Goal: Task Accomplishment & Management: Use online tool/utility

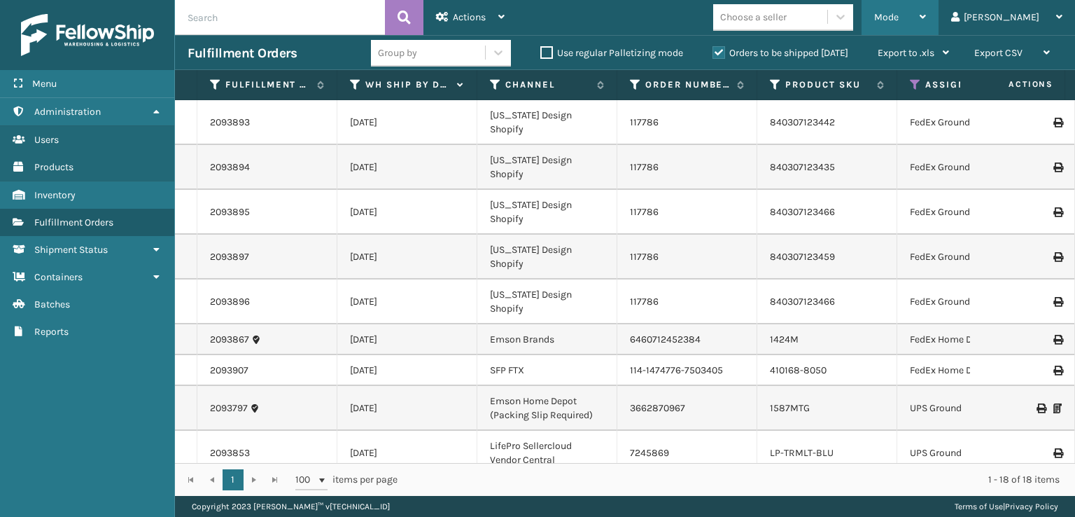
click at [926, 23] on div "Mode" at bounding box center [900, 17] width 52 height 35
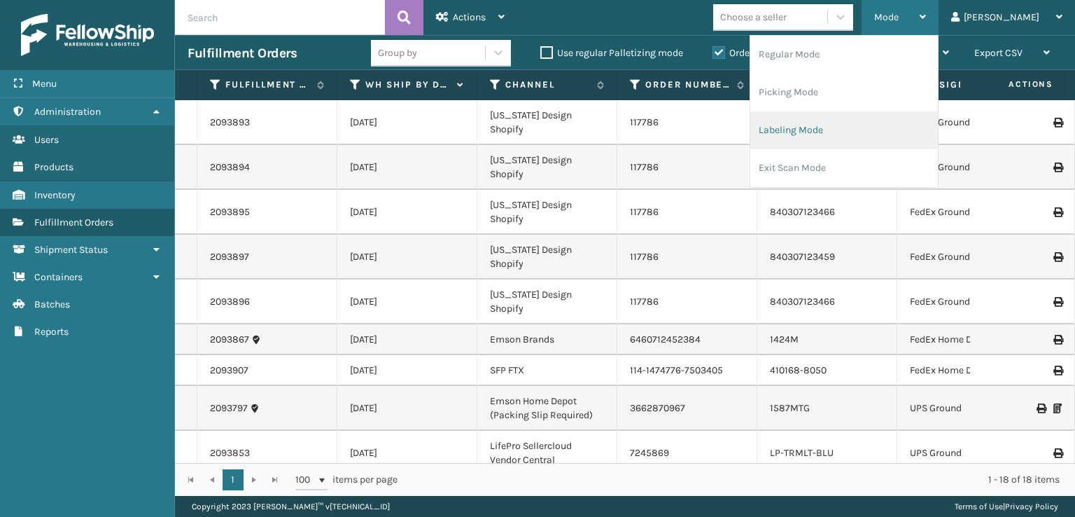
click at [829, 130] on li "Labeling Mode" at bounding box center [844, 130] width 188 height 38
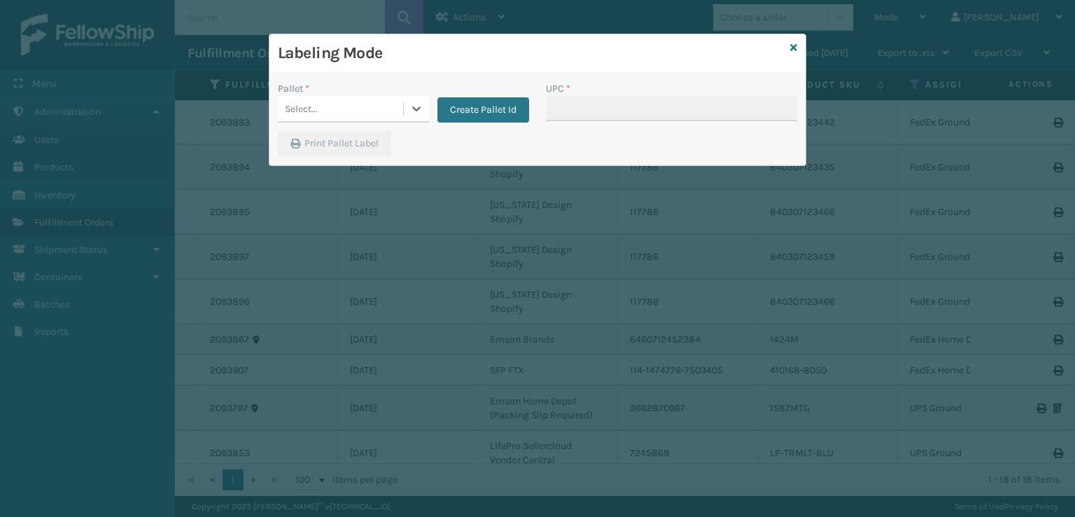
click at [329, 100] on div "Select..." at bounding box center [340, 108] width 125 height 23
click at [465, 98] on button "Create Pallet Id" at bounding box center [483, 109] width 92 height 25
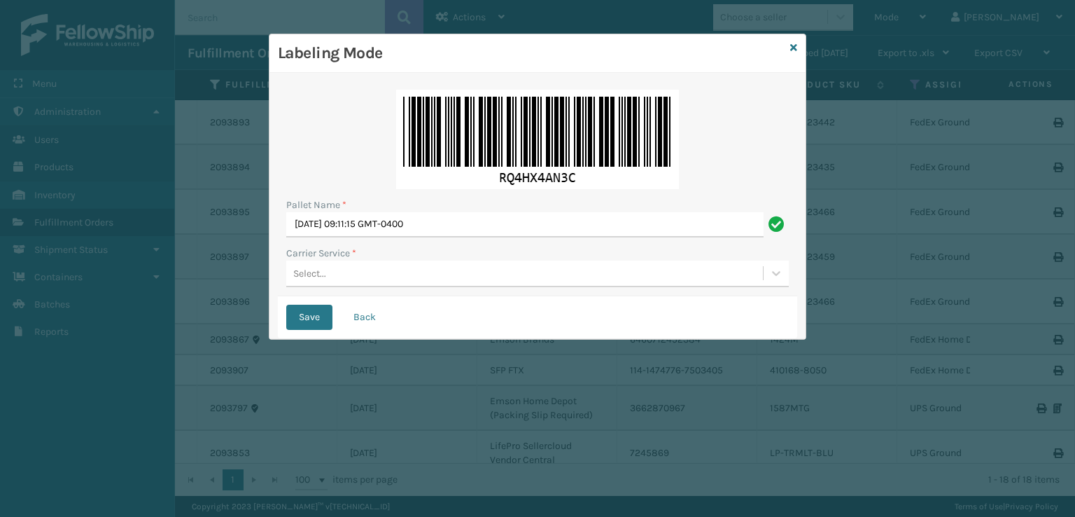
click at [343, 256] on label "Carrier Service *" at bounding box center [321, 253] width 70 height 15
click at [335, 268] on div "Select..." at bounding box center [524, 273] width 477 height 23
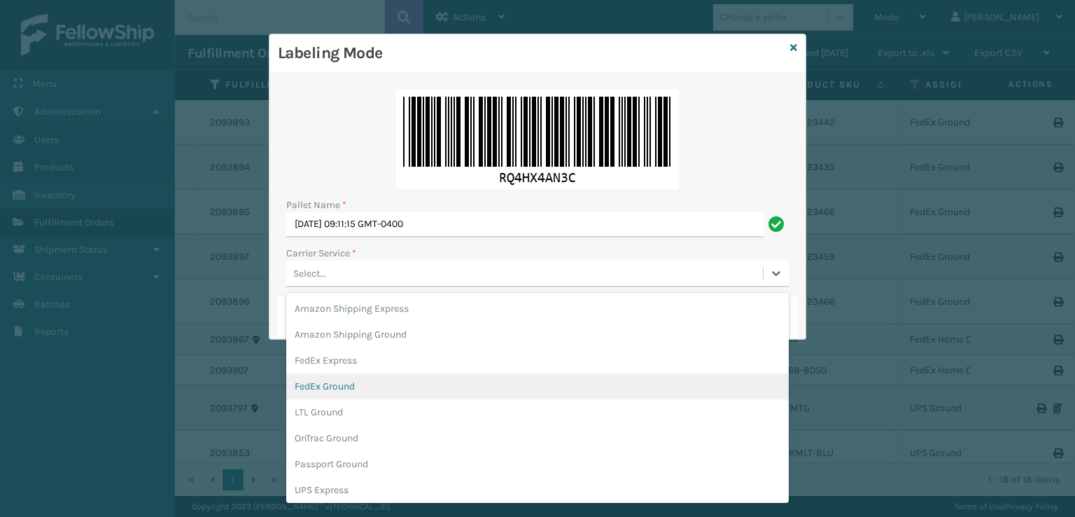
click at [315, 379] on div "FedEx Ground" at bounding box center [537, 386] width 503 height 26
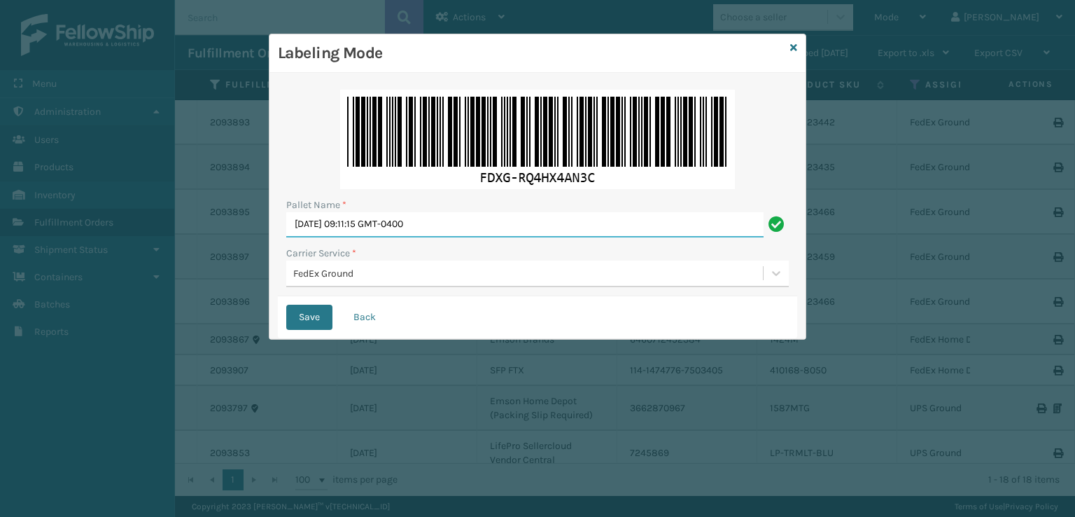
drag, startPoint x: 500, startPoint y: 217, endPoint x: 447, endPoint y: 225, distance: 53.7
click at [454, 223] on input "[DATE] 09:11:15 GMT-0400" at bounding box center [524, 224] width 477 height 25
click at [333, 227] on input "[DATE] 09:11:15 GMT-0400" at bounding box center [524, 224] width 477 height 25
drag, startPoint x: 486, startPoint y: 220, endPoint x: 280, endPoint y: 225, distance: 206.5
click at [280, 229] on div "Pallet Name * [DATE] 09:11:15 GMT-0400 Carrier Service * FedEx Ground" at bounding box center [537, 188] width 519 height 215
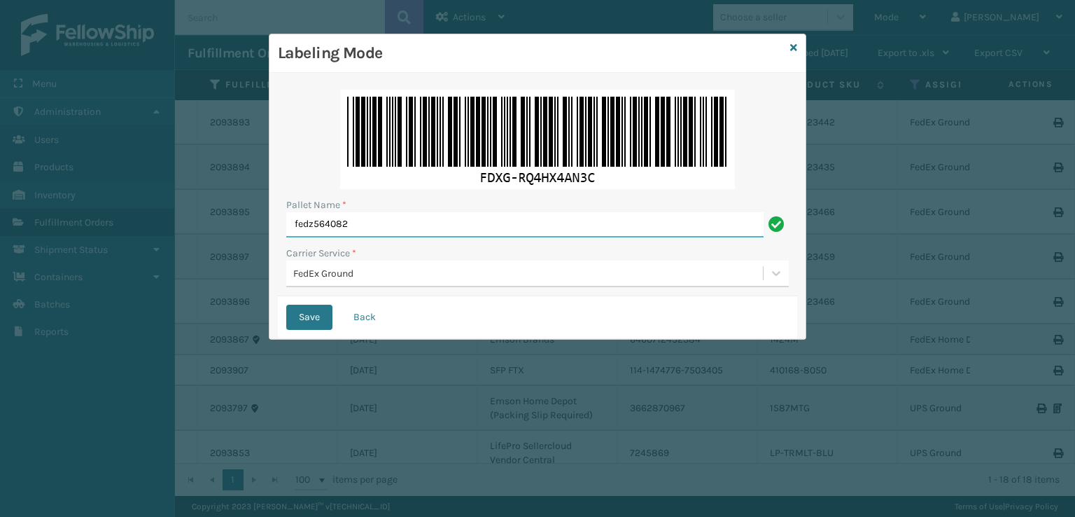
type input "fedz564082"
click at [286, 304] on button "Save" at bounding box center [309, 316] width 46 height 25
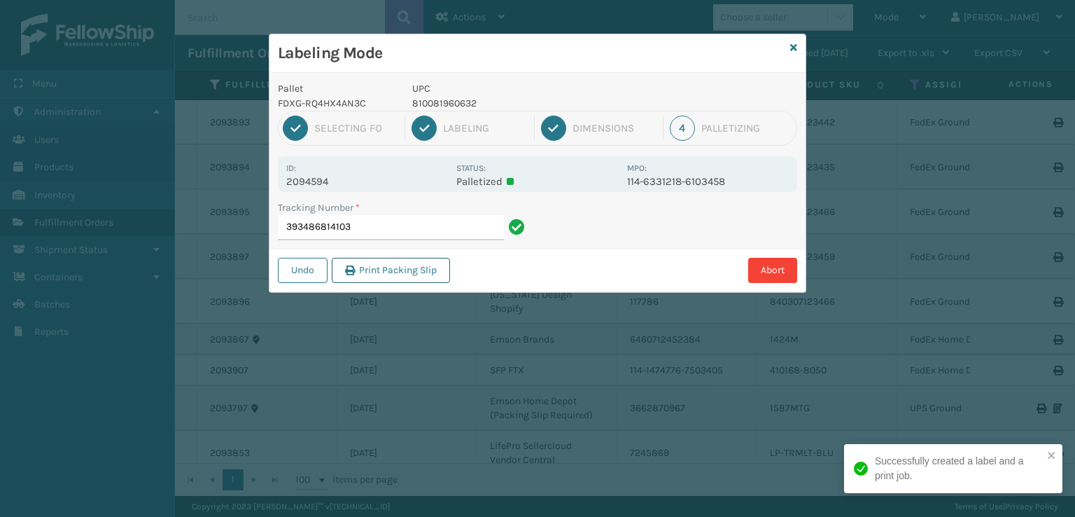
drag, startPoint x: 342, startPoint y: 259, endPoint x: 356, endPoint y: 280, distance: 25.2
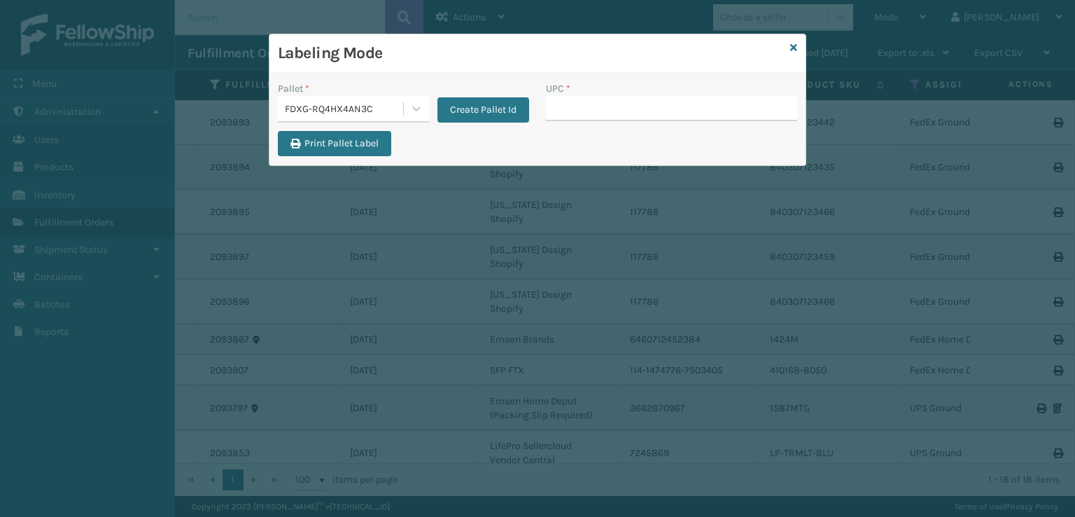
drag, startPoint x: 356, startPoint y: 280, endPoint x: 648, endPoint y: 104, distance: 341.2
click at [648, 104] on input "UPC *" at bounding box center [671, 108] width 251 height 25
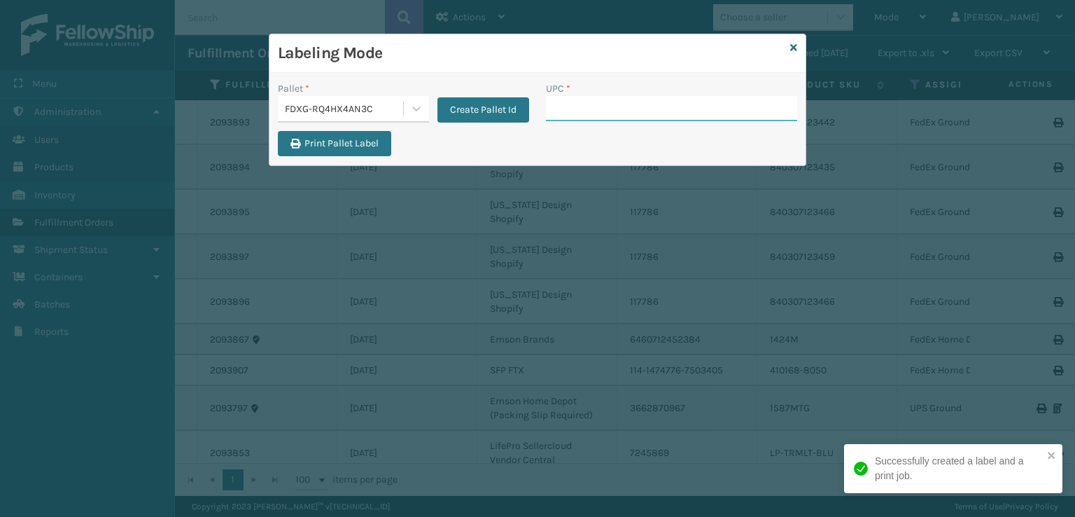
click at [591, 107] on input "UPC *" at bounding box center [671, 108] width 251 height 25
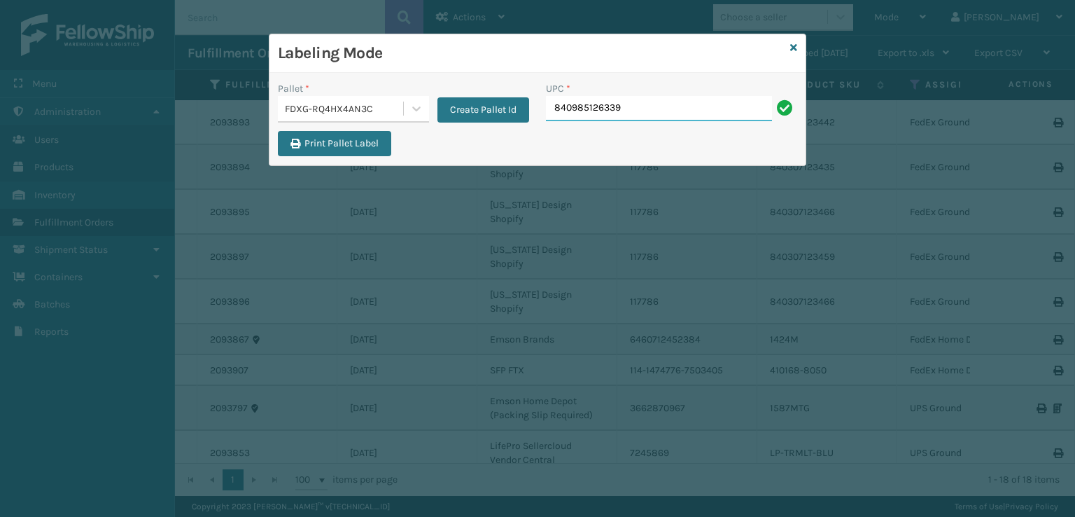
type input "840985126339"
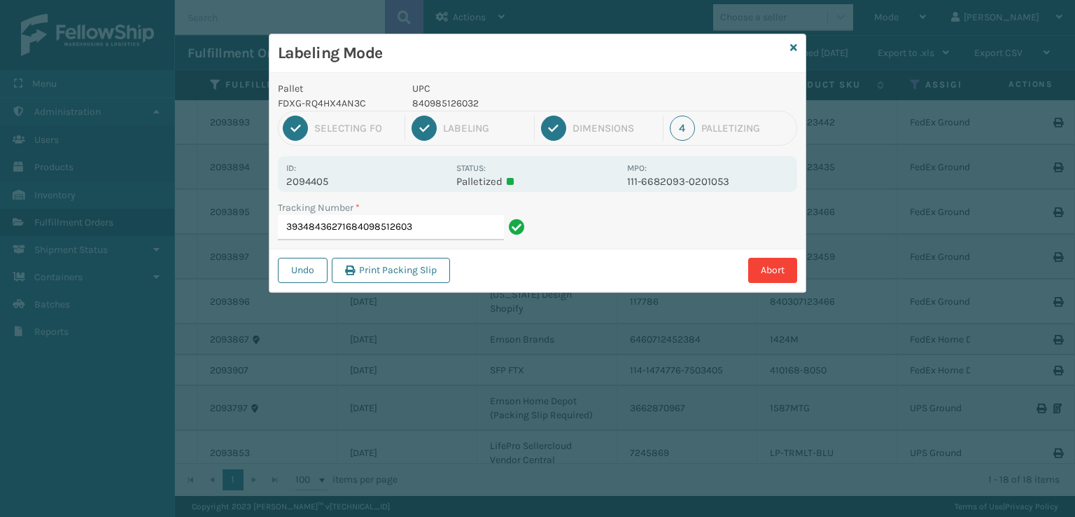
type input "393484362716840985126032"
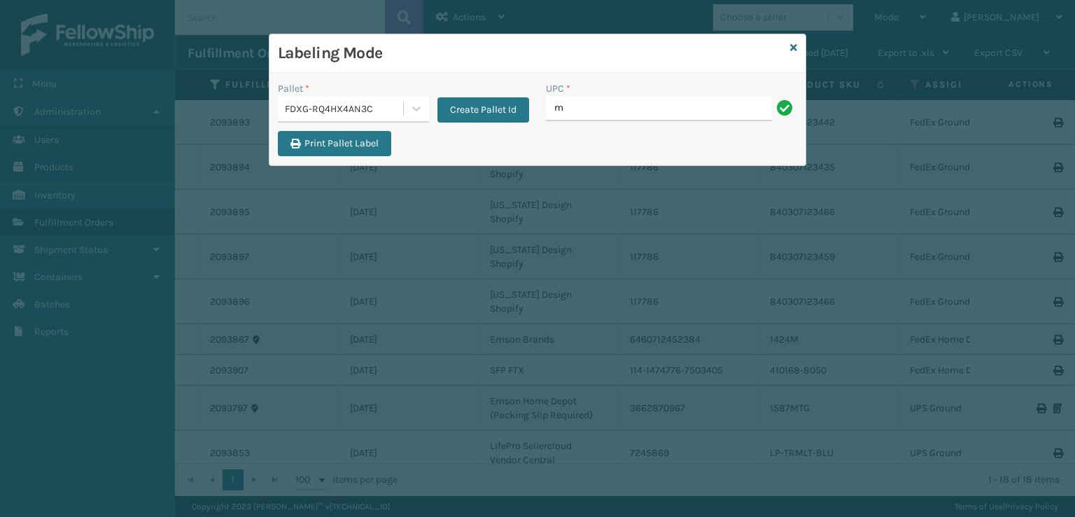
type input "MIL-ARCH-CBNT-BX 2"
drag, startPoint x: 682, startPoint y: 113, endPoint x: 504, endPoint y: 125, distance: 178.9
click at [504, 125] on div "Pallet * FDXG-RQ4HX4AN3C Create Pallet Id UPC * MIL-ARCH-CBNT-BX 2" at bounding box center [537, 106] width 536 height 50
click at [673, 105] on input "MIL-ARCH-CBNT-BX 2" at bounding box center [659, 108] width 226 height 25
type input "MIL-ARCH-CBNT-BX 2"
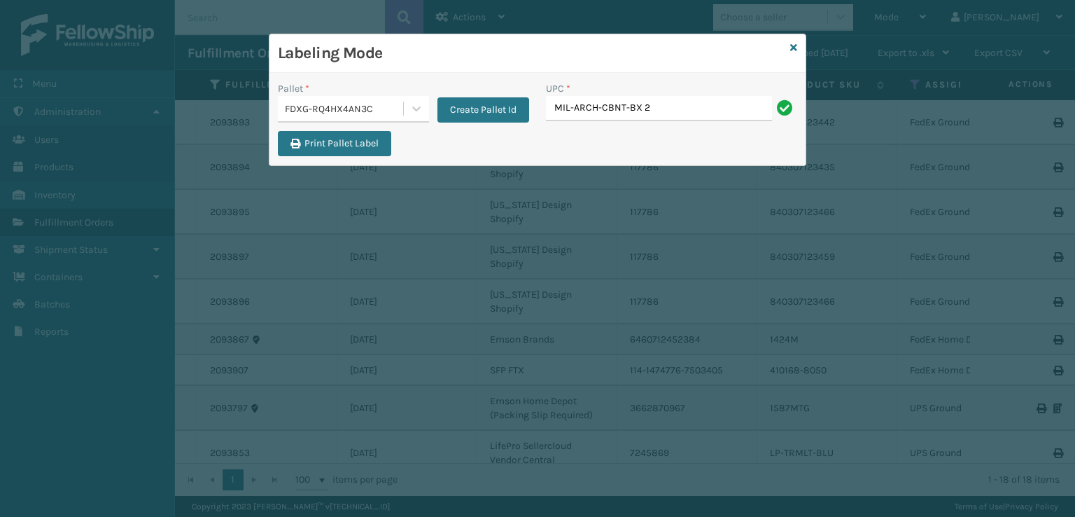
type input "MIL-ARCH-CBNT-BX 2"
type input "MIL-ARCH-CBNT-BX 1"
drag, startPoint x: 633, startPoint y: 107, endPoint x: 536, endPoint y: 114, distance: 97.5
click at [536, 114] on div "Pallet * FDXG-RQ4HX4AN3C Create Pallet Id UPC * MIL-ARCH-CBNT-BX 1" at bounding box center [537, 106] width 536 height 50
click at [729, 106] on input "MIL-ARCH-CBNT-BX 1" at bounding box center [659, 108] width 226 height 25
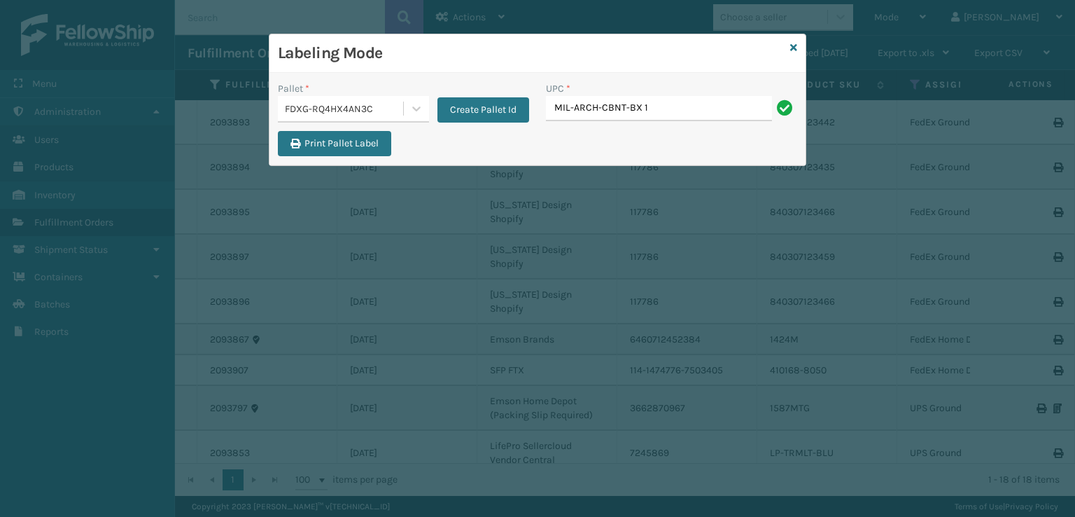
type input "MIL-ARCH-CBNT-BX 1"
type input "810081"
type input "8940985125455"
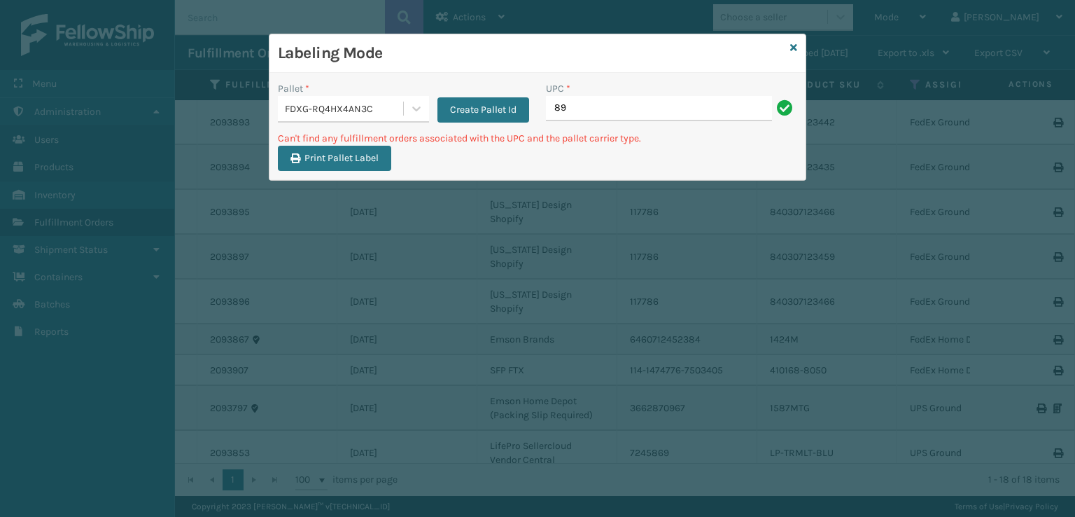
type input "8"
type input "8409854125455"
type input "8"
type input "840985125455"
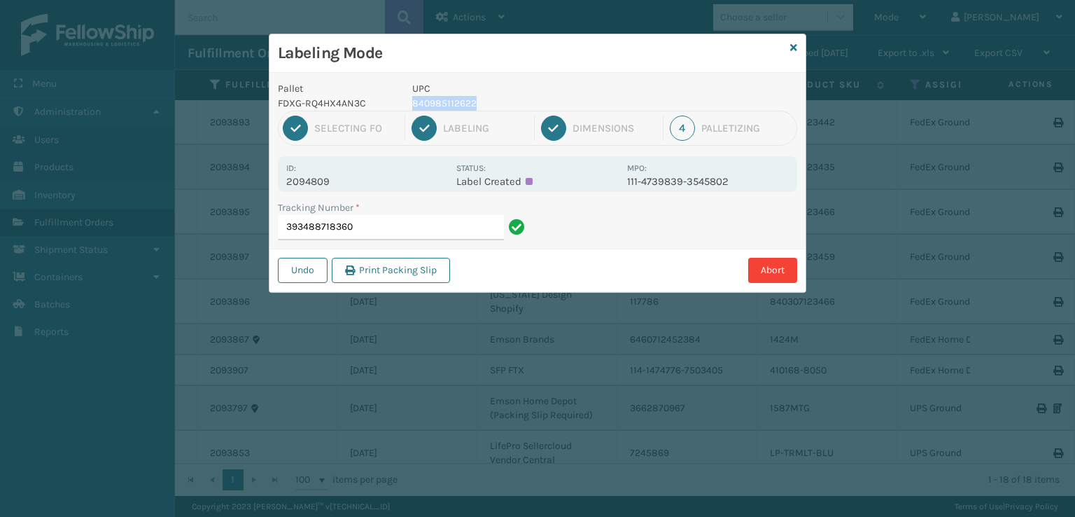
drag, startPoint x: 495, startPoint y: 108, endPoint x: 412, endPoint y: 107, distance: 82.6
click at [412, 107] on p "840985112622" at bounding box center [515, 103] width 206 height 15
copy p "840985112622"
click at [420, 231] on input "393488718360" at bounding box center [391, 227] width 226 height 25
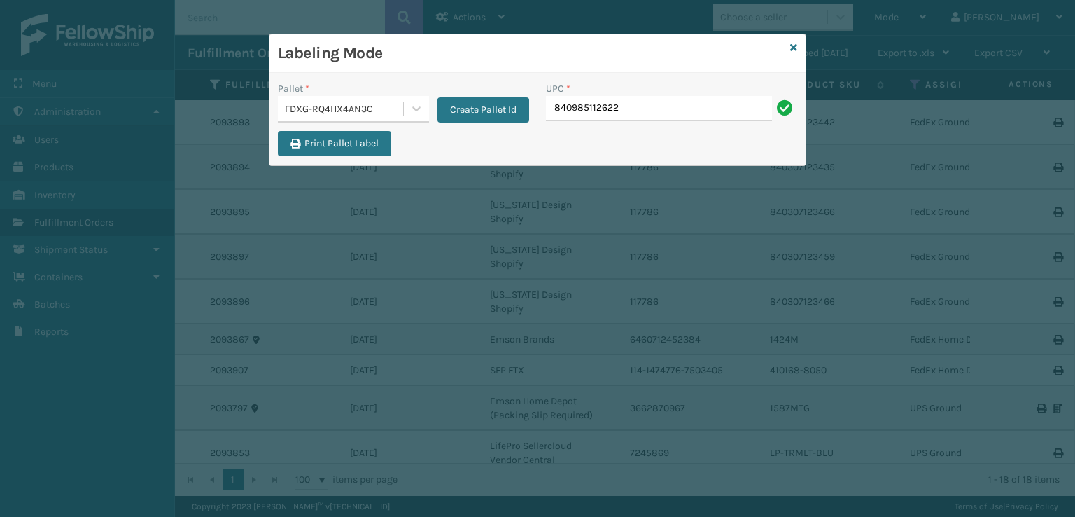
type input "840985112622"
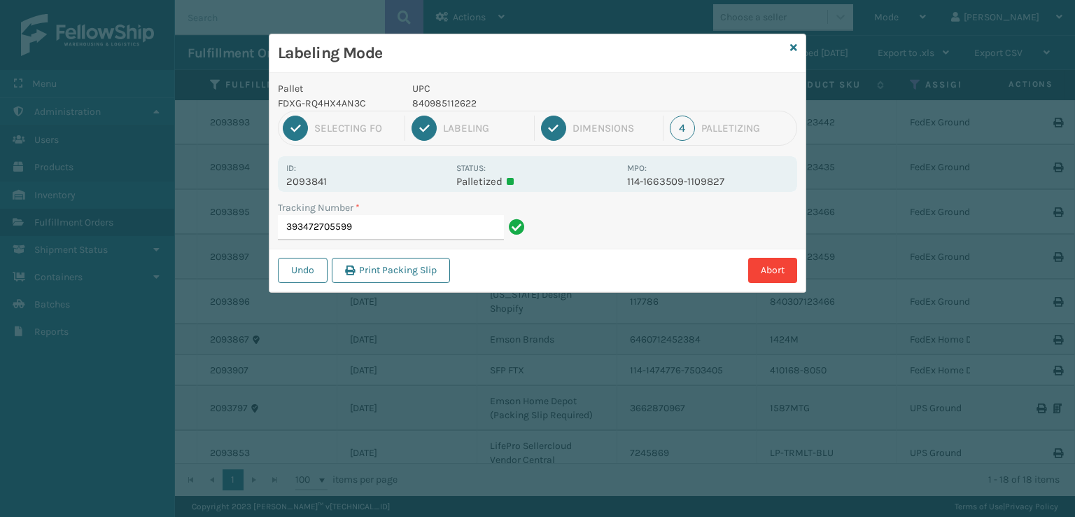
type input "393472705599840985112622"
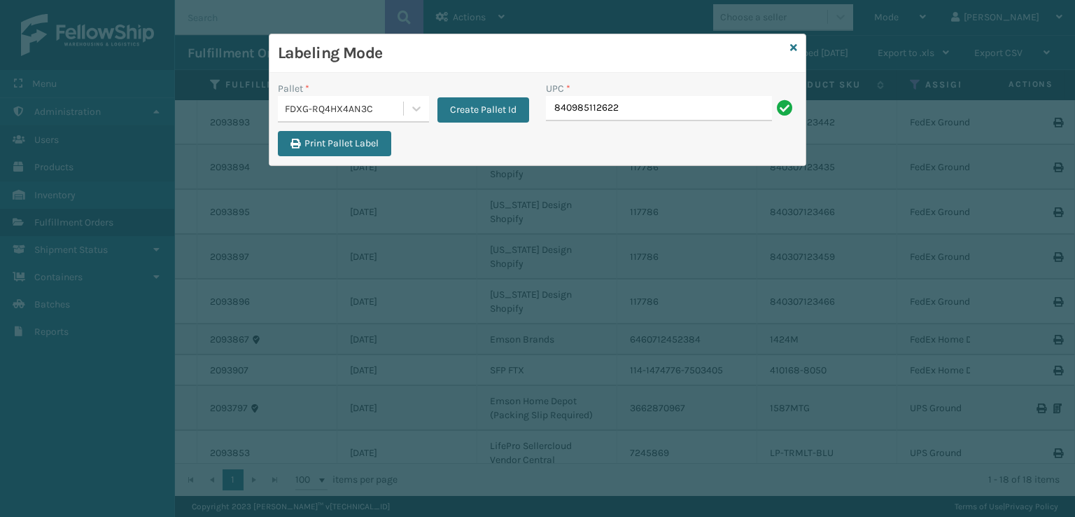
type input "840985112622"
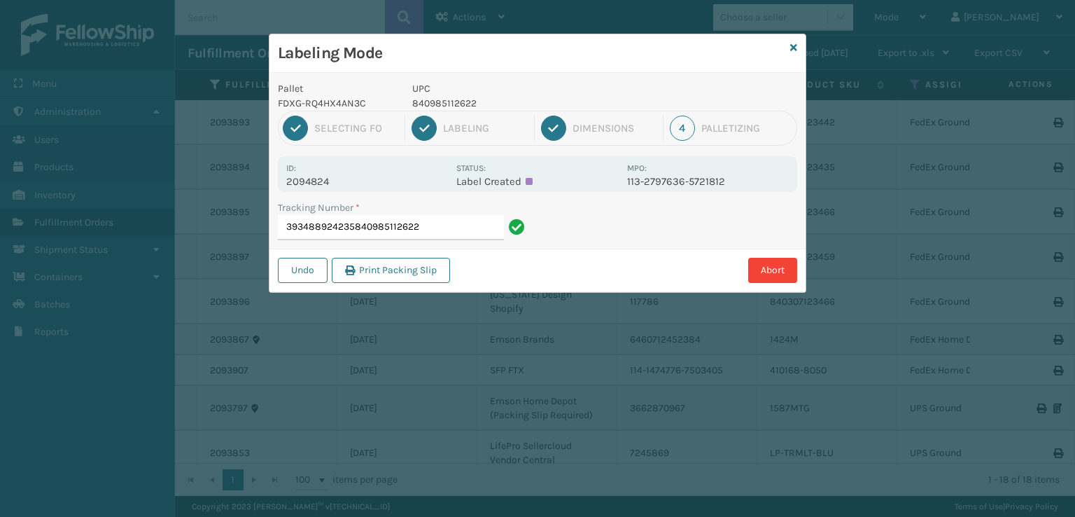
type input "393488924235"
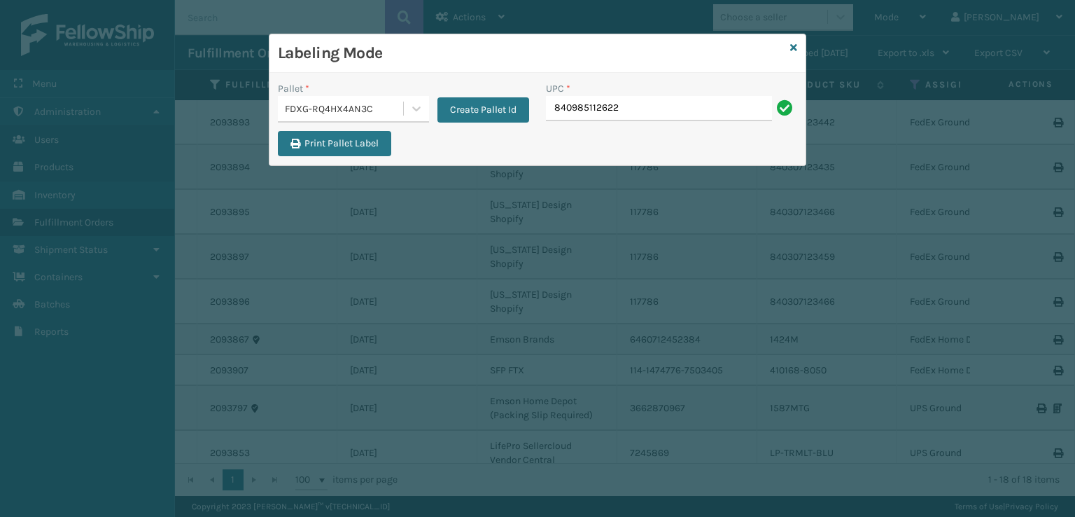
type input "840985112622"
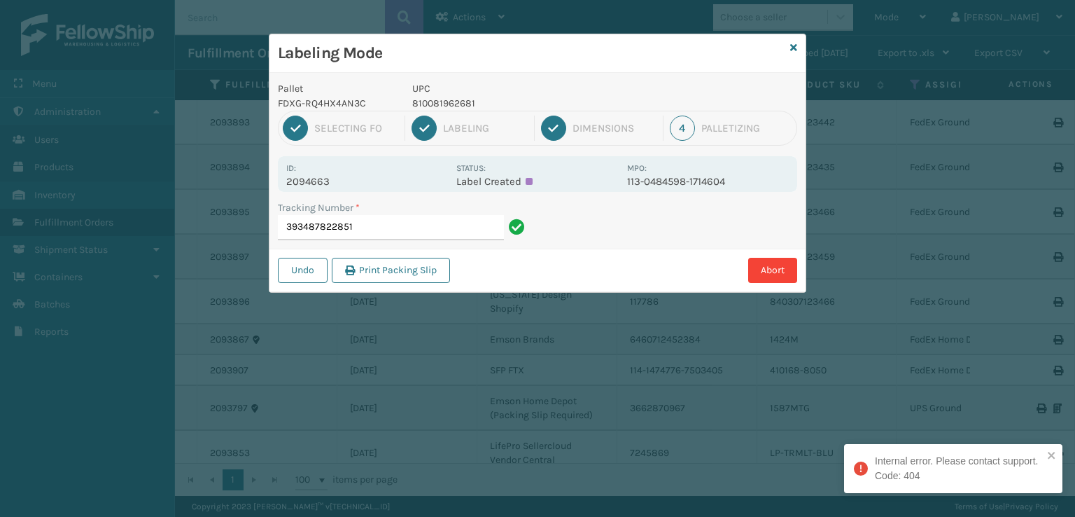
type input "393487822851"
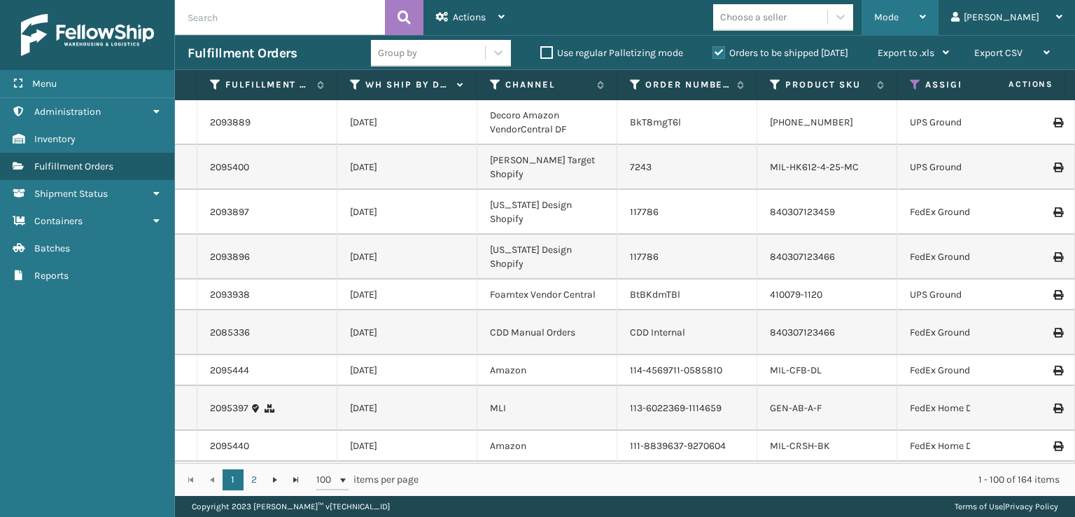
click at [926, 1] on div "Mode" at bounding box center [900, 17] width 52 height 35
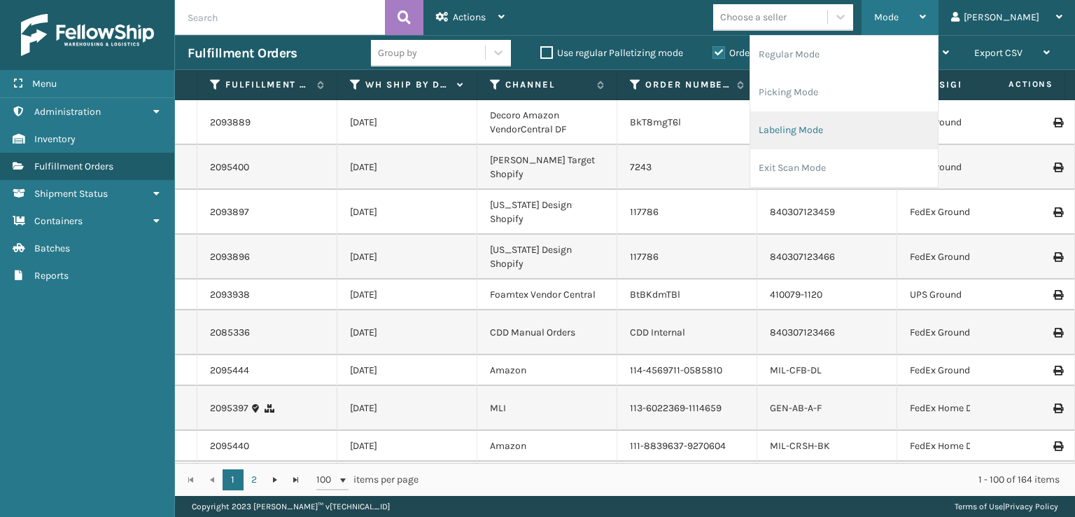
click at [843, 130] on li "Labeling Mode" at bounding box center [844, 130] width 188 height 38
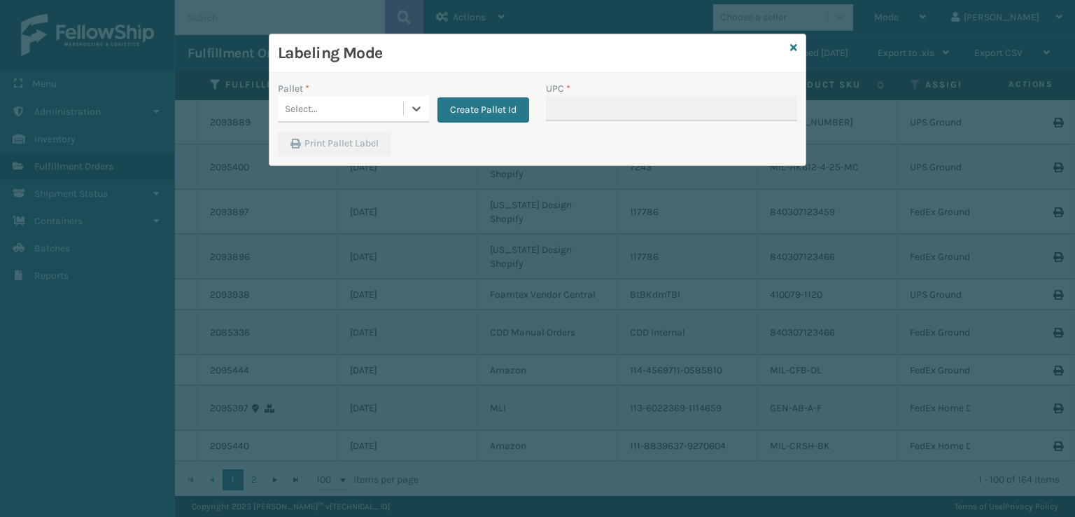
click at [326, 108] on div "Select..." at bounding box center [340, 108] width 125 height 23
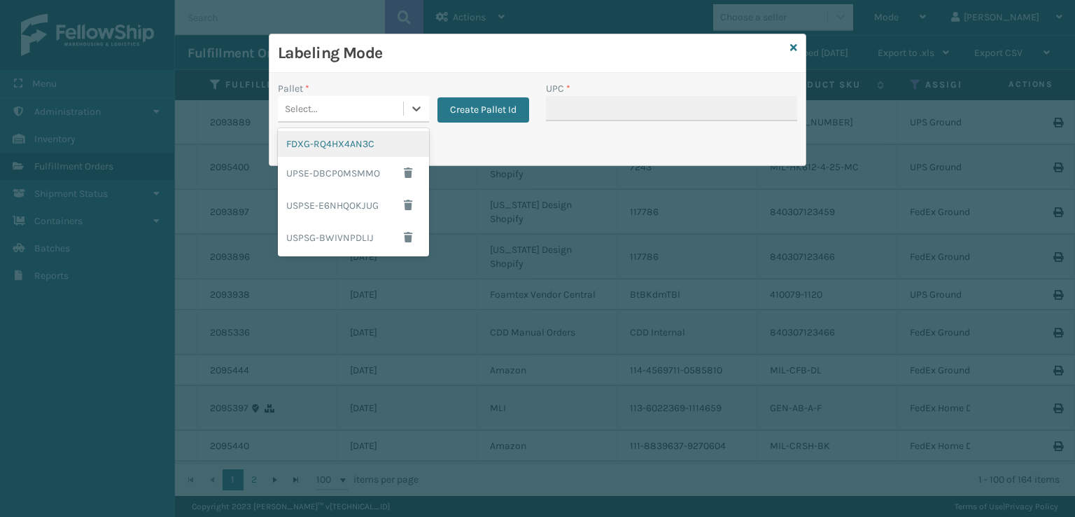
click at [283, 151] on div "FDXG-RQ4HX4AN3C" at bounding box center [353, 144] width 151 height 26
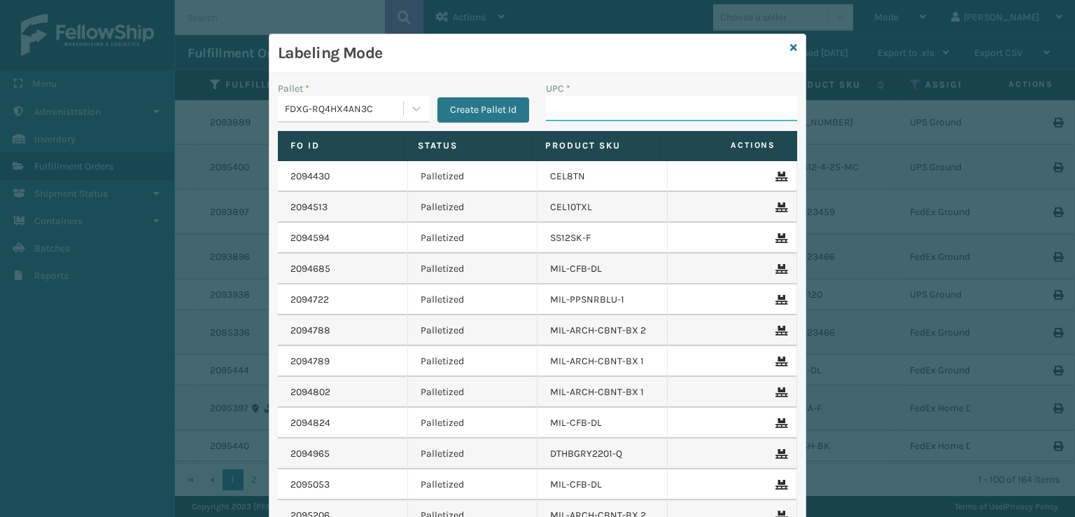
click at [600, 102] on input "UPC *" at bounding box center [671, 108] width 251 height 25
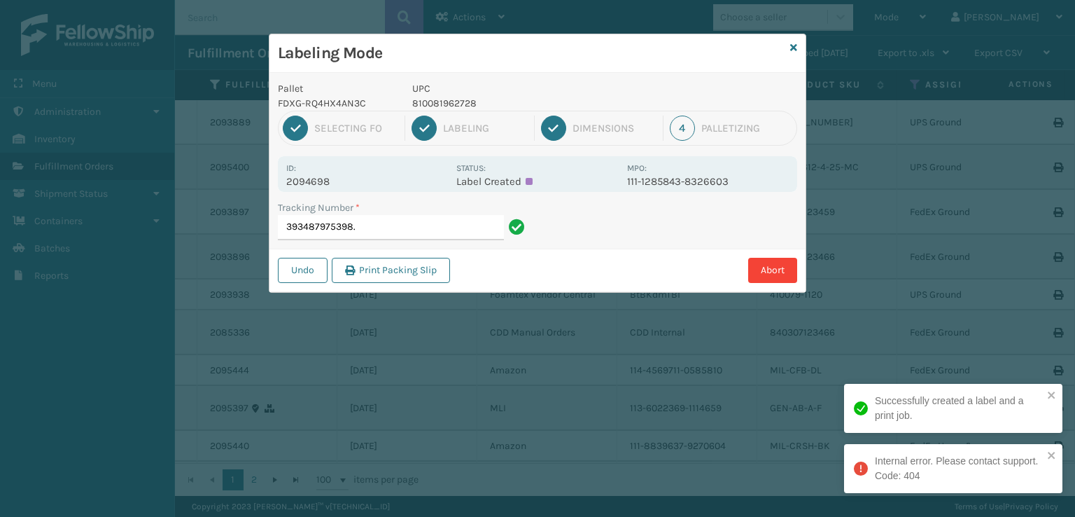
type input "393487975398"
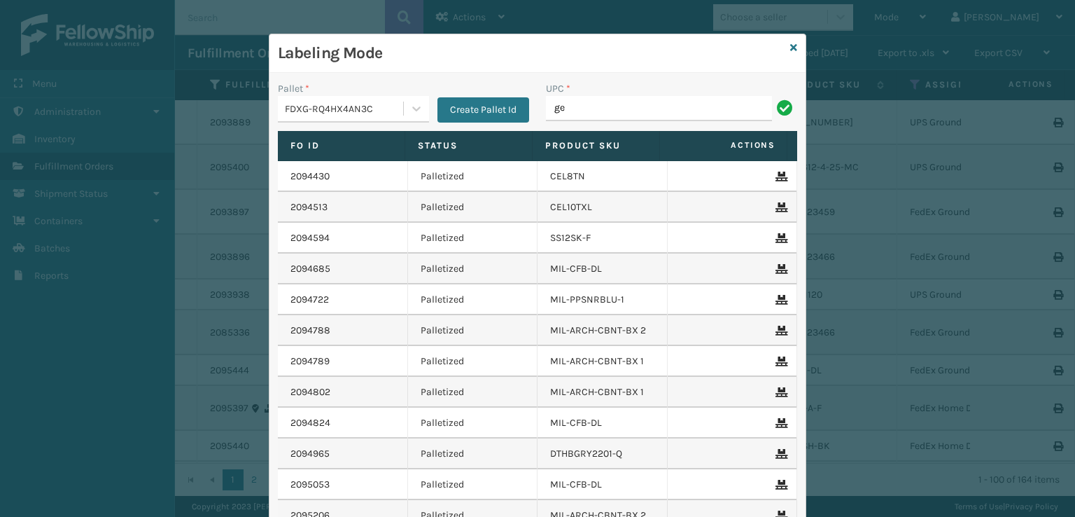
type input "g"
type input "GEN-AB-ECL-F"
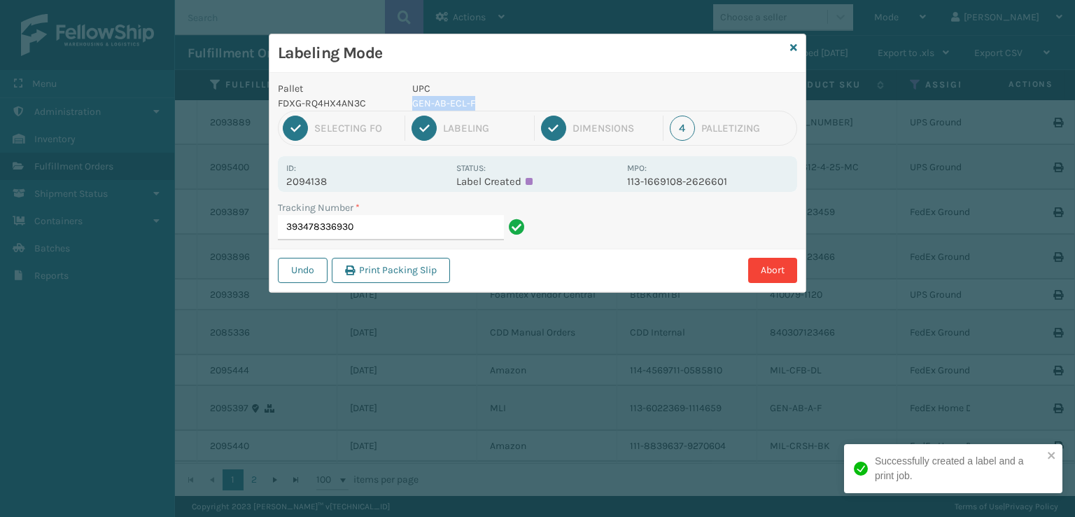
drag, startPoint x: 504, startPoint y: 100, endPoint x: 405, endPoint y: 109, distance: 99.8
click at [405, 109] on div "UPC GEN-AB-ECL-F" at bounding box center [515, 95] width 223 height 29
copy p "GEN-AB-ECL-F"
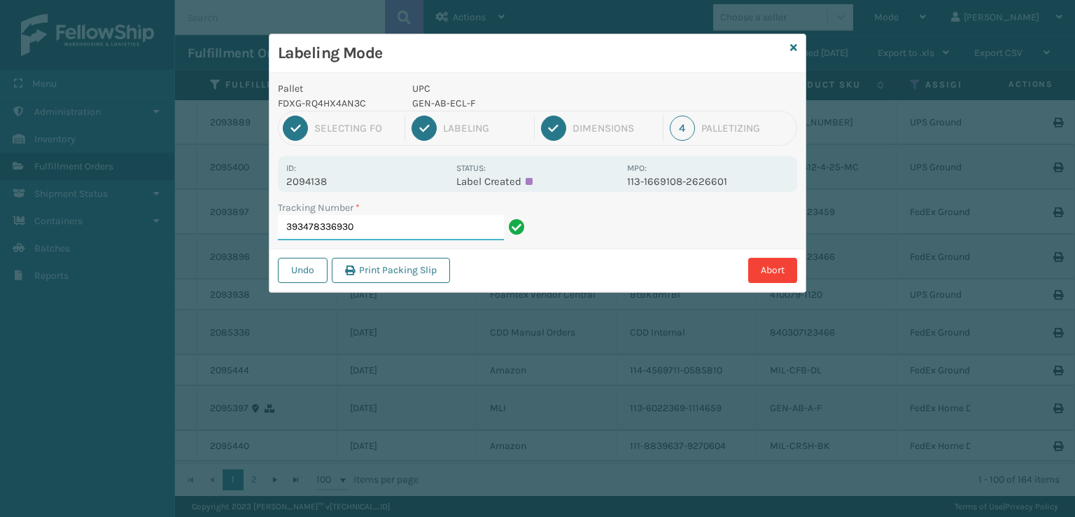
drag, startPoint x: 413, startPoint y: 233, endPoint x: 412, endPoint y: 225, distance: 8.5
click at [412, 232] on input "393478336930" at bounding box center [391, 227] width 226 height 25
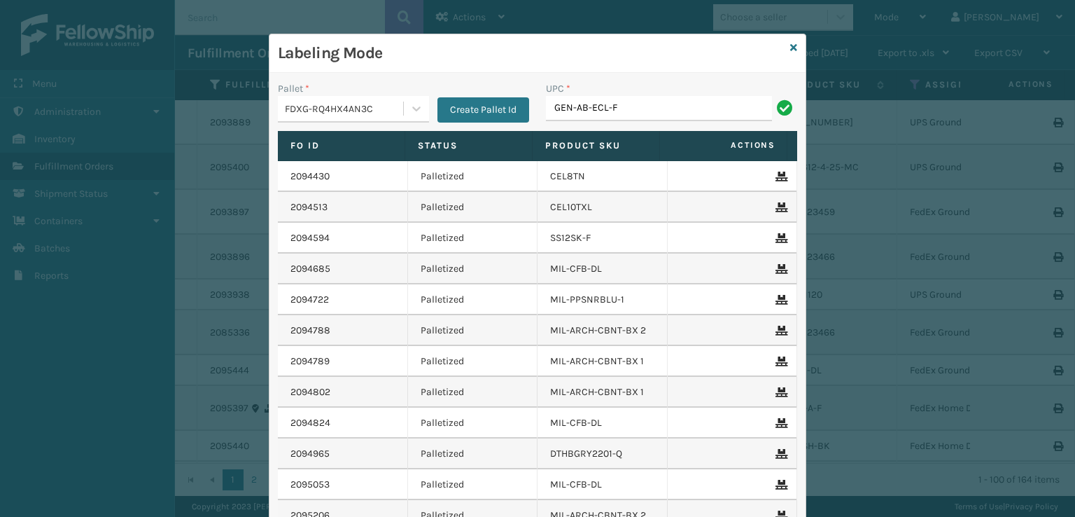
type input "GEN-AB-ECL-F"
type input "GEN-AB-ECL-Q"
type input "10080313070812"
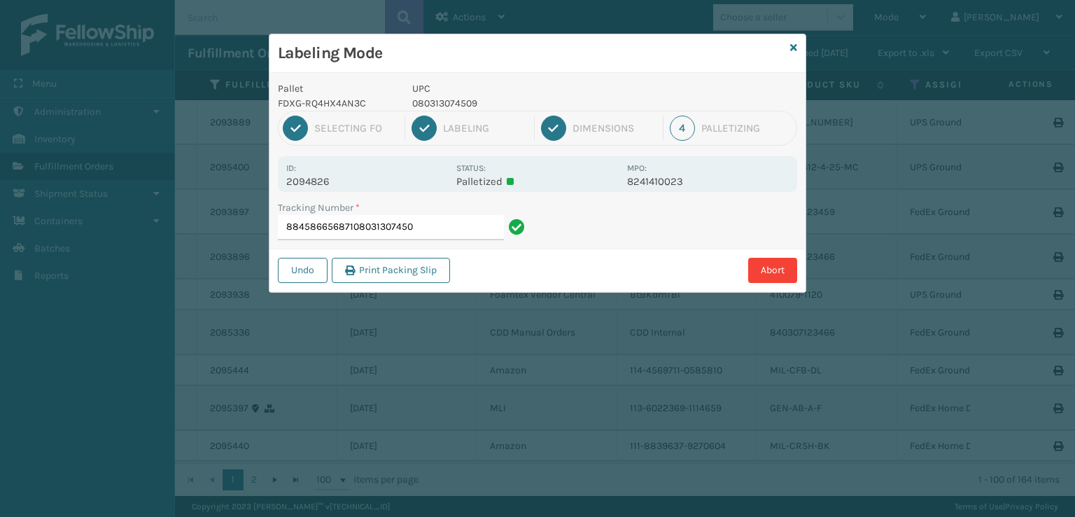
type input "884586656871080313074509"
type input "884581933410080313014246"
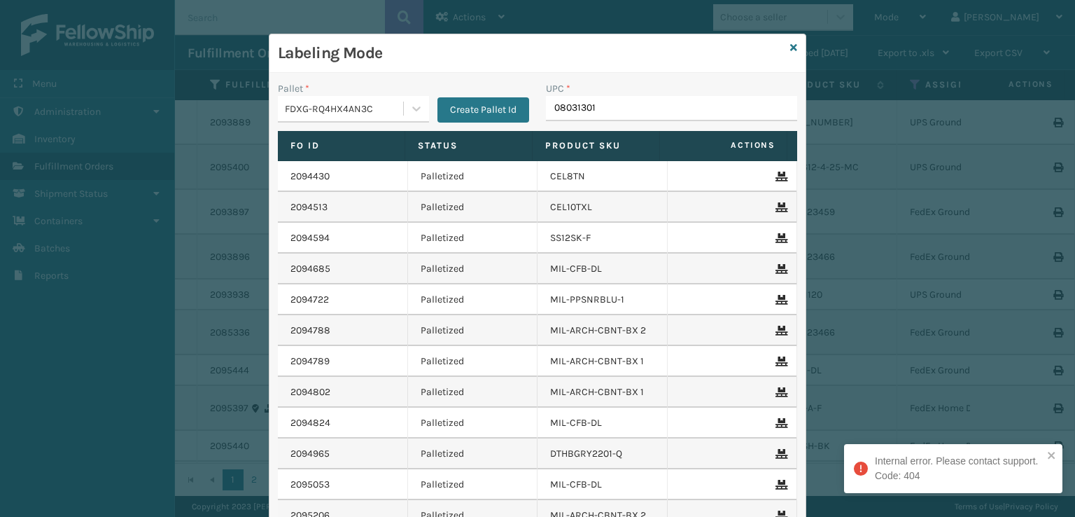
type input "080313014"
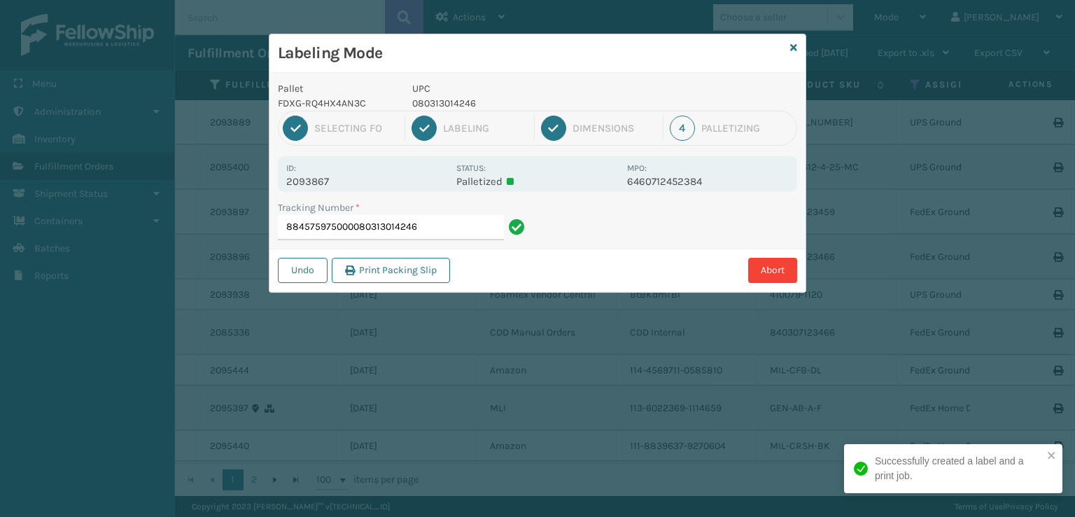
type input "884575975000080313014246"
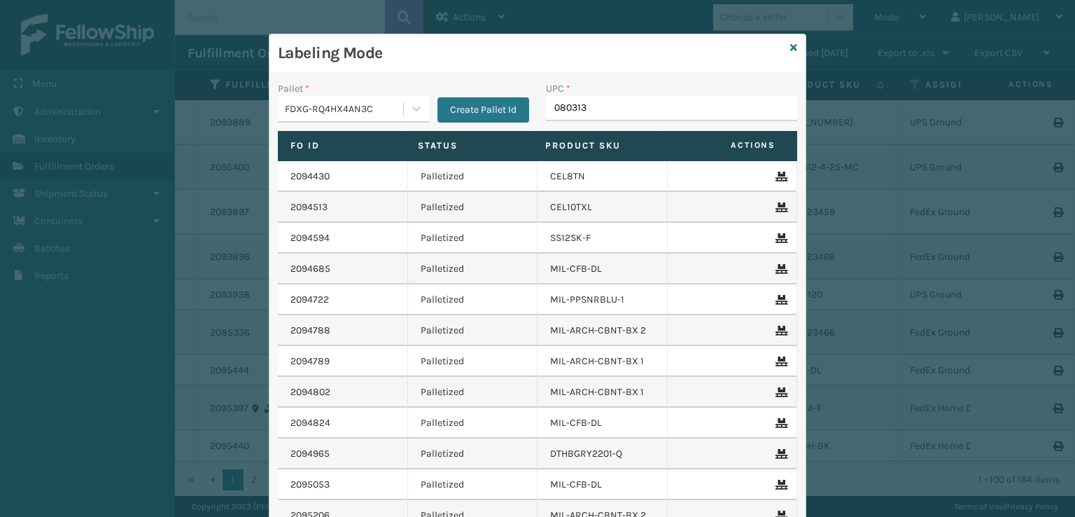
type input "0803130"
click at [790, 45] on icon at bounding box center [793, 48] width 7 height 10
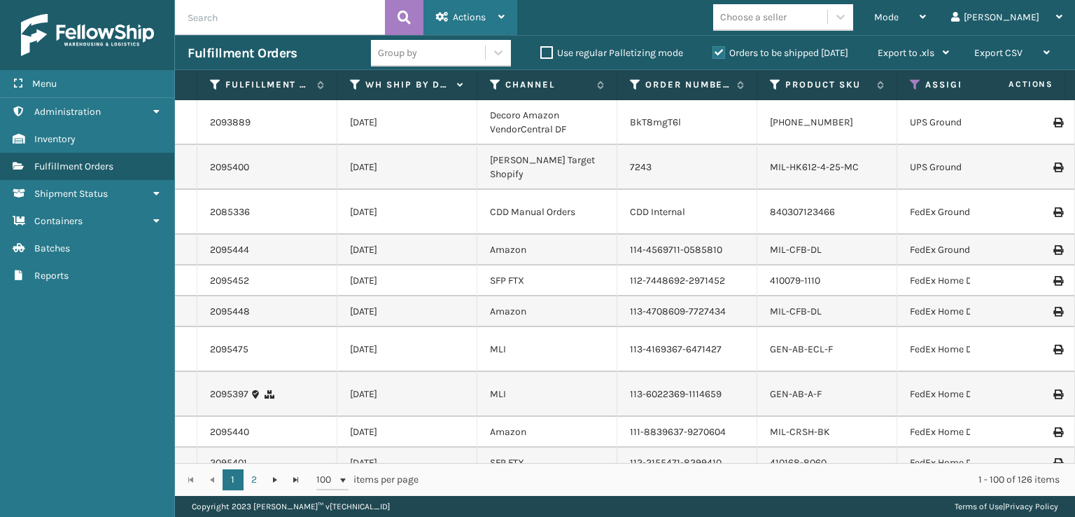
click at [442, 17] on icon at bounding box center [442, 17] width 13 height 10
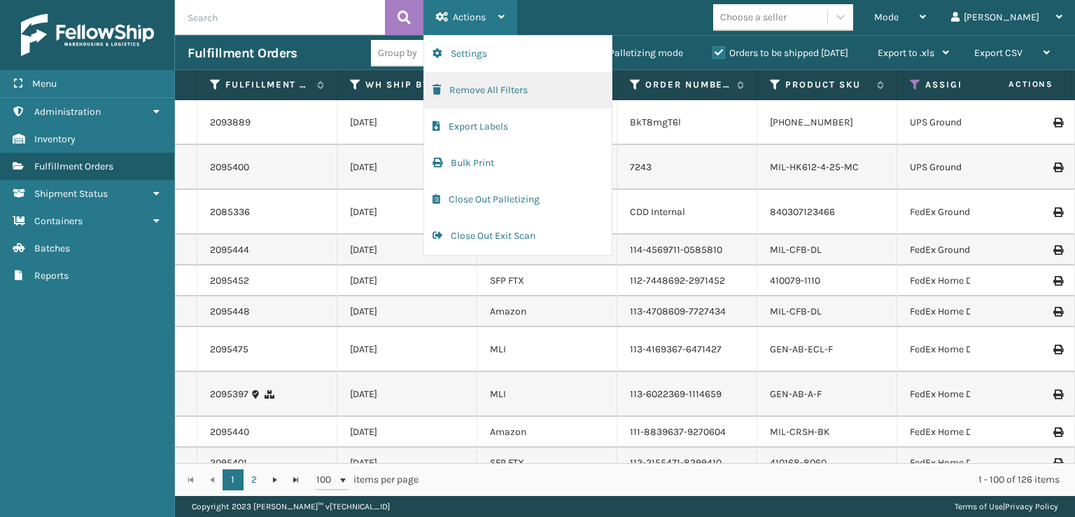
click at [437, 90] on span "button" at bounding box center [437, 90] width 8 height 10
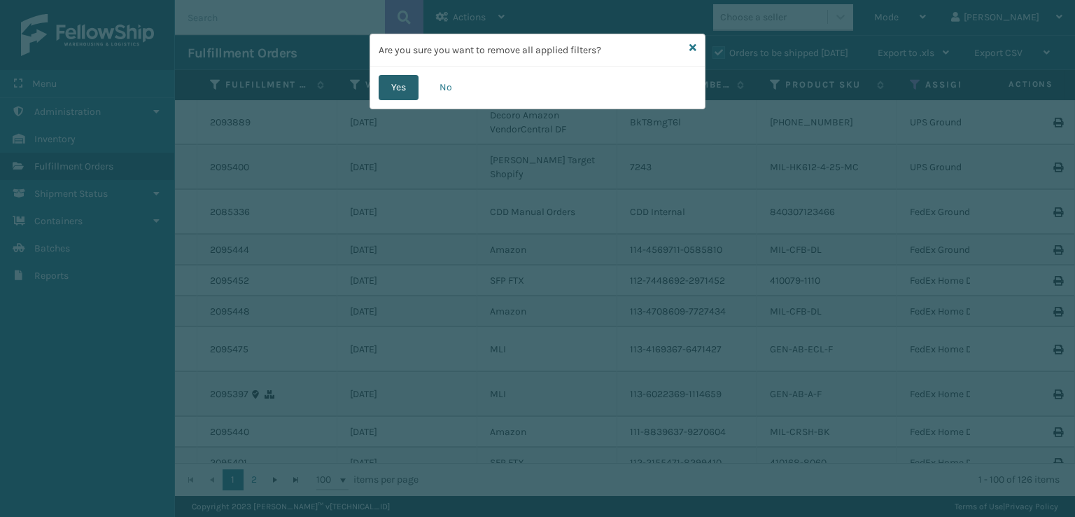
click at [400, 90] on button "Yes" at bounding box center [399, 87] width 40 height 25
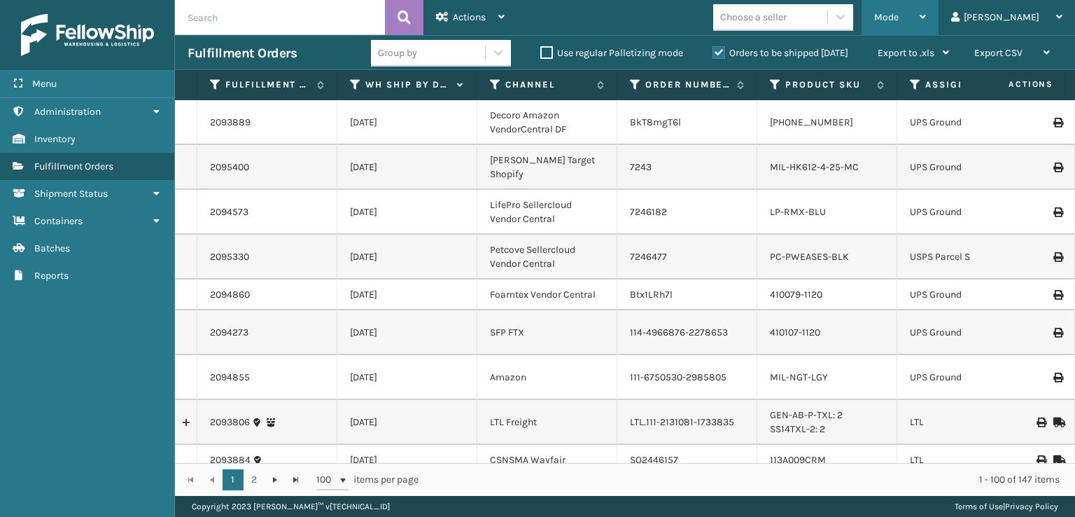
click at [899, 20] on span "Mode" at bounding box center [886, 17] width 24 height 12
click at [781, 279] on td "410079-1120" at bounding box center [827, 294] width 140 height 31
click at [908, 82] on th "Assigned Carrier Service" at bounding box center [967, 85] width 140 height 30
click at [914, 82] on icon at bounding box center [915, 84] width 11 height 13
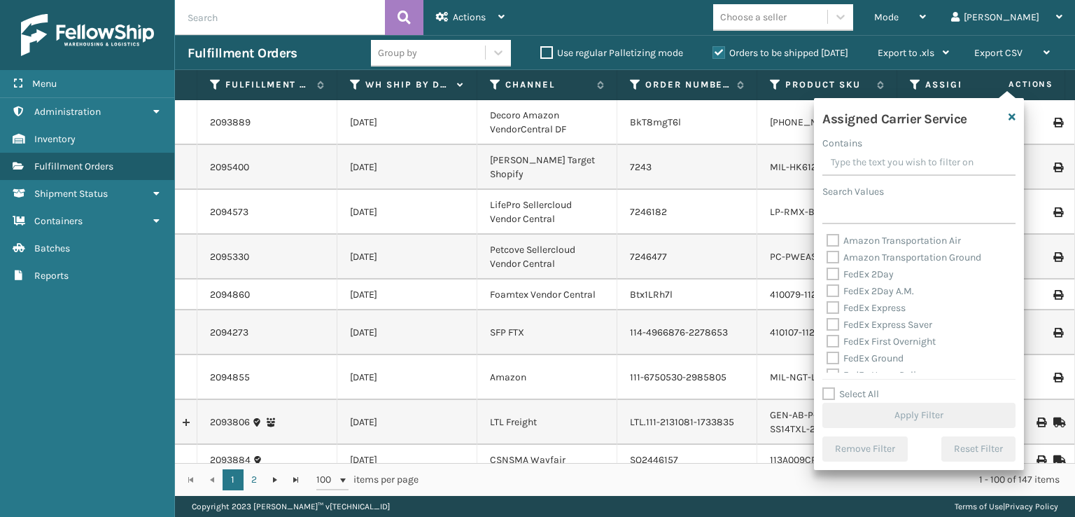
click at [837, 272] on label "FedEx 2Day" at bounding box center [860, 274] width 67 height 12
click at [827, 272] on input "FedEx 2Day" at bounding box center [827, 270] width 1 height 9
checkbox input "true"
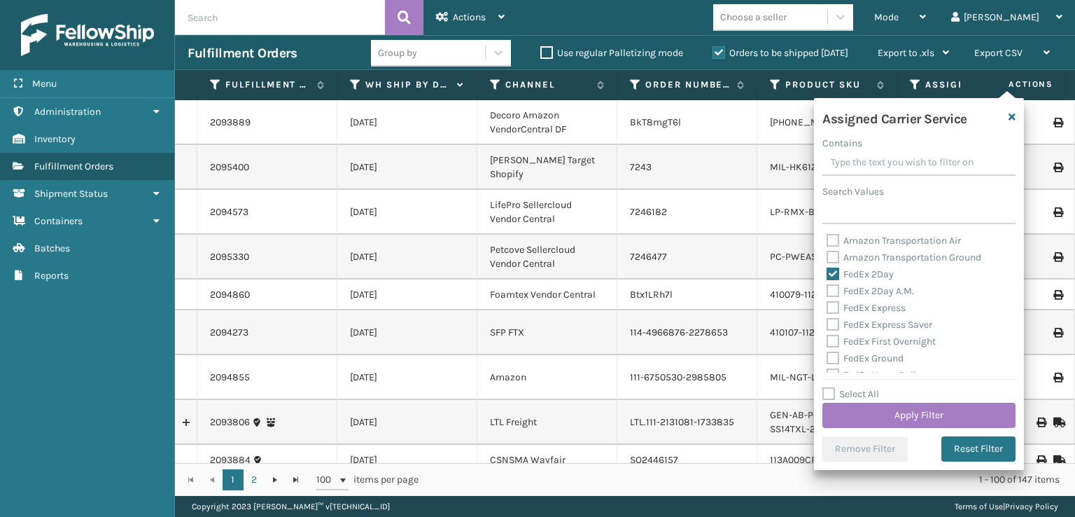
click at [837, 290] on label "FedEx 2Day A.M." at bounding box center [870, 291] width 87 height 12
click at [827, 290] on input "FedEx 2Day A.M." at bounding box center [827, 287] width 1 height 9
checkbox input "true"
click at [831, 306] on label "FedEx Express" at bounding box center [866, 308] width 79 height 12
click at [827, 306] on input "FedEx Express" at bounding box center [827, 304] width 1 height 9
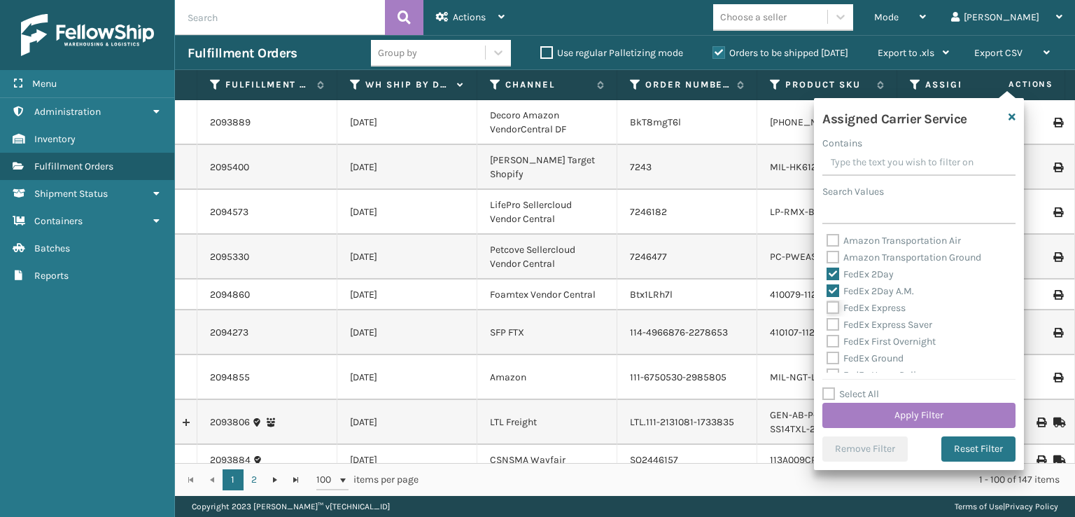
checkbox input "true"
click at [833, 325] on label "FedEx Express Saver" at bounding box center [880, 324] width 106 height 12
click at [827, 325] on input "FedEx Express Saver" at bounding box center [827, 320] width 1 height 9
checkbox input "true"
click at [837, 347] on label "FedEx First Overnight" at bounding box center [881, 341] width 109 height 12
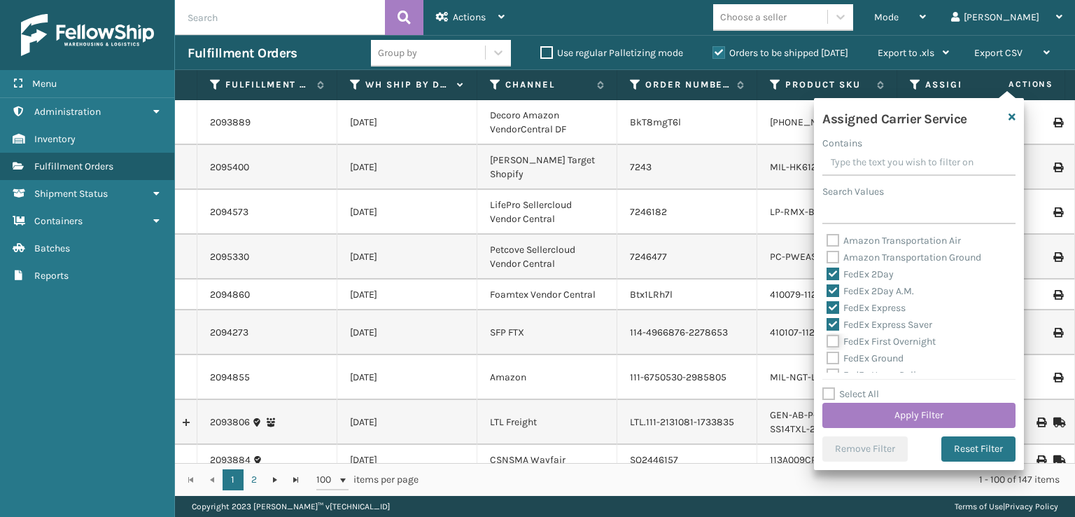
click at [827, 342] on input "FedEx First Overnight" at bounding box center [827, 337] width 1 height 9
checkbox input "true"
click at [831, 359] on label "FedEx Ground" at bounding box center [865, 358] width 77 height 12
click at [827, 359] on input "FedEx Ground" at bounding box center [827, 354] width 1 height 9
checkbox input "true"
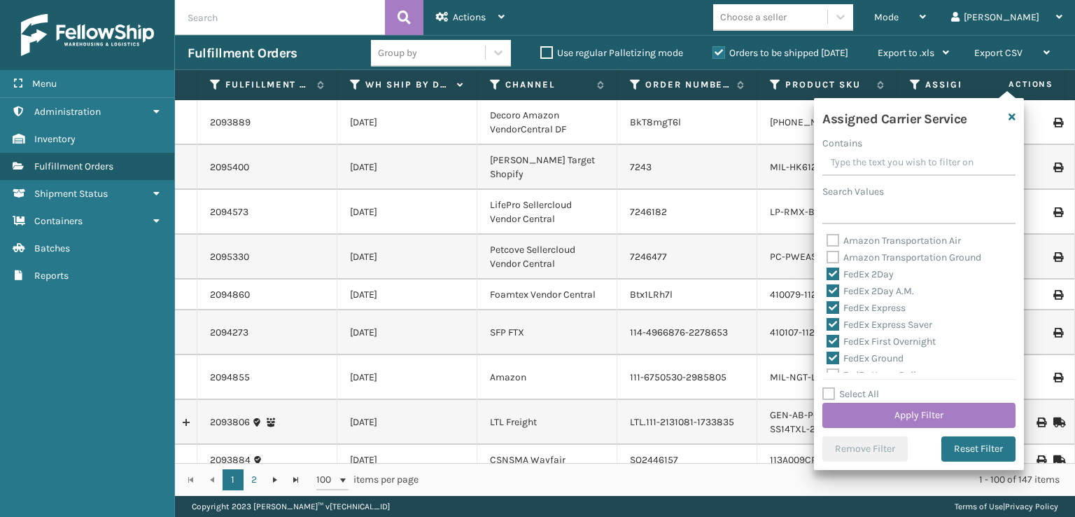
click at [835, 367] on div "FedEx Home Delivery" at bounding box center [919, 375] width 185 height 17
click at [836, 339] on label "FedEx SmartPost" at bounding box center [873, 338] width 92 height 12
click at [827, 339] on input "FedEx SmartPost" at bounding box center [827, 334] width 1 height 9
checkbox input "true"
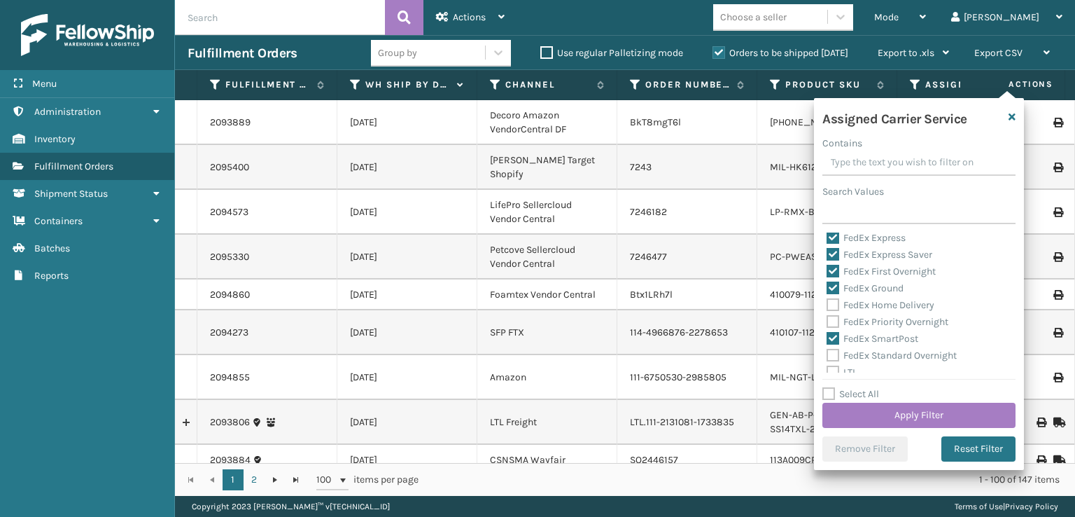
click at [831, 321] on label "FedEx Priority Overnight" at bounding box center [888, 322] width 122 height 12
click at [827, 321] on input "FedEx Priority Overnight" at bounding box center [827, 318] width 1 height 9
checkbox input "true"
drag, startPoint x: 831, startPoint y: 305, endPoint x: 829, endPoint y: 330, distance: 25.4
click at [831, 306] on label "FedEx Home Delivery" at bounding box center [881, 305] width 108 height 12
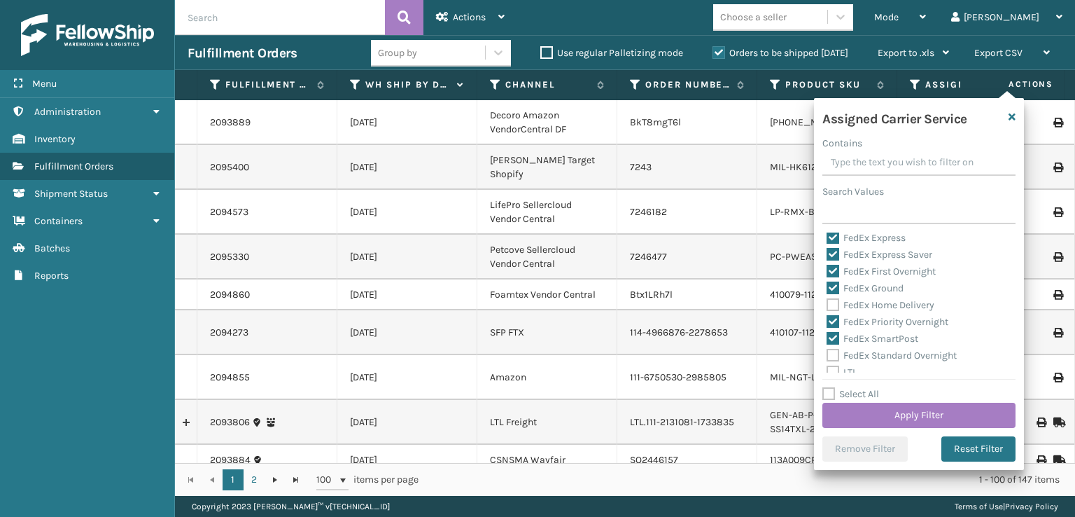
click at [827, 306] on input "FedEx Home Delivery" at bounding box center [827, 301] width 1 height 9
checkbox input "true"
click at [834, 353] on label "FedEx Standard Overnight" at bounding box center [892, 355] width 130 height 12
click at [827, 353] on input "FedEx Standard Overnight" at bounding box center [827, 351] width 1 height 9
checkbox input "true"
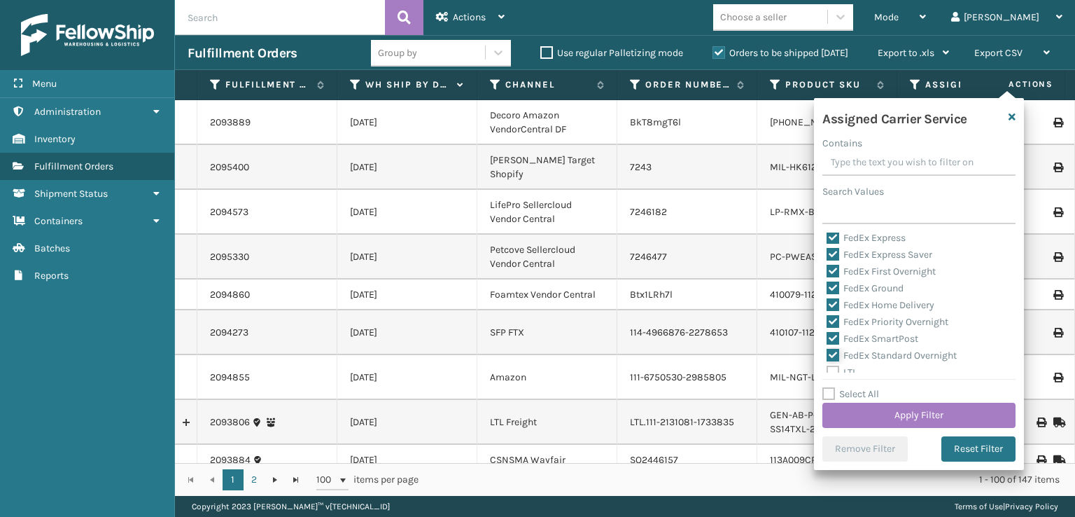
scroll to position [140, 0]
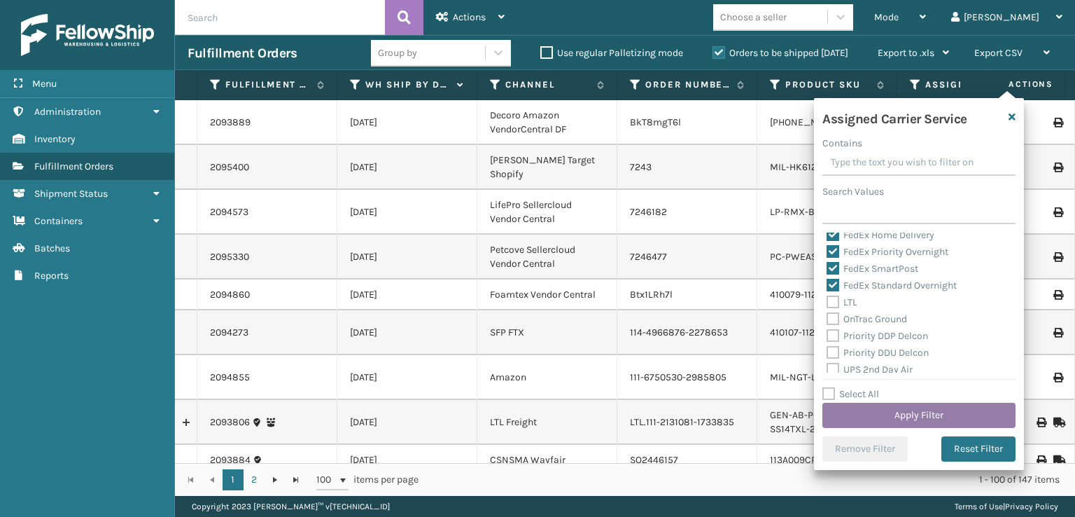
click at [868, 411] on button "Apply Filter" at bounding box center [918, 414] width 193 height 25
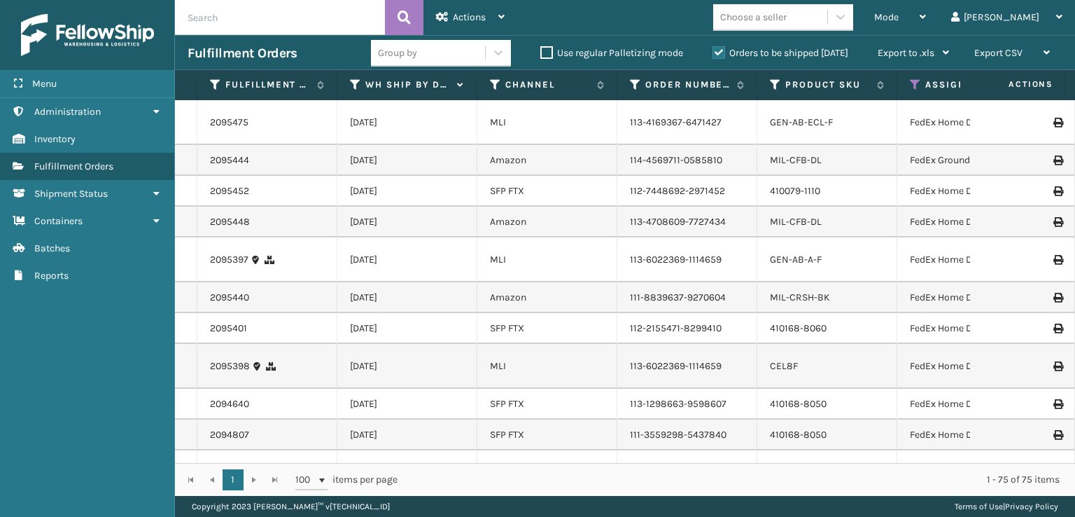
click at [470, 419] on td "[DATE]" at bounding box center [407, 403] width 140 height 31
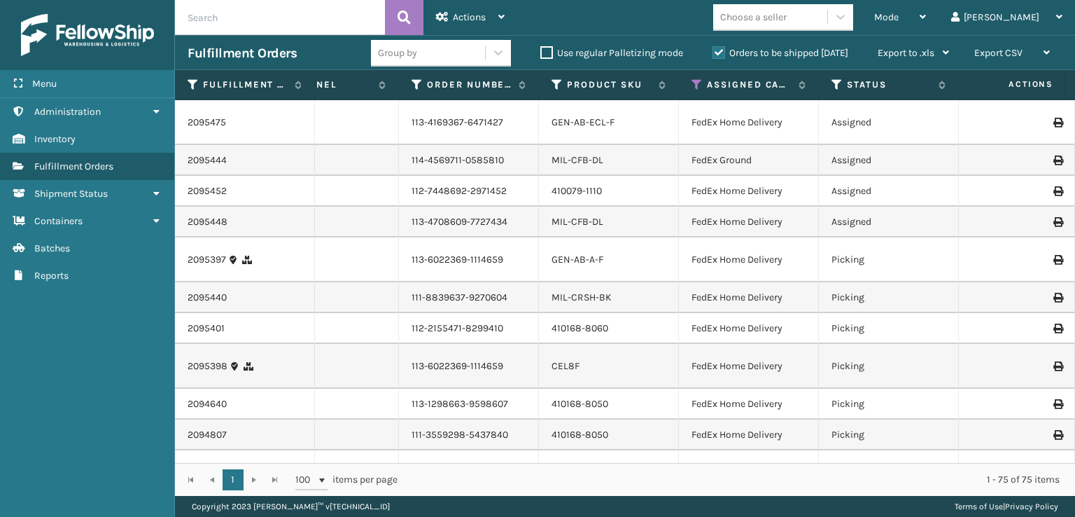
scroll to position [0, 223]
click at [827, 83] on icon at bounding box center [832, 84] width 11 height 13
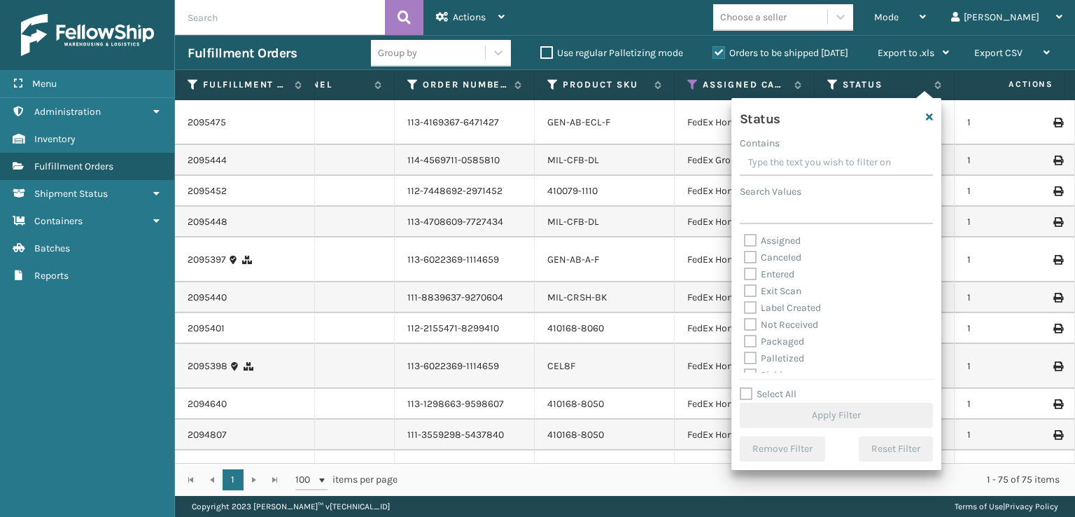
scroll to position [70, 0]
click at [750, 303] on label "Picking" at bounding box center [769, 305] width 50 height 12
click at [745, 303] on input "Picking" at bounding box center [744, 301] width 1 height 9
checkbox input "true"
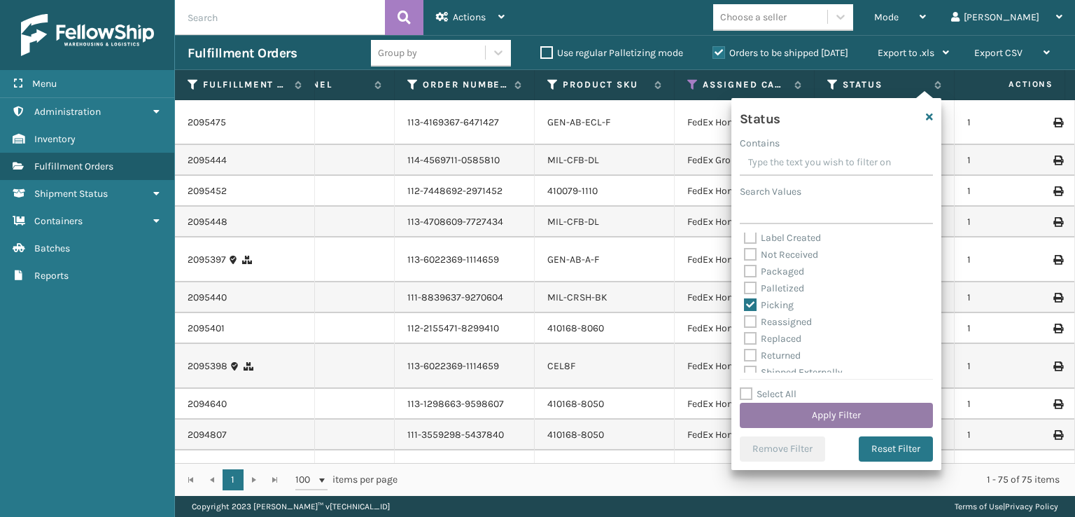
click at [790, 408] on button "Apply Filter" at bounding box center [836, 414] width 193 height 25
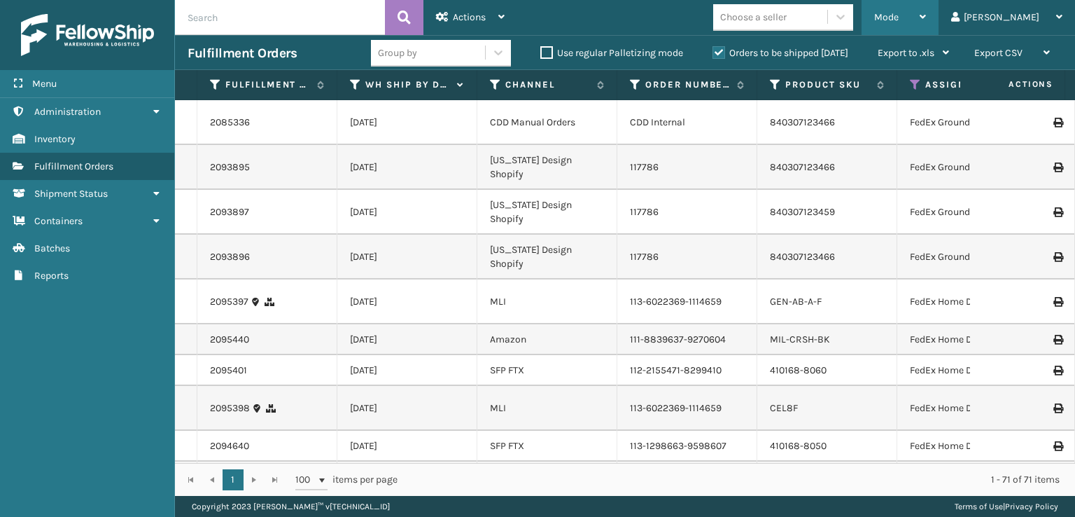
click at [899, 16] on span "Mode" at bounding box center [886, 17] width 24 height 12
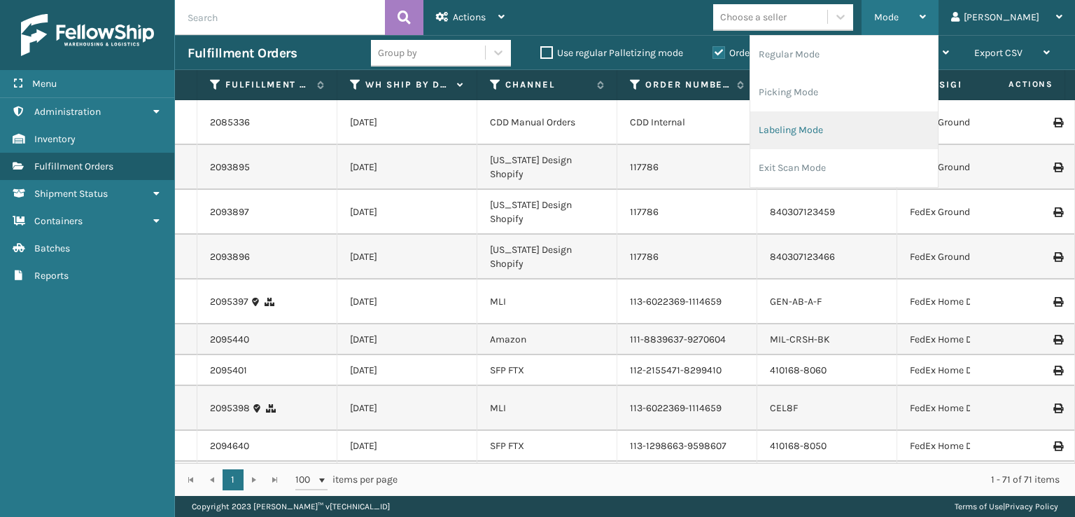
click at [829, 131] on li "Labeling Mode" at bounding box center [844, 130] width 188 height 38
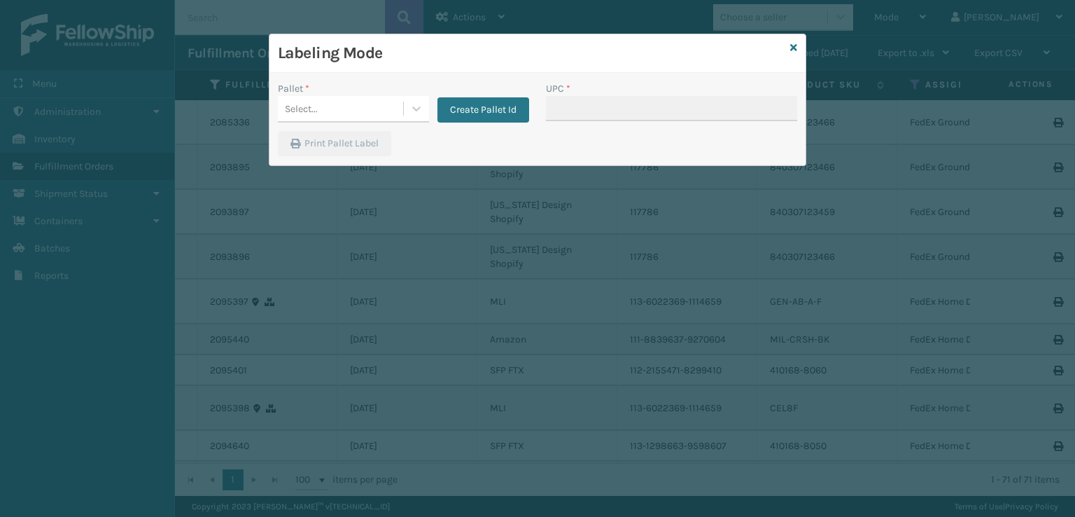
click at [481, 122] on div "Pallet * Select... Create Pallet Id" at bounding box center [403, 106] width 268 height 50
click at [465, 101] on button "Create Pallet Id" at bounding box center [483, 109] width 92 height 25
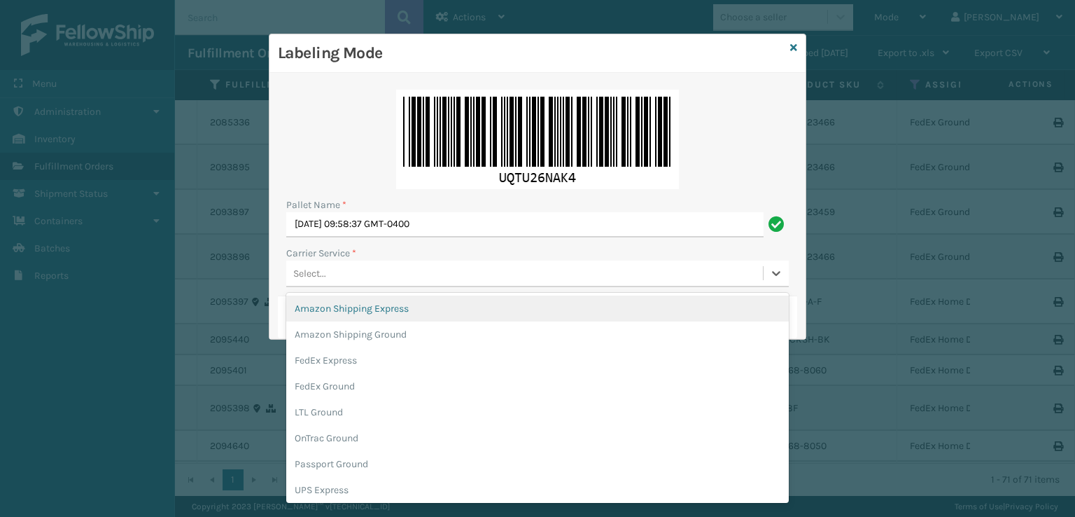
click at [302, 269] on div "Select..." at bounding box center [309, 273] width 33 height 15
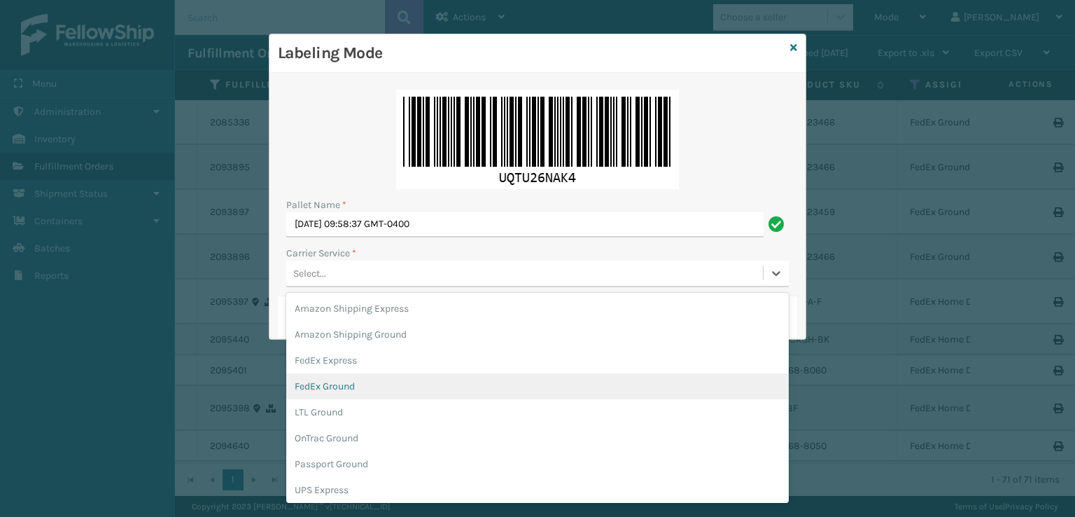
scroll to position [80, 0]
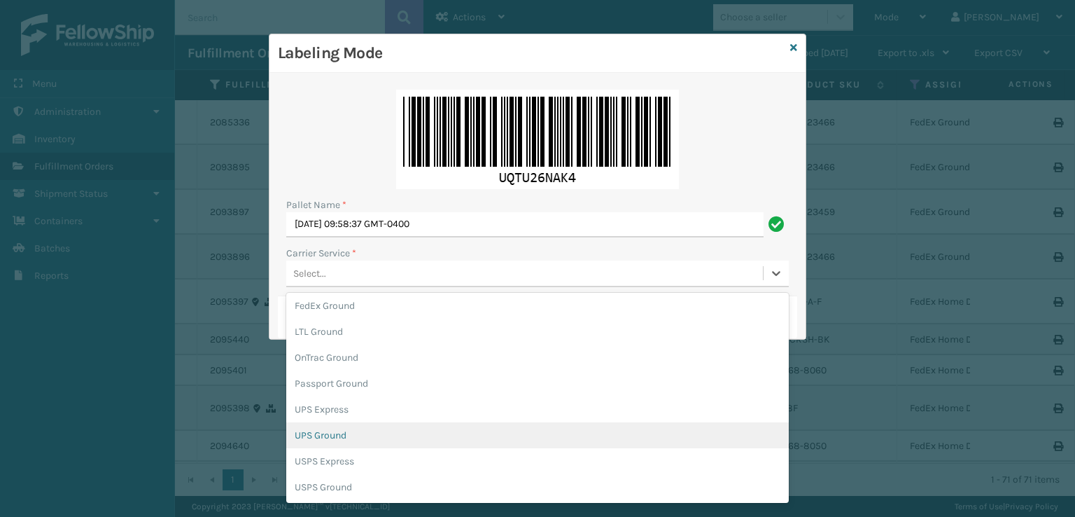
click at [303, 440] on div "UPS Ground" at bounding box center [537, 435] width 503 height 26
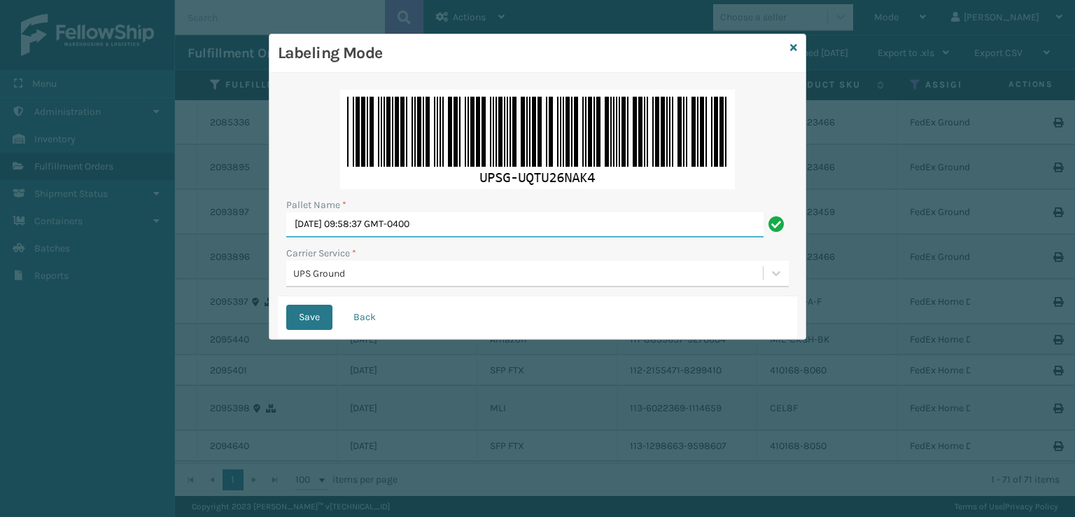
drag, startPoint x: 523, startPoint y: 219, endPoint x: 0, endPoint y: 288, distance: 527.4
click at [0, 288] on div "Labeling Mode Pallet Name * Tue Sep 23 2025 09:58:37 GMT-0400 Carrier Service *…" at bounding box center [537, 258] width 1075 height 517
type input "CATZ114144"
click at [286, 304] on button "Save" at bounding box center [309, 316] width 46 height 25
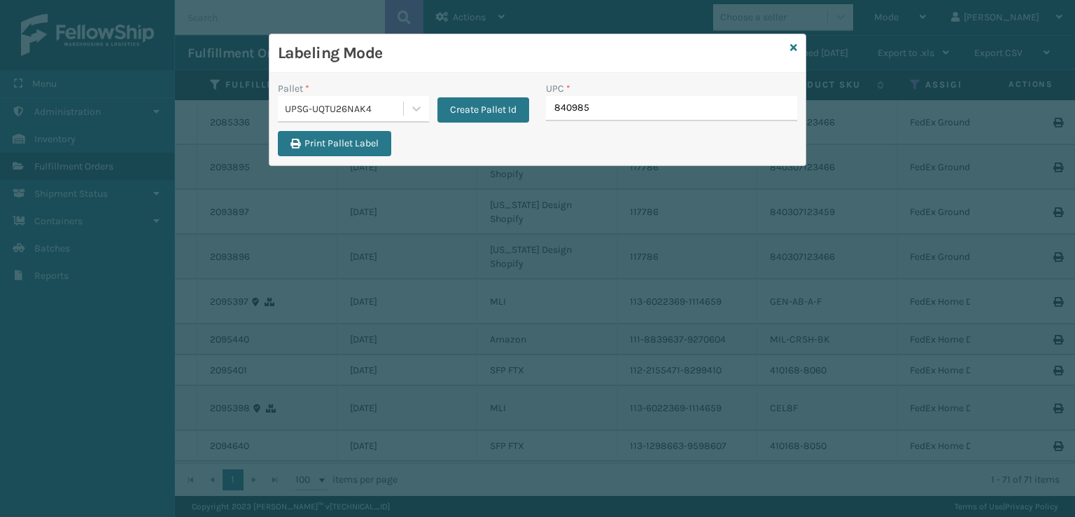
type input "8409851"
type input "8100909"
type input "849986012313"
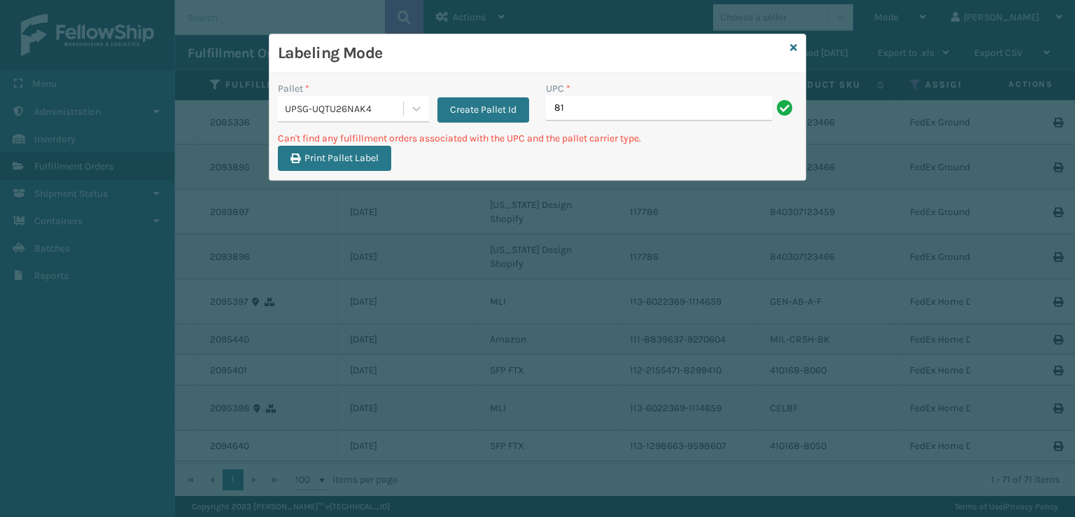
type input "8"
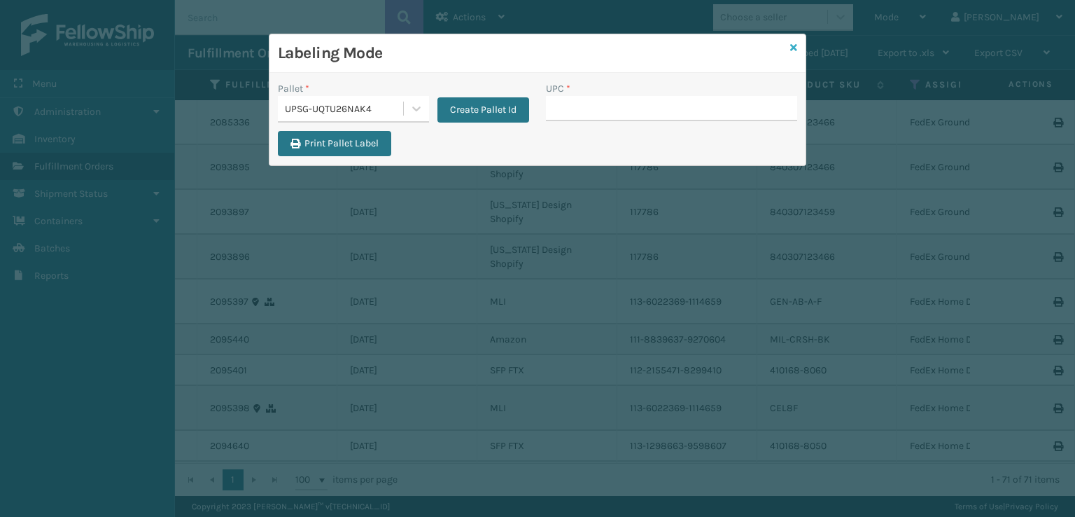
click at [796, 49] on icon at bounding box center [793, 48] width 7 height 10
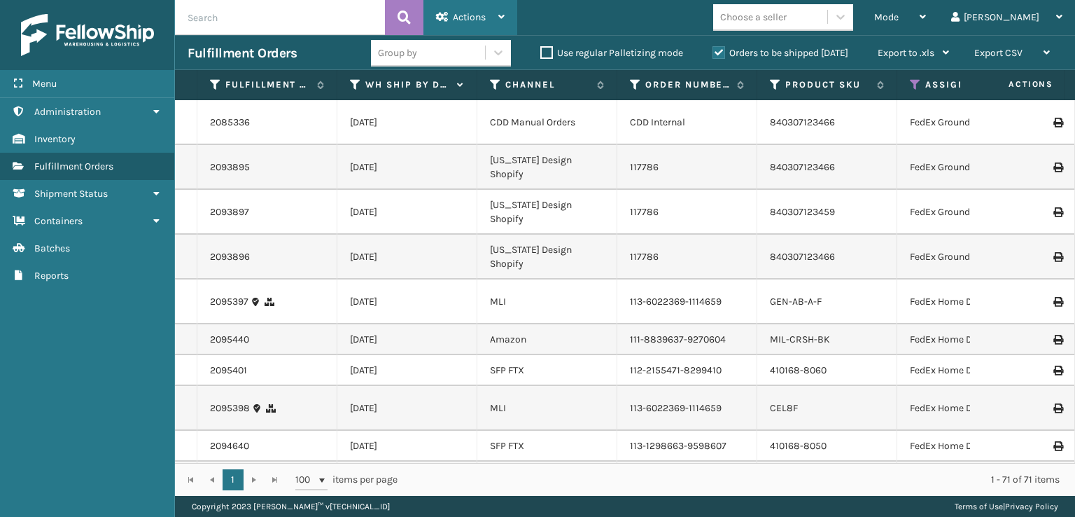
click at [442, 20] on icon at bounding box center [442, 17] width 13 height 10
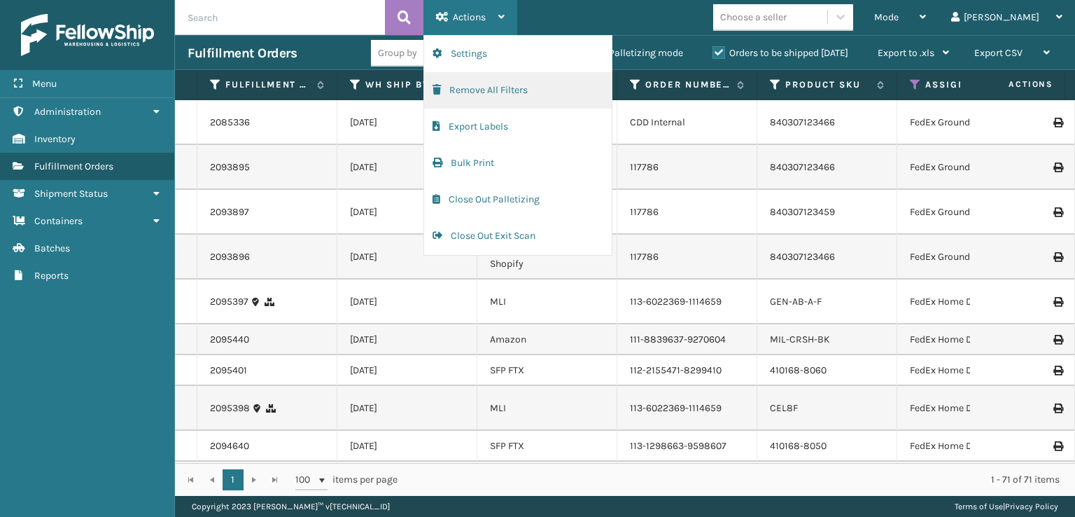
click at [438, 92] on span "button" at bounding box center [437, 90] width 8 height 10
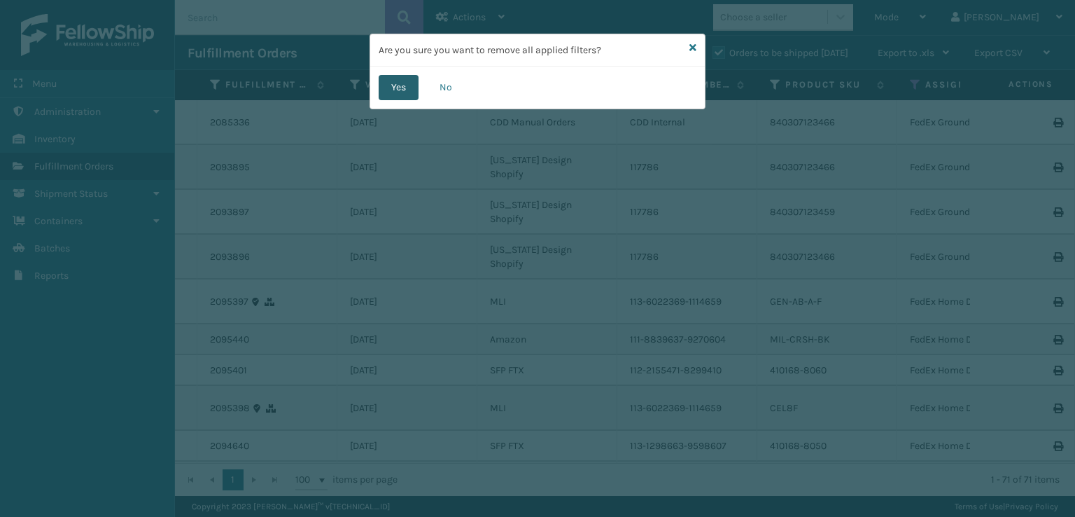
click at [390, 85] on button "Yes" at bounding box center [399, 87] width 40 height 25
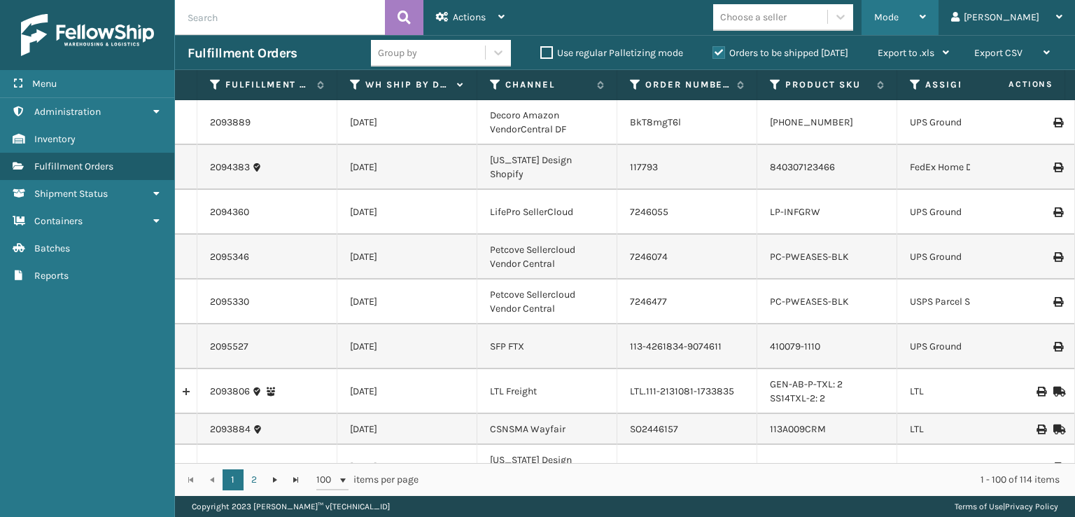
click at [926, 14] on div "Mode Regular Mode Picking Mode Labeling Mode Exit Scan Mode" at bounding box center [900, 17] width 77 height 35
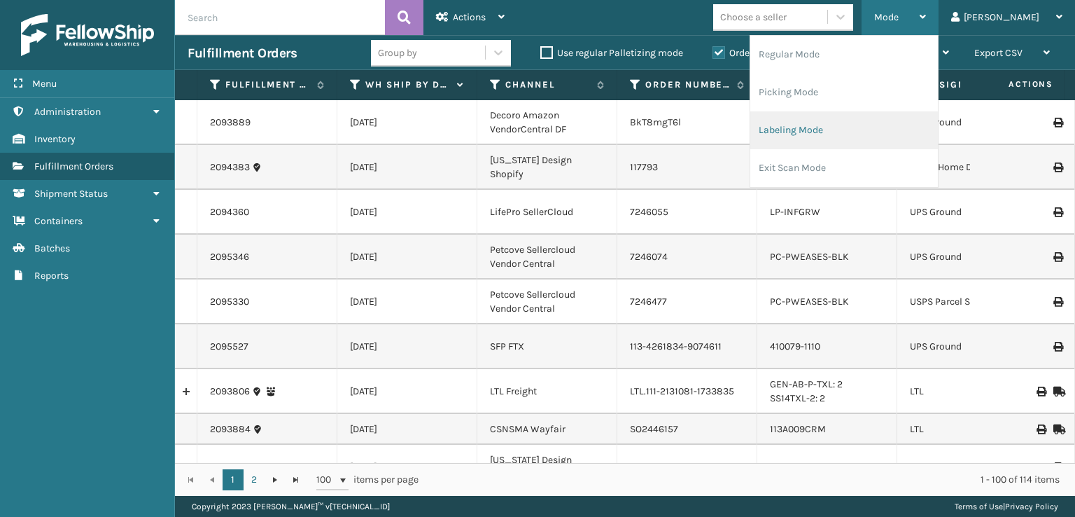
click at [827, 138] on li "Labeling Mode" at bounding box center [844, 130] width 188 height 38
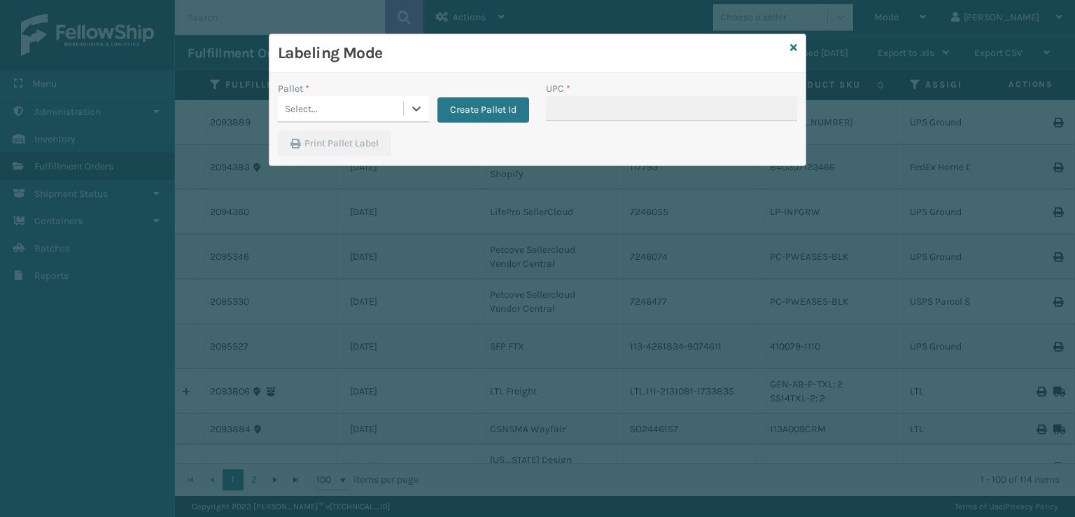
click at [344, 100] on div "Select..." at bounding box center [340, 108] width 125 height 23
drag, startPoint x: 794, startPoint y: 44, endPoint x: 837, endPoint y: 43, distance: 43.4
click at [794, 44] on icon at bounding box center [793, 48] width 7 height 10
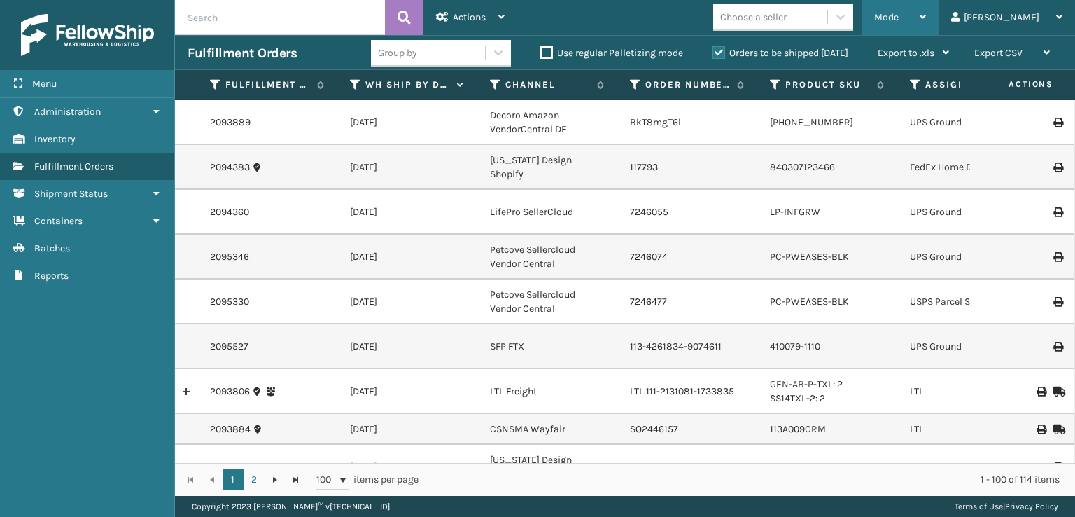
click at [899, 17] on span "Mode" at bounding box center [886, 17] width 24 height 12
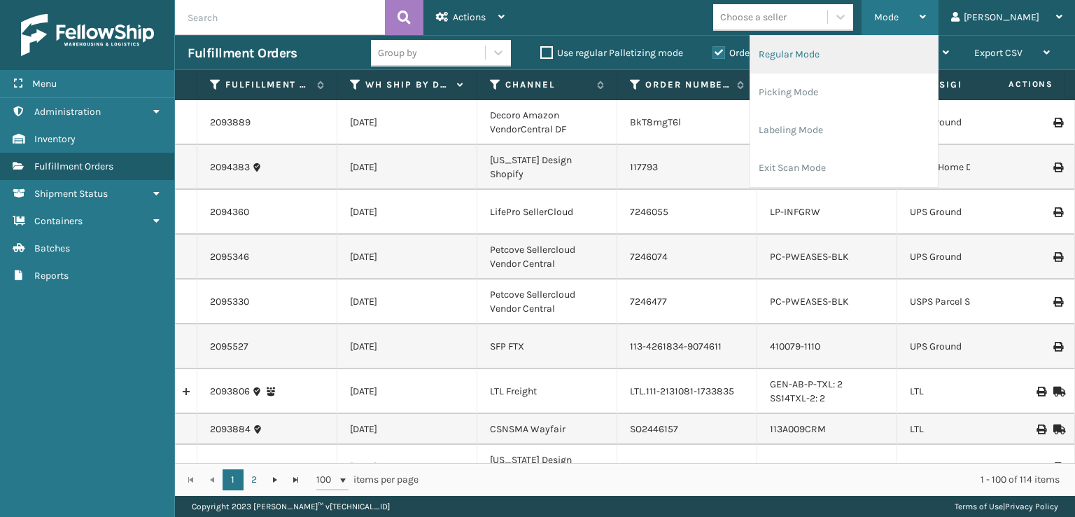
click at [823, 52] on li "Regular Mode" at bounding box center [844, 55] width 188 height 38
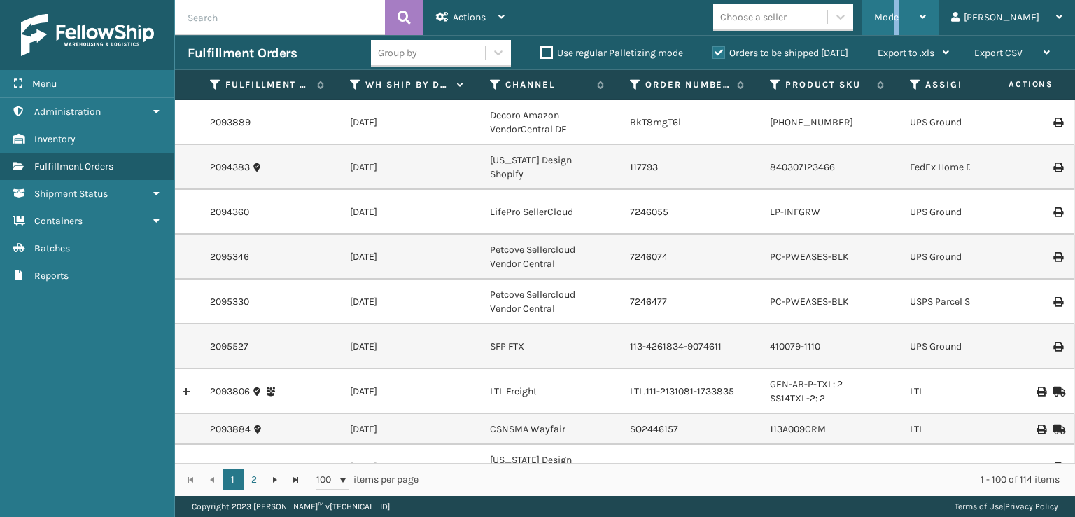
click at [899, 17] on span "Mode" at bounding box center [886, 17] width 24 height 12
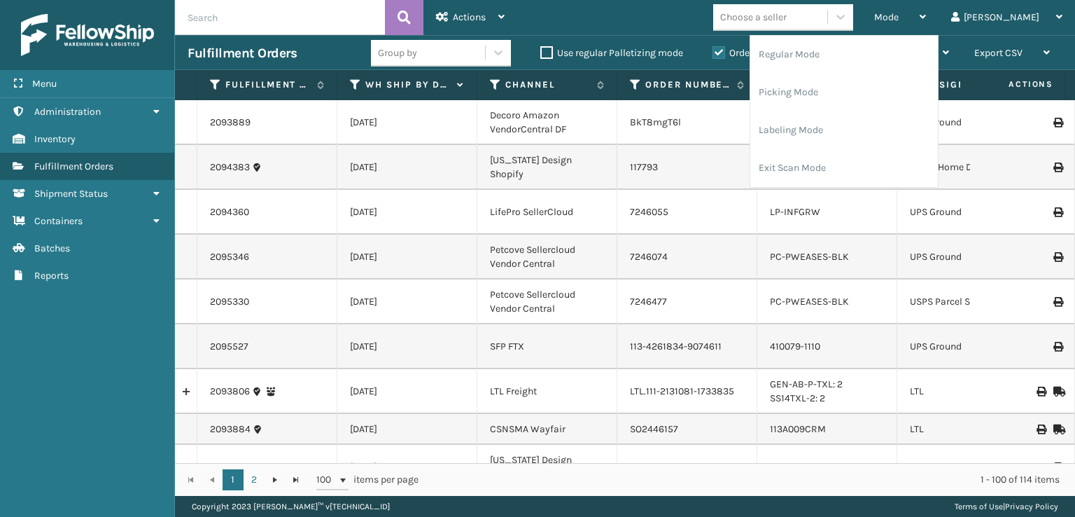
click at [746, 111] on td "BkT8mgT6l" at bounding box center [687, 122] width 140 height 45
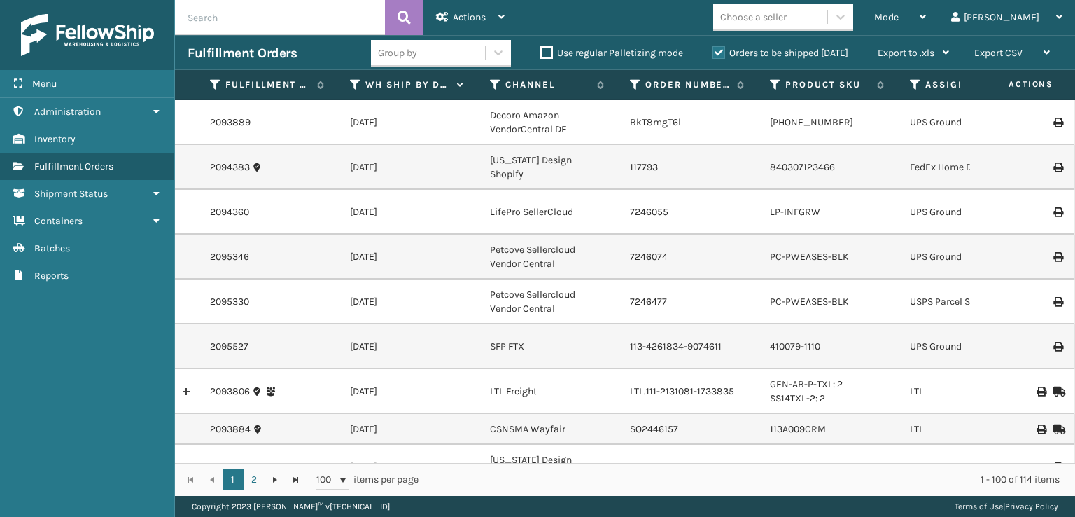
click at [914, 83] on icon at bounding box center [915, 84] width 11 height 13
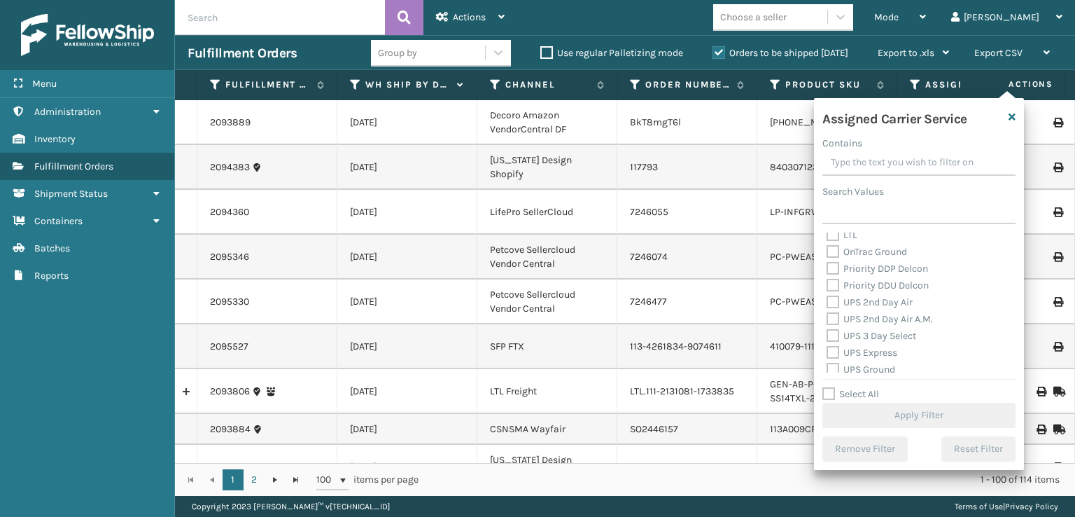
scroll to position [210, 0]
click at [830, 302] on label "UPS 2nd Day Air" at bounding box center [870, 299] width 86 height 12
click at [827, 300] on input "UPS 2nd Day Air" at bounding box center [827, 295] width 1 height 9
checkbox input "true"
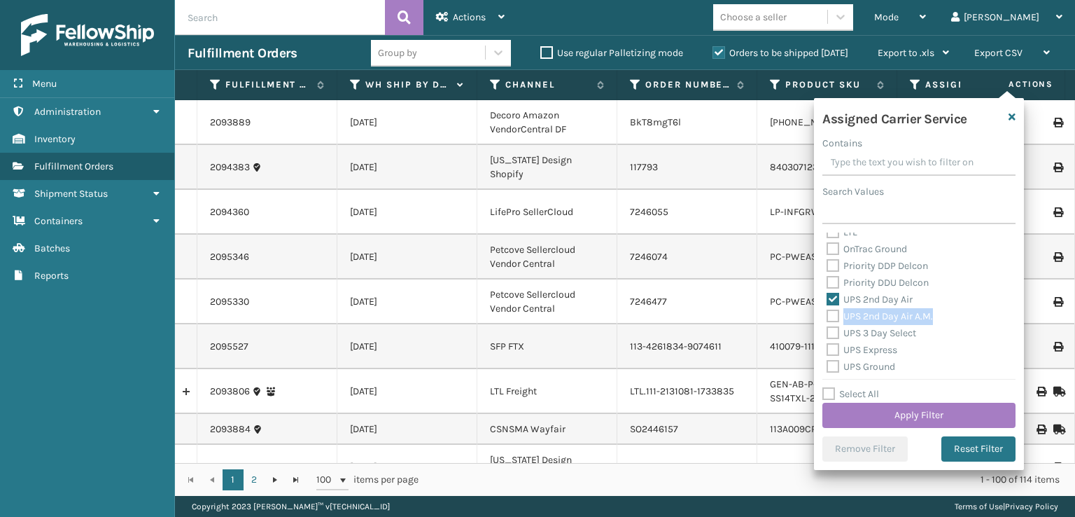
click at [837, 319] on label "UPS 2nd Day Air A.M." at bounding box center [880, 316] width 106 height 12
drag, startPoint x: 832, startPoint y: 320, endPoint x: 829, endPoint y: 332, distance: 12.9
click at [832, 321] on label "UPS 2nd Day Air A.M." at bounding box center [880, 316] width 106 height 12
click at [827, 317] on input "UPS 2nd Day Air A.M." at bounding box center [827, 312] width 1 height 9
checkbox input "true"
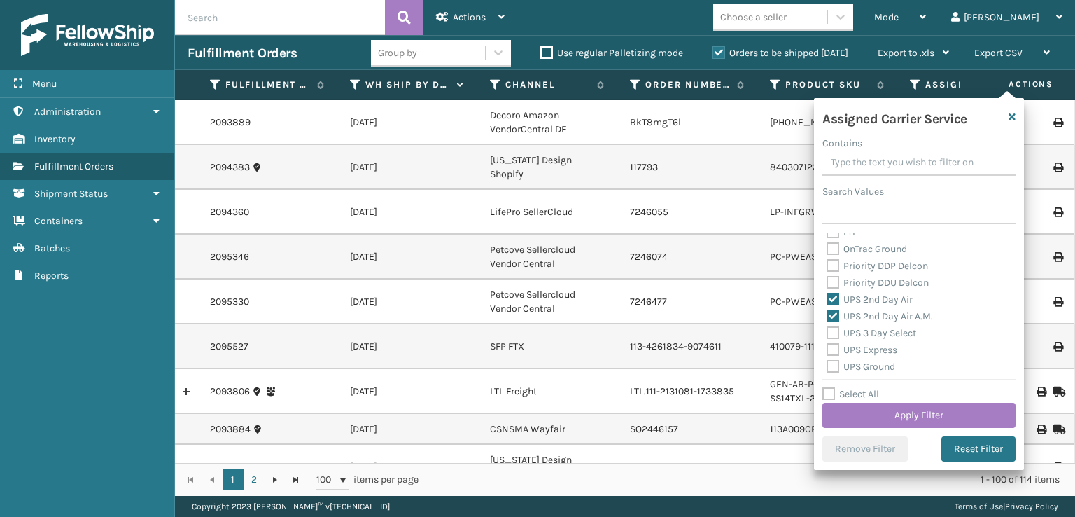
click at [829, 346] on label "UPS Express" at bounding box center [862, 350] width 71 height 12
click at [827, 346] on input "UPS Express" at bounding box center [827, 346] width 1 height 9
checkbox input "true"
click at [831, 334] on label "UPS 3 Day Select" at bounding box center [872, 333] width 90 height 12
click at [827, 334] on input "UPS 3 Day Select" at bounding box center [827, 329] width 1 height 9
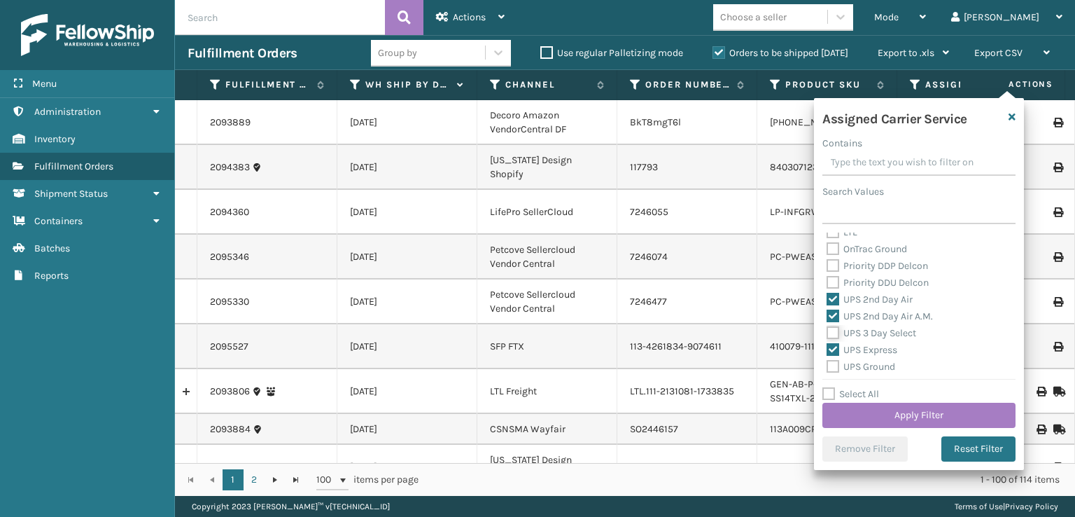
checkbox input "true"
click at [833, 367] on label "UPS Ground" at bounding box center [861, 366] width 69 height 12
click at [827, 367] on input "UPS Ground" at bounding box center [827, 362] width 1 height 9
checkbox input "true"
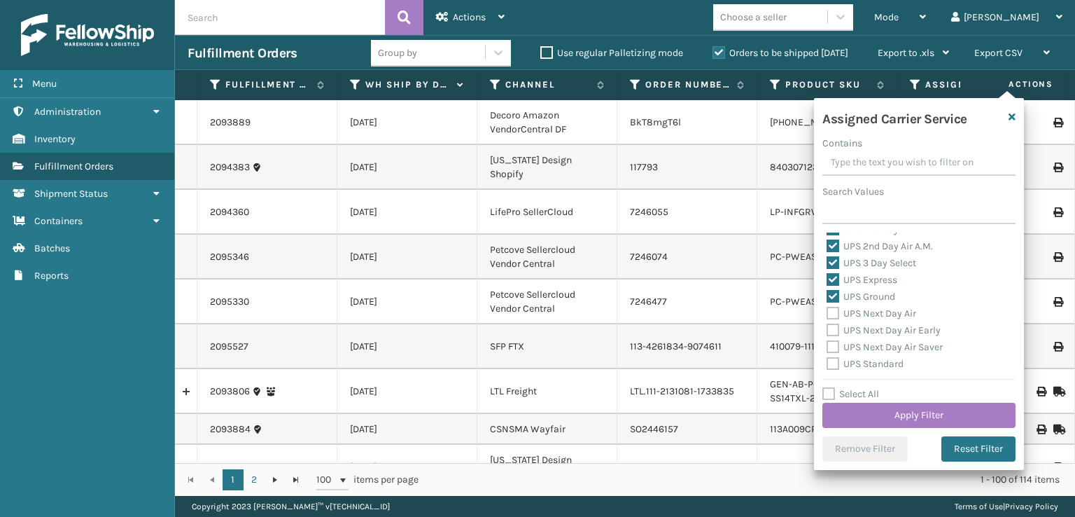
click at [832, 314] on label "UPS Next Day Air" at bounding box center [872, 313] width 90 height 12
click at [827, 314] on input "UPS Next Day Air" at bounding box center [827, 309] width 1 height 9
checkbox input "true"
click at [840, 339] on div "UPS Next Day Air Saver" at bounding box center [919, 347] width 185 height 17
click at [830, 322] on div "UPS Next Day Air Early" at bounding box center [919, 330] width 185 height 17
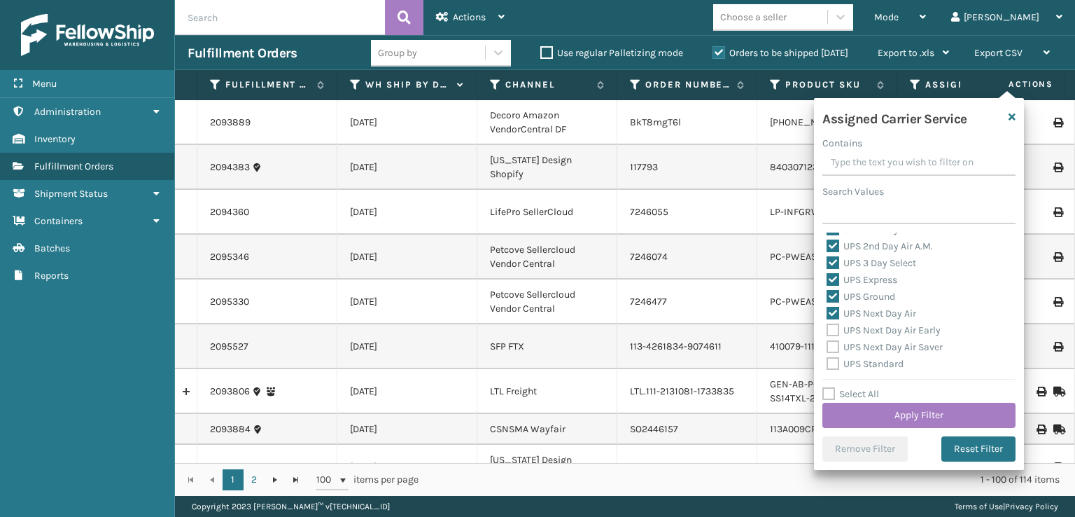
click at [830, 328] on label "UPS Next Day Air Early" at bounding box center [884, 330] width 114 height 12
click at [827, 328] on input "UPS Next Day Air Early" at bounding box center [827, 326] width 1 height 9
checkbox input "true"
click at [834, 349] on label "UPS Next Day Air Saver" at bounding box center [885, 347] width 116 height 12
click at [827, 348] on input "UPS Next Day Air Saver" at bounding box center [827, 343] width 1 height 9
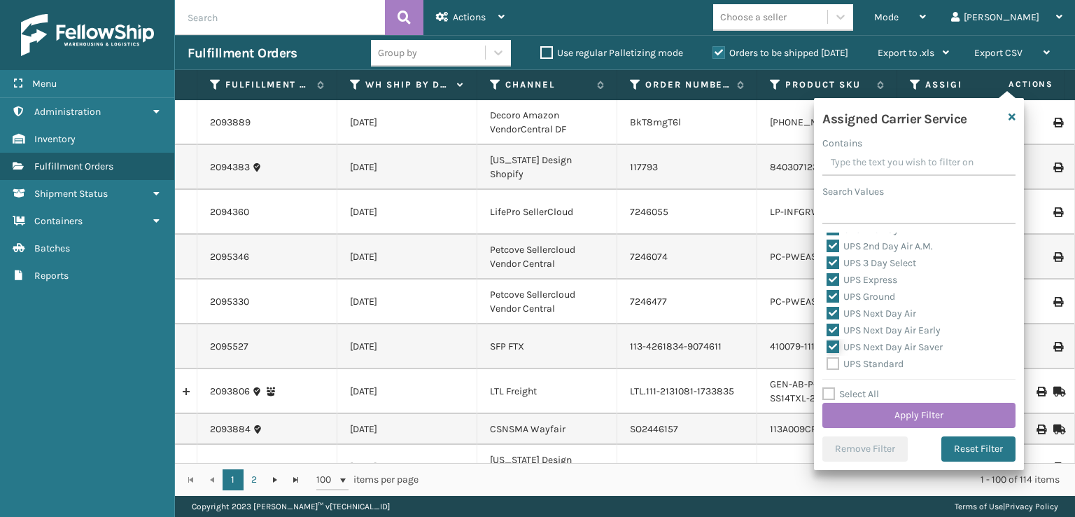
checkbox input "true"
click at [834, 360] on label "UPS Standard" at bounding box center [865, 364] width 77 height 12
click at [827, 360] on input "UPS Standard" at bounding box center [827, 360] width 1 height 9
checkbox input "true"
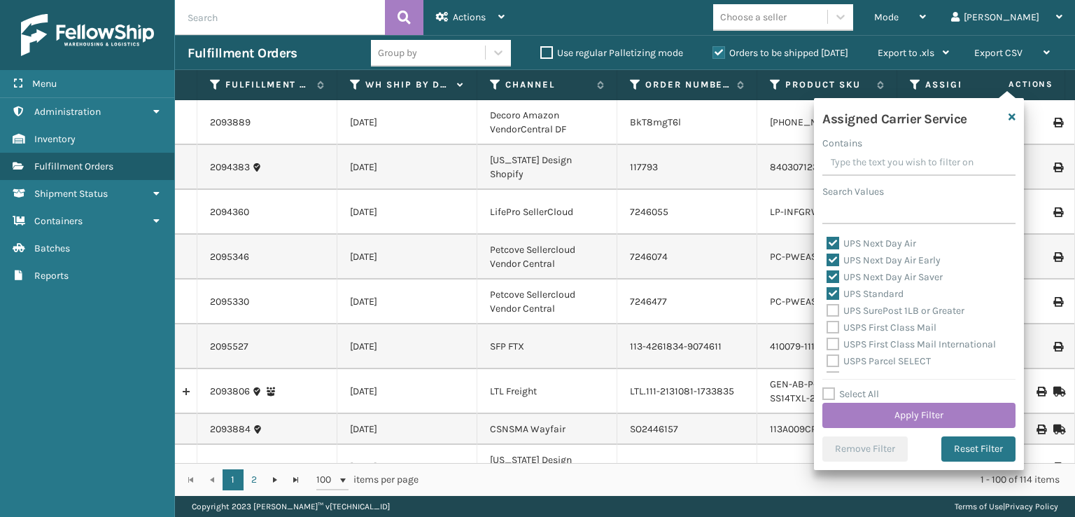
click at [836, 308] on label "UPS SurePost 1LB or Greater" at bounding box center [896, 310] width 138 height 12
click at [827, 308] on input "UPS SurePost 1LB or Greater" at bounding box center [827, 306] width 1 height 9
checkbox input "true"
click at [871, 415] on button "Apply Filter" at bounding box center [918, 414] width 193 height 25
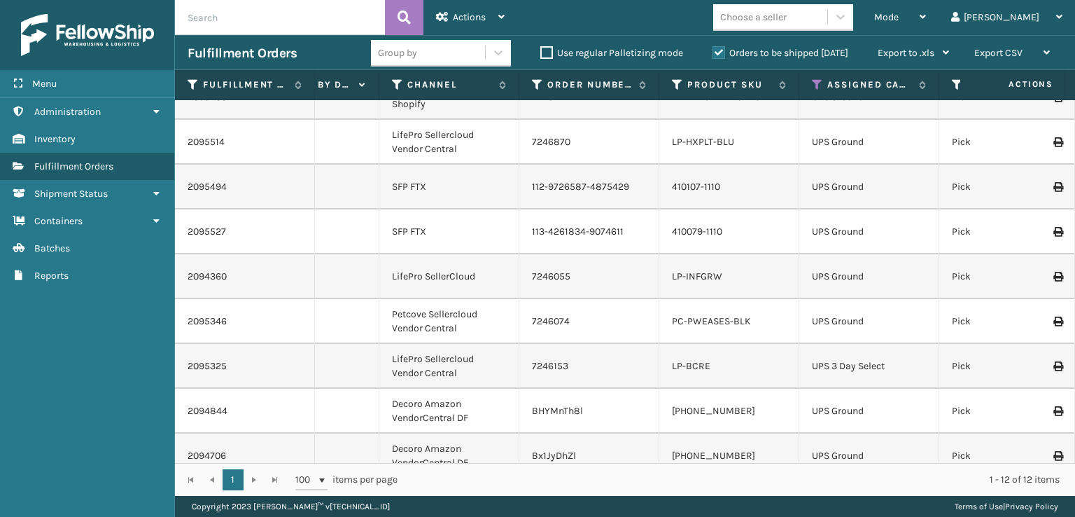
scroll to position [0, 0]
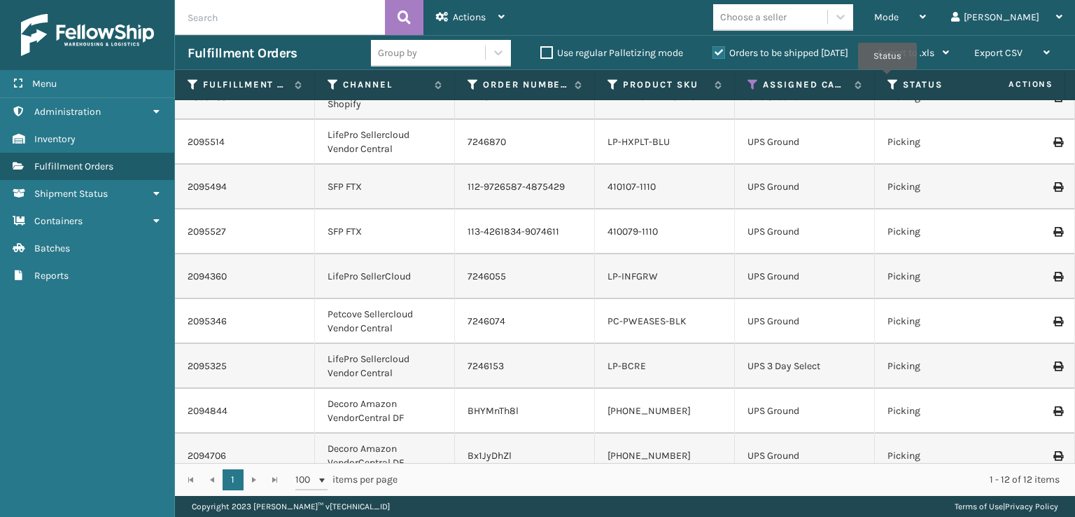
click at [887, 79] on icon at bounding box center [892, 84] width 11 height 13
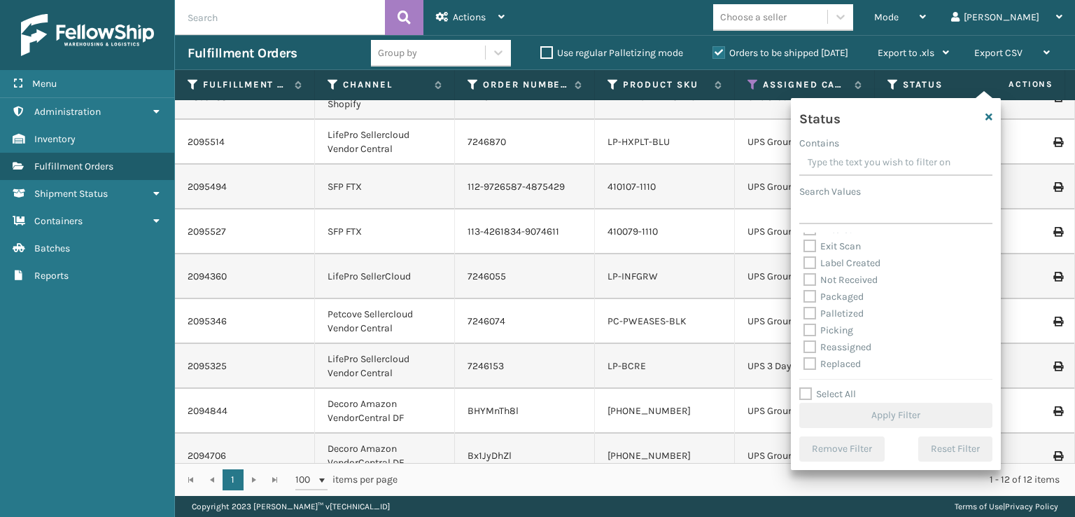
scroll to position [70, 0]
click at [811, 306] on label "Picking" at bounding box center [828, 305] width 50 height 12
click at [804, 306] on input "Picking" at bounding box center [803, 301] width 1 height 9
checkbox input "true"
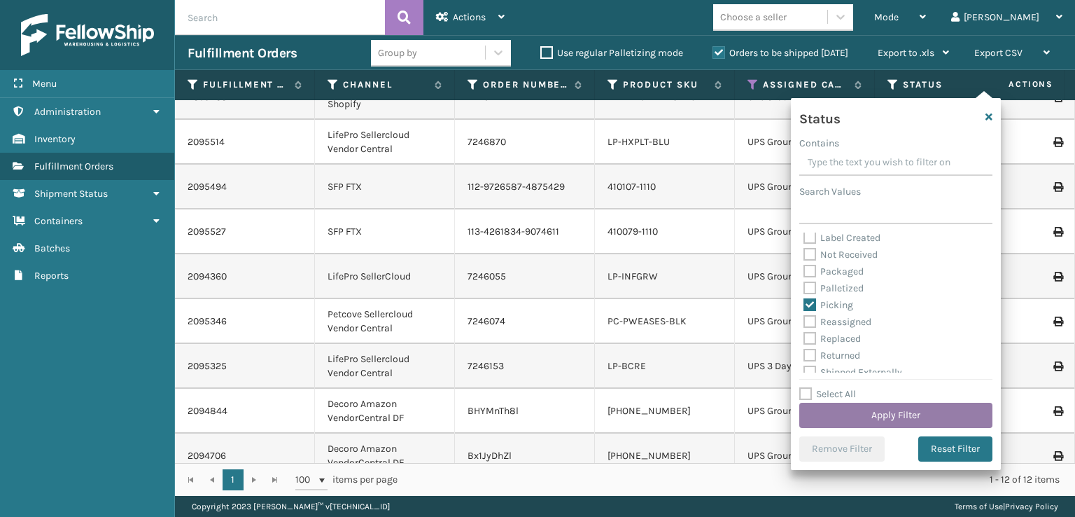
click at [868, 416] on button "Apply Filter" at bounding box center [895, 414] width 193 height 25
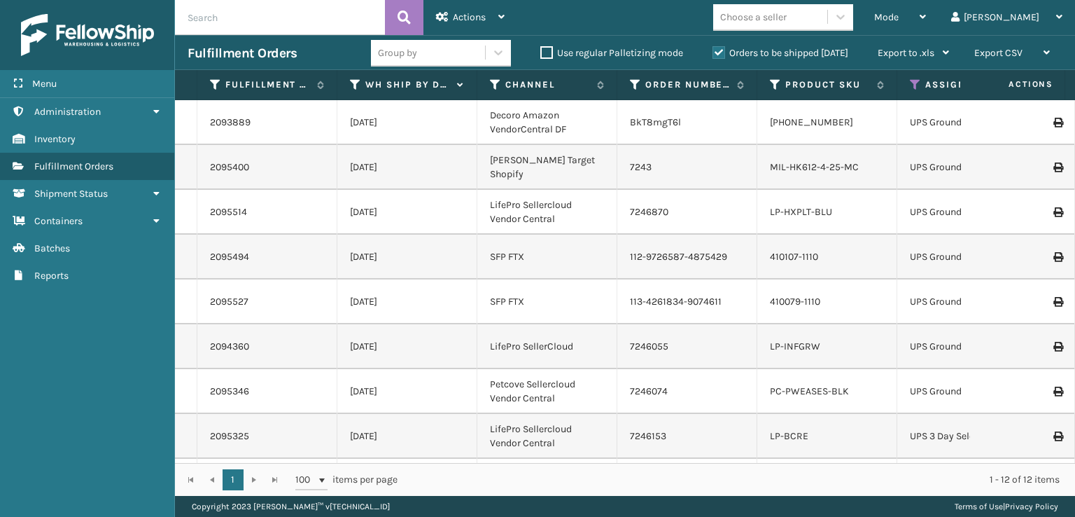
click at [850, 384] on div "PC-PWEASES-BLK" at bounding box center [827, 391] width 114 height 14
click at [822, 385] on link "PC-PWEASES-BLK" at bounding box center [809, 391] width 79 height 12
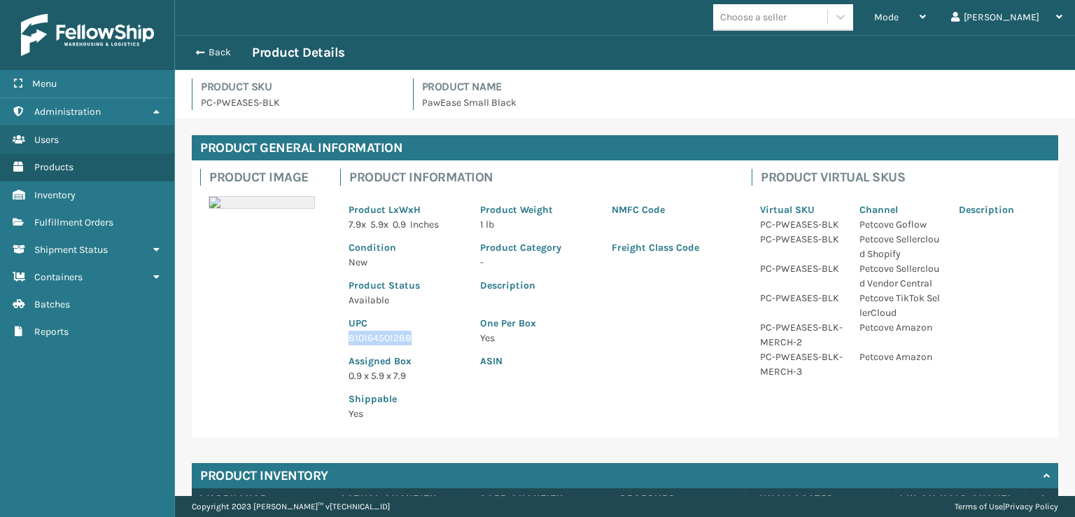
drag, startPoint x: 428, startPoint y: 342, endPoint x: 350, endPoint y: 332, distance: 78.4
click at [350, 332] on p "810164501288" at bounding box center [406, 337] width 115 height 15
copy p "810164501288"
click at [198, 57] on button "Back" at bounding box center [220, 52] width 64 height 13
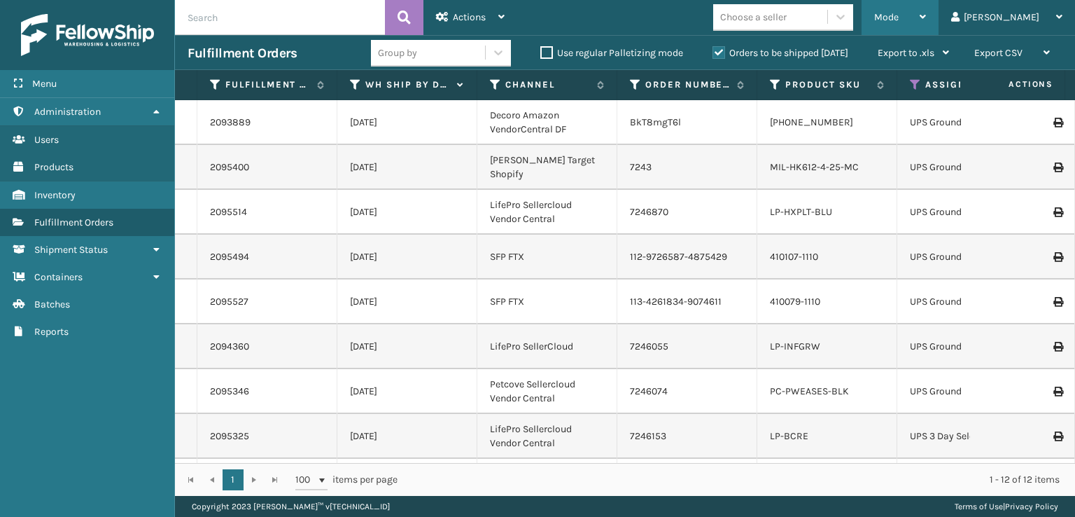
click at [932, 15] on div "Mode Regular Mode Picking Mode Labeling Mode Exit Scan Mode" at bounding box center [900, 17] width 77 height 35
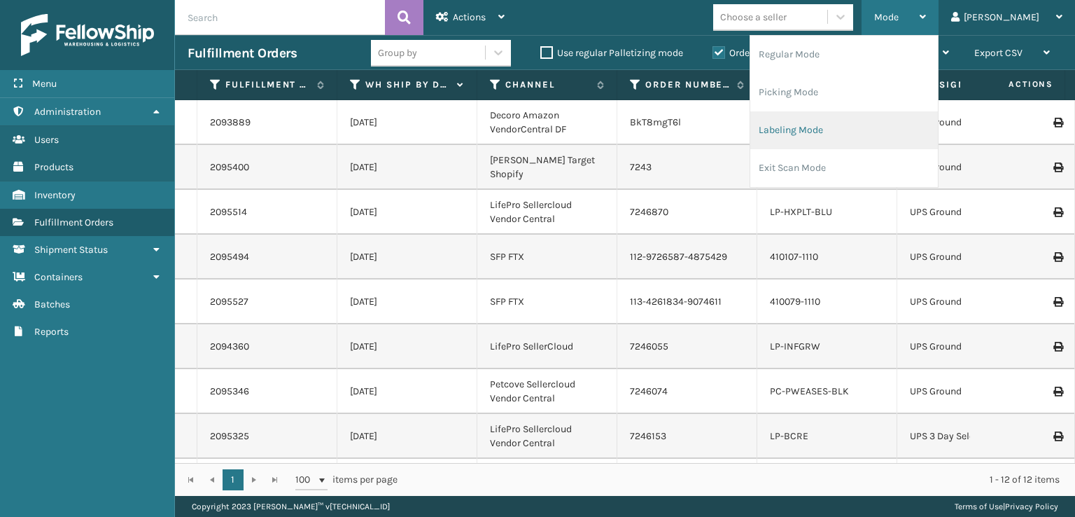
drag, startPoint x: 849, startPoint y: 141, endPoint x: 844, endPoint y: 132, distance: 9.7
click at [844, 132] on li "Labeling Mode" at bounding box center [844, 130] width 188 height 38
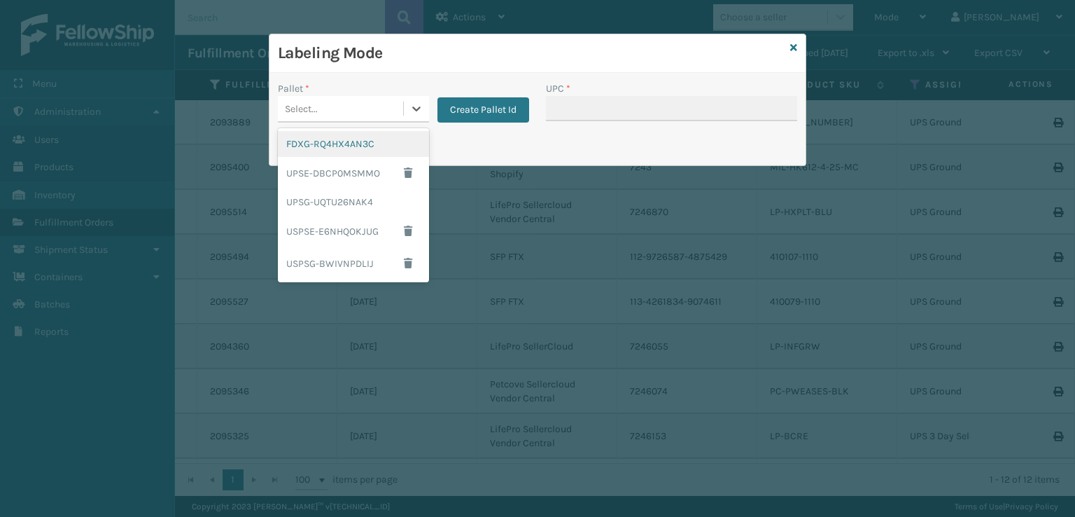
drag, startPoint x: 388, startPoint y: 98, endPoint x: 375, endPoint y: 130, distance: 34.6
click at [388, 101] on div "Select..." at bounding box center [340, 108] width 125 height 23
click at [330, 206] on div "UPSG-UQTU26NAK4" at bounding box center [353, 202] width 151 height 26
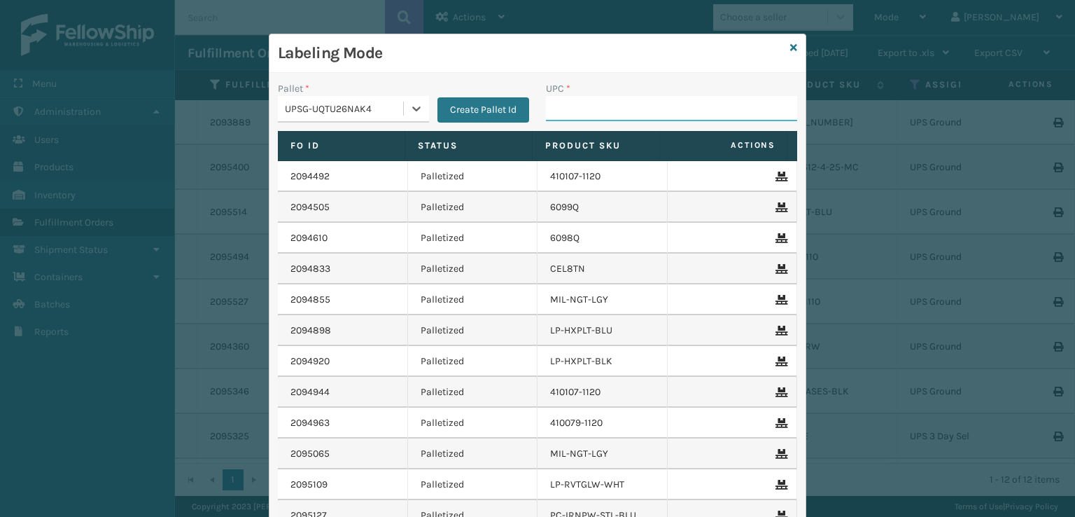
click at [565, 113] on input "UPC *" at bounding box center [671, 108] width 251 height 25
paste input "810164501288"
type input "810164501288"
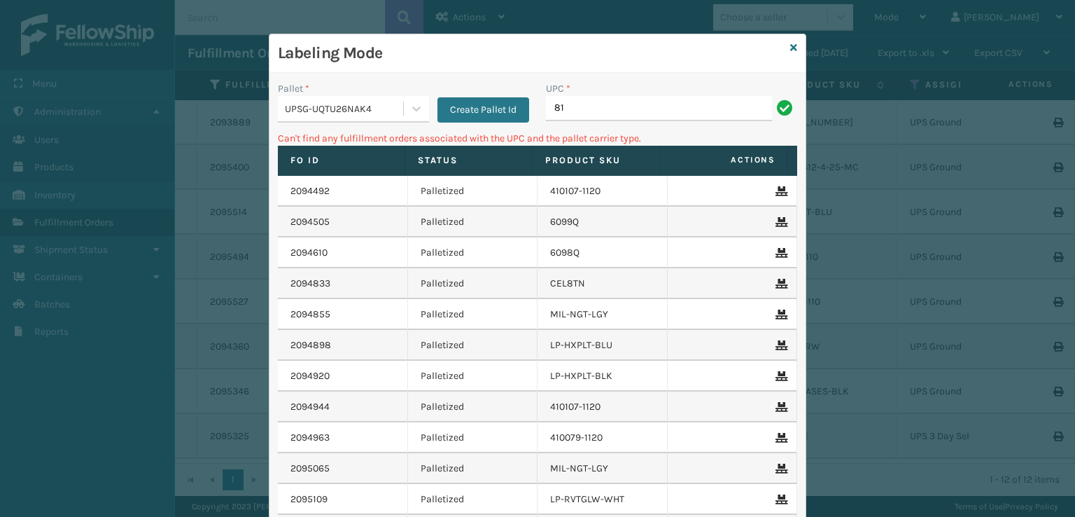
type input "8"
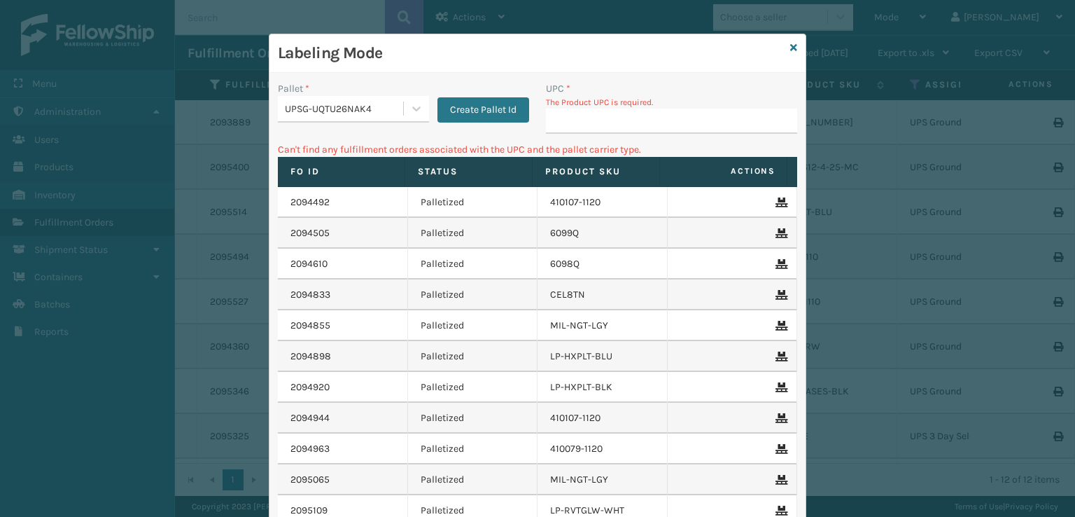
type input "810164501288"
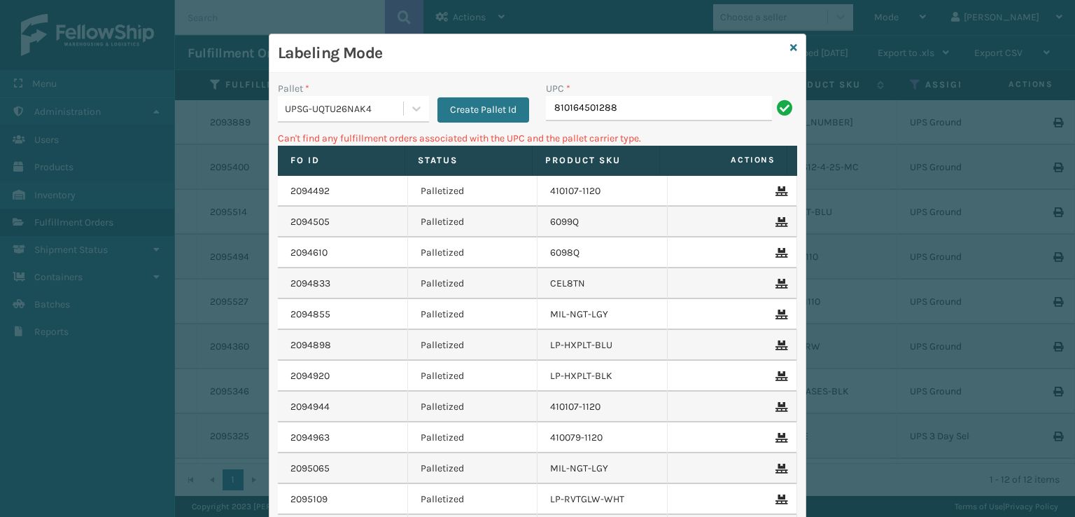
click at [378, 113] on div "UPSG-UQTU26NAK4" at bounding box center [345, 108] width 120 height 15
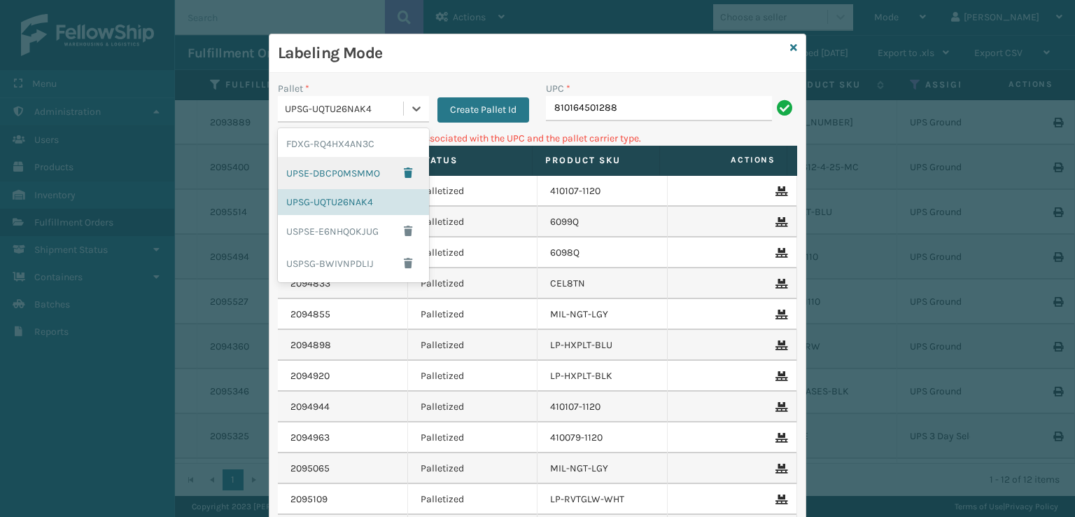
click at [358, 176] on div "UPSE-DBCP0MSMMO" at bounding box center [353, 173] width 151 height 32
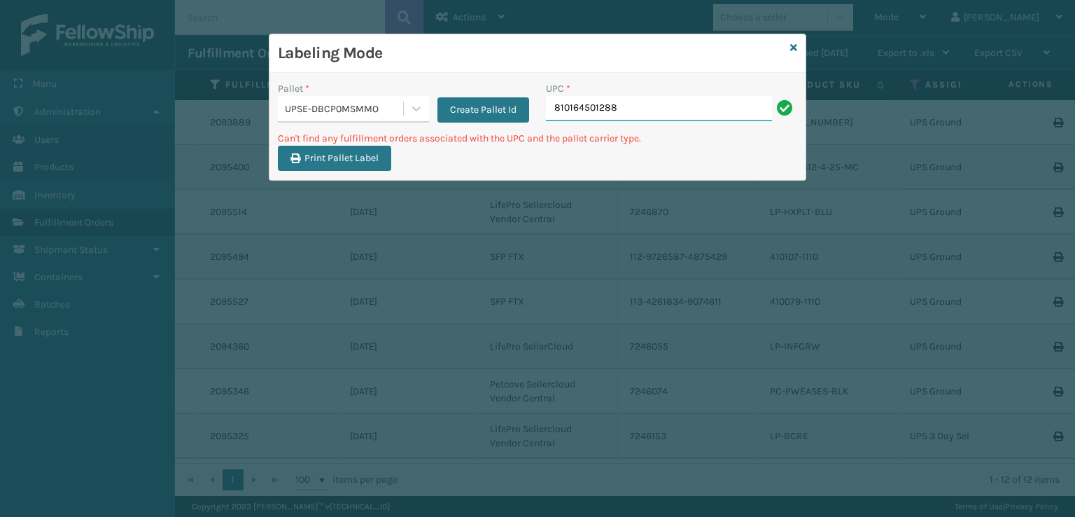
click at [614, 108] on input "810164501288" at bounding box center [659, 108] width 226 height 25
type input "8"
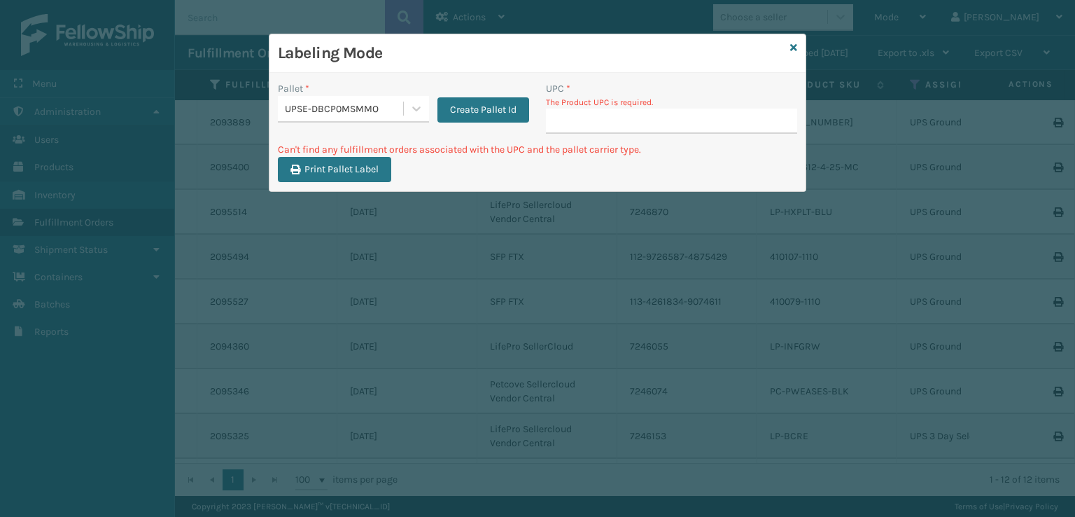
click at [799, 46] on div "Labeling Mode" at bounding box center [537, 53] width 536 height 38
click at [792, 47] on icon at bounding box center [793, 48] width 7 height 10
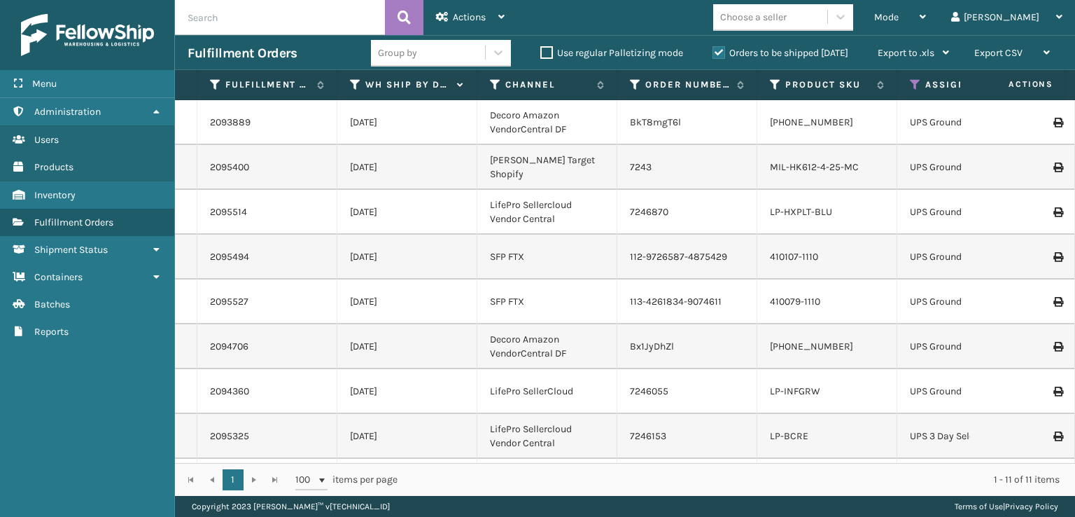
click at [815, 429] on td "LP-BCRE" at bounding box center [827, 436] width 140 height 45
click at [777, 430] on link "LP-BCRE" at bounding box center [789, 436] width 38 height 12
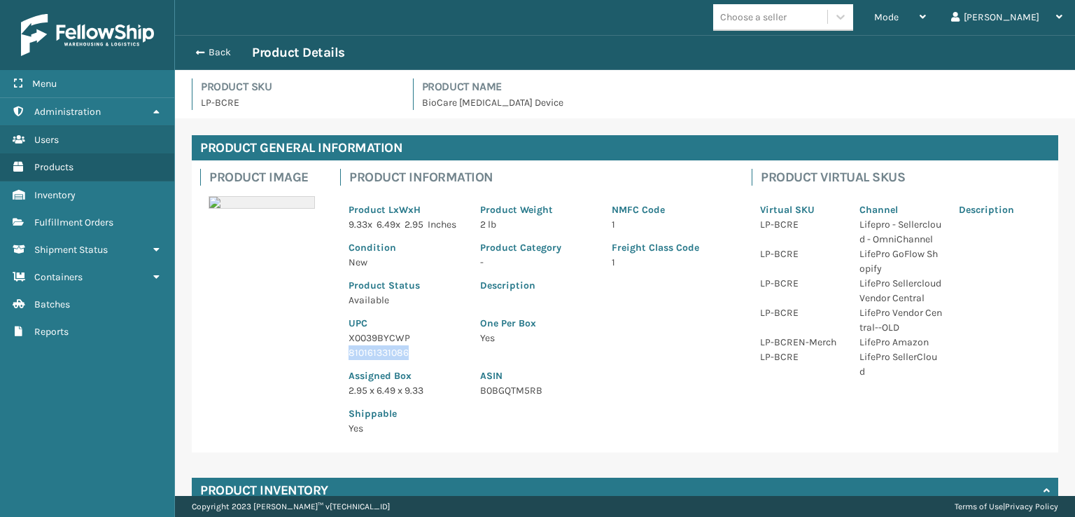
drag, startPoint x: 362, startPoint y: 375, endPoint x: 345, endPoint y: 369, distance: 17.9
click at [345, 360] on div "UPC X0039BYCWP 810161331086" at bounding box center [406, 333] width 132 height 52
click at [202, 57] on span "button" at bounding box center [198, 53] width 8 height 10
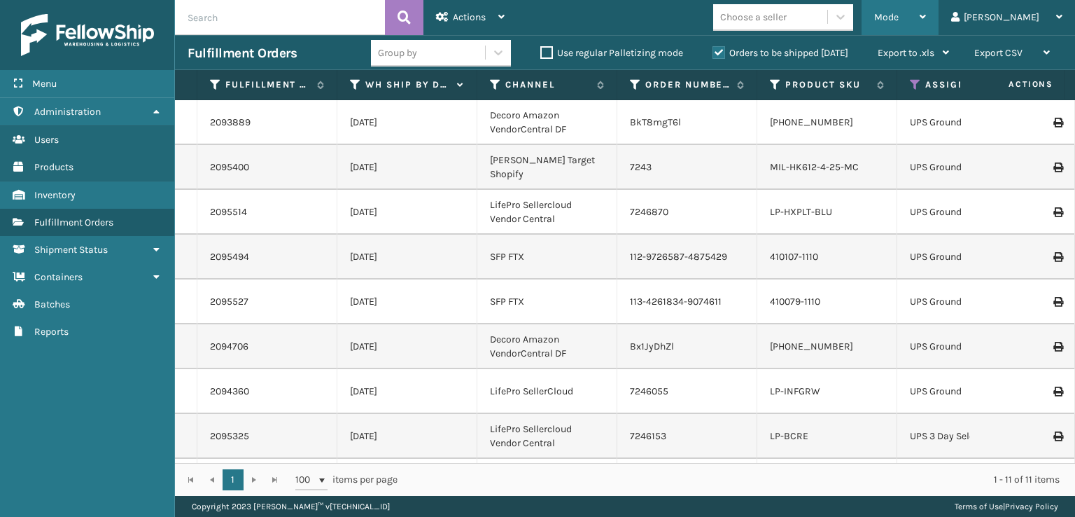
click at [932, 20] on div "Mode Regular Mode Picking Mode Labeling Mode Exit Scan Mode" at bounding box center [900, 17] width 77 height 35
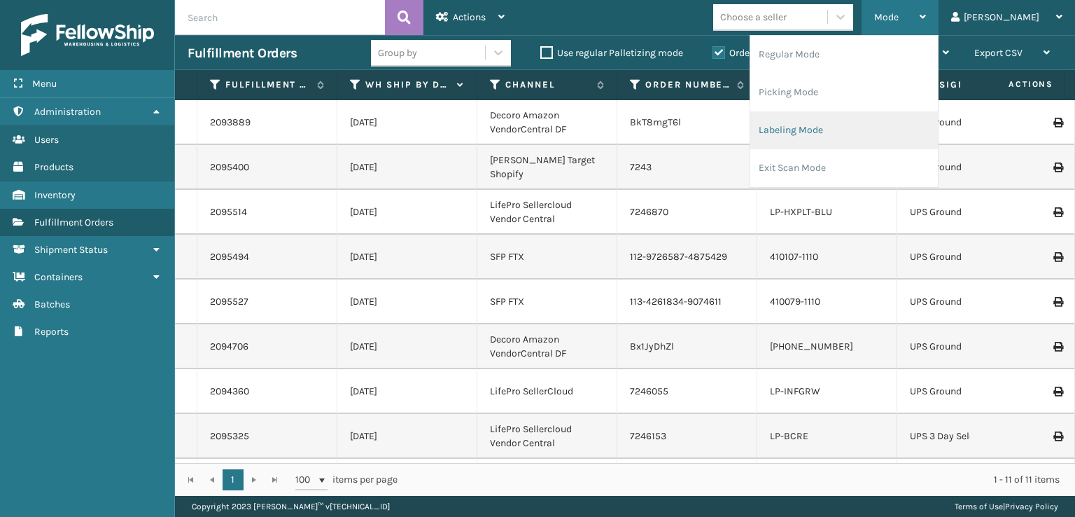
click at [832, 132] on li "Labeling Mode" at bounding box center [844, 130] width 188 height 38
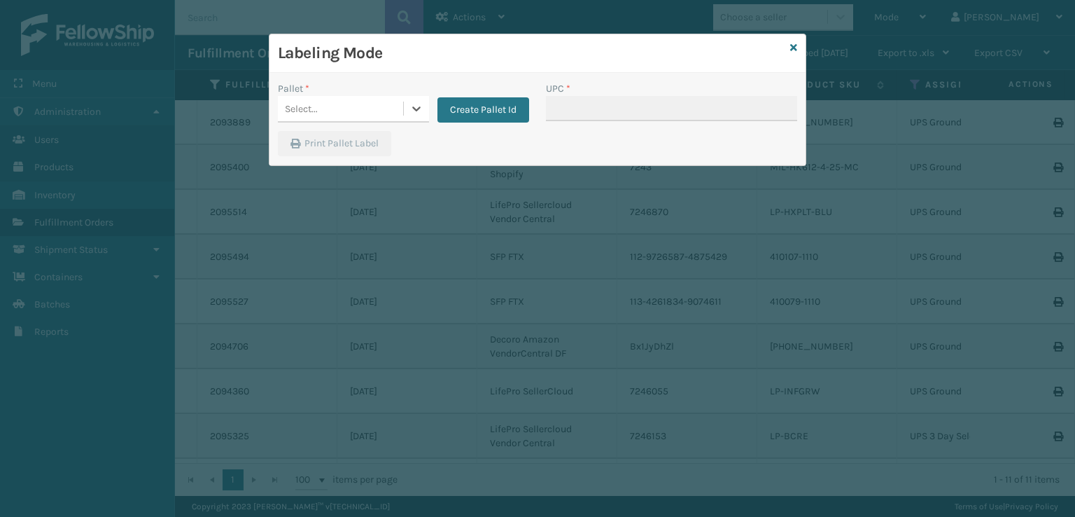
click at [341, 116] on div "Select..." at bounding box center [340, 108] width 125 height 23
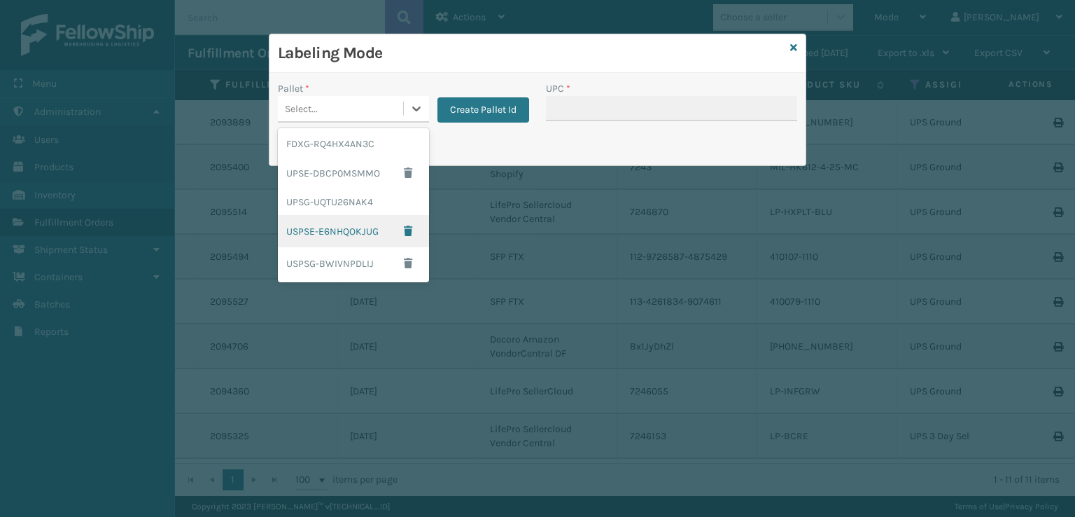
click at [347, 232] on div "USPSE-E6NHQOKJUG" at bounding box center [353, 231] width 151 height 32
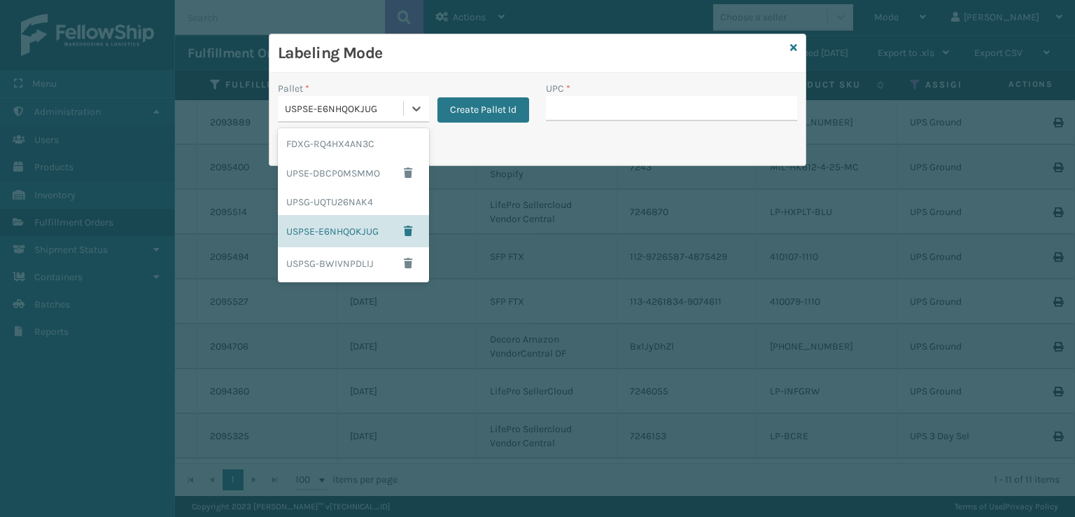
click at [359, 106] on div "USPSE-E6NHQOKJUG" at bounding box center [345, 108] width 120 height 15
click at [306, 161] on div "UPSE-DBCP0MSMMO" at bounding box center [353, 173] width 151 height 32
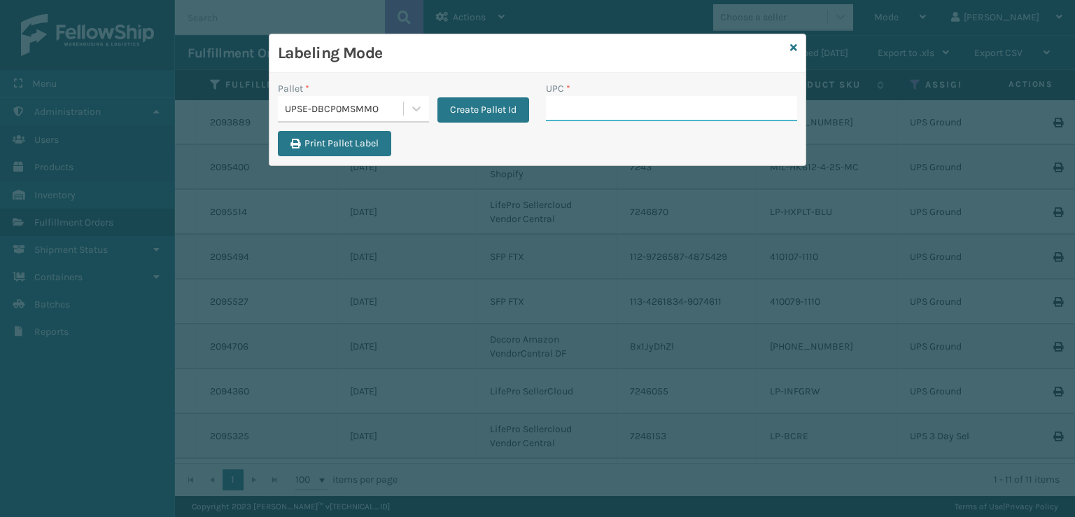
drag, startPoint x: 637, startPoint y: 95, endPoint x: 635, endPoint y: 104, distance: 9.2
click at [636, 99] on input "UPC *" at bounding box center [671, 108] width 251 height 25
paste input "810161331086"
type input "810161331086"
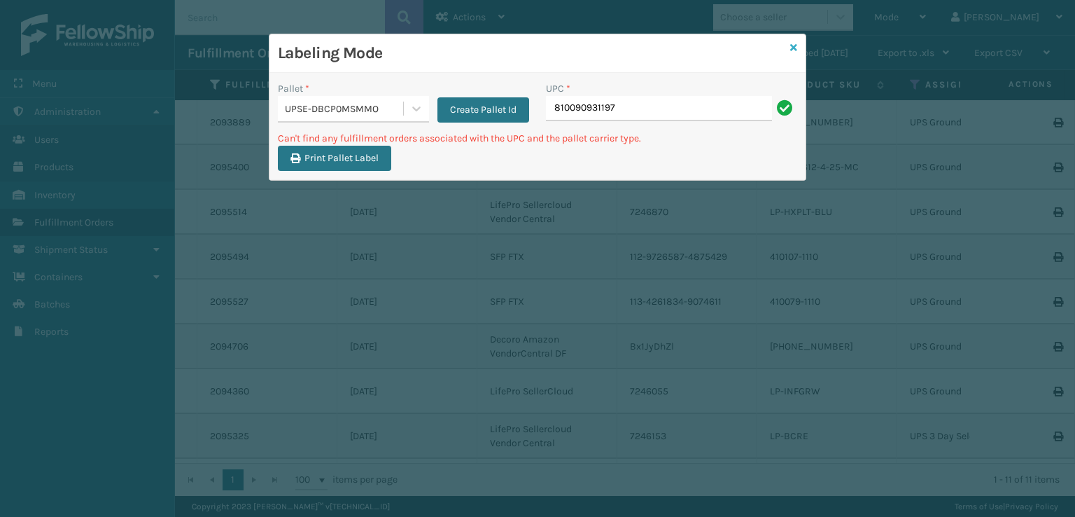
click at [793, 48] on icon at bounding box center [793, 48] width 7 height 10
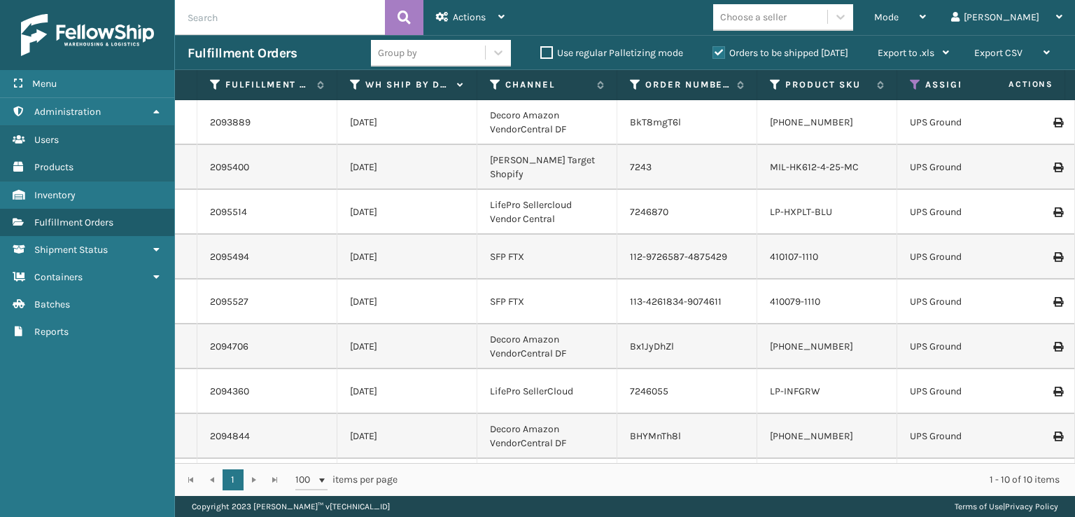
click at [850, 384] on div "LP-INFGRW" at bounding box center [827, 391] width 114 height 14
click at [788, 385] on link "LP-INFGRW" at bounding box center [795, 391] width 50 height 12
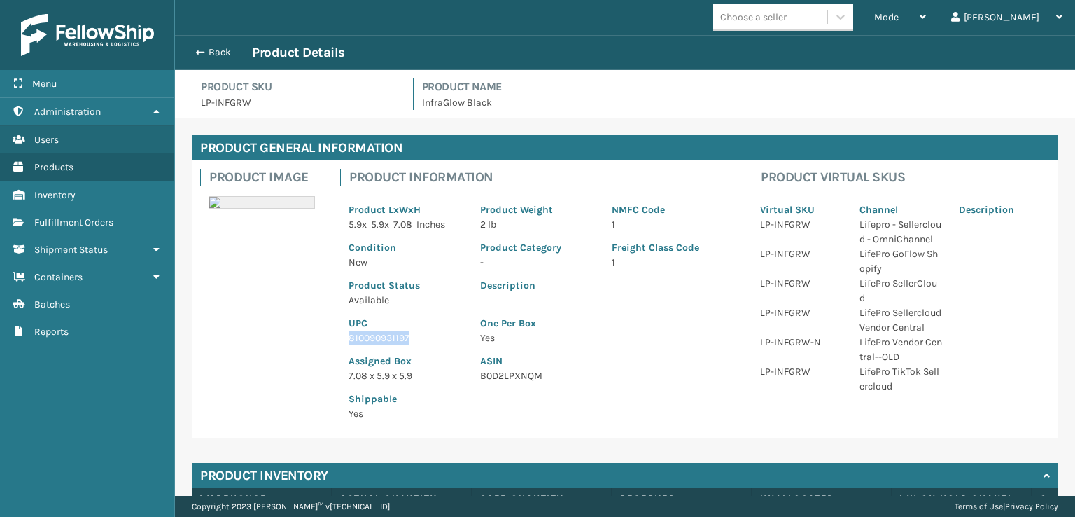
drag, startPoint x: 414, startPoint y: 333, endPoint x: 311, endPoint y: 331, distance: 103.6
click at [311, 331] on div "Product Image Product Information Product LxWxH 5.9 x 5.9 x 7.08 Inches Product…" at bounding box center [625, 298] width 866 height 277
copy p "810090931197"
click at [197, 49] on span "button" at bounding box center [198, 53] width 8 height 10
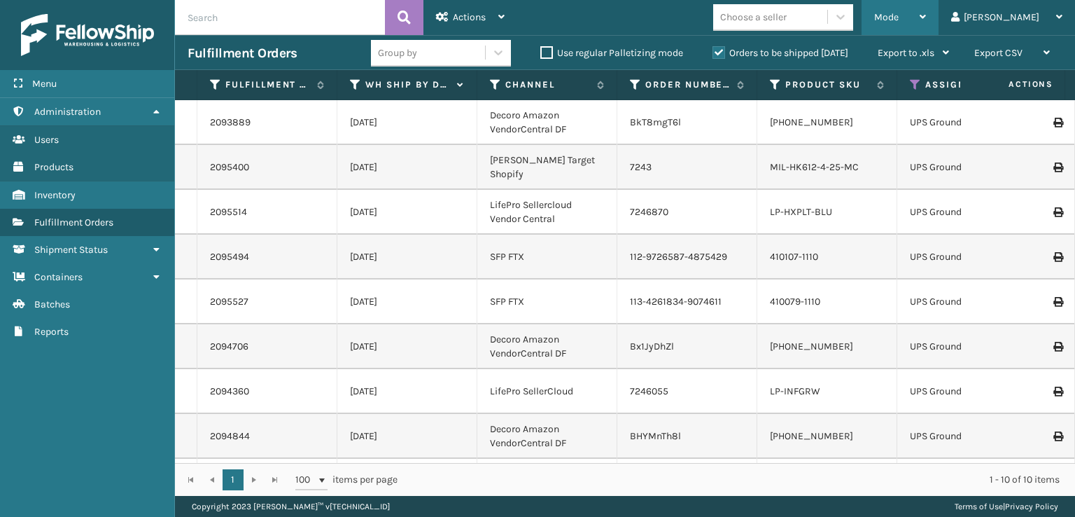
click at [926, 8] on div "Mode" at bounding box center [900, 17] width 52 height 35
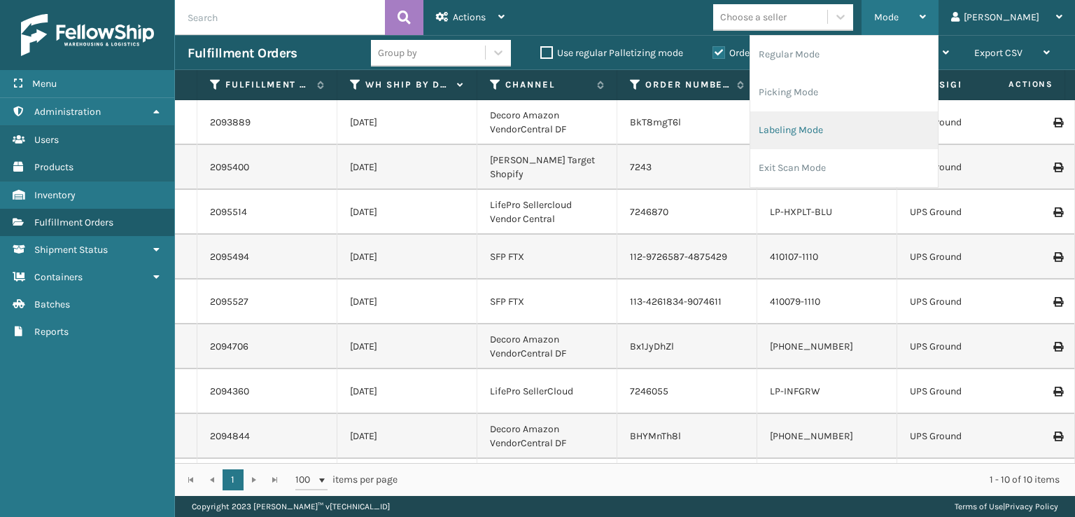
click at [866, 136] on li "Labeling Mode" at bounding box center [844, 130] width 188 height 38
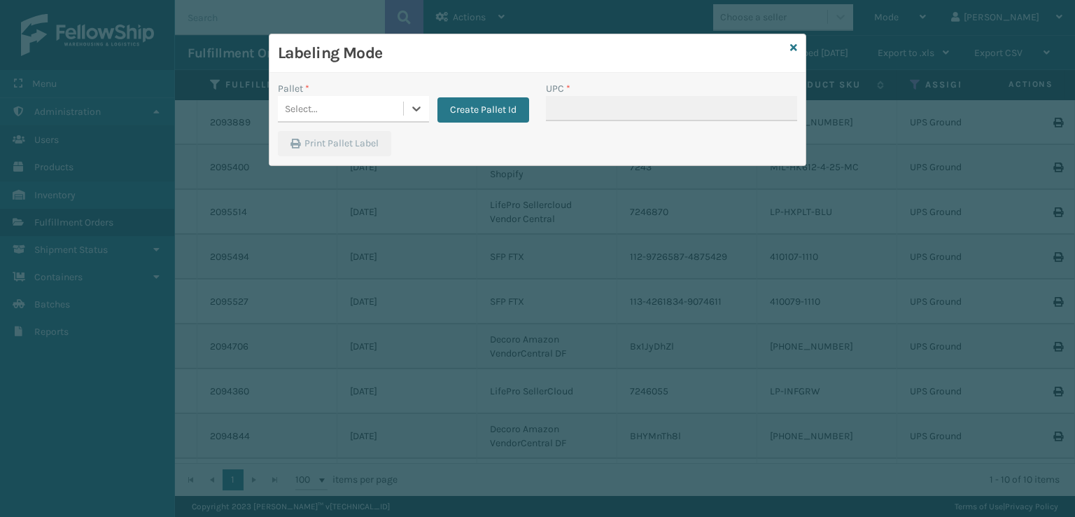
click at [389, 106] on div "Select..." at bounding box center [340, 108] width 125 height 23
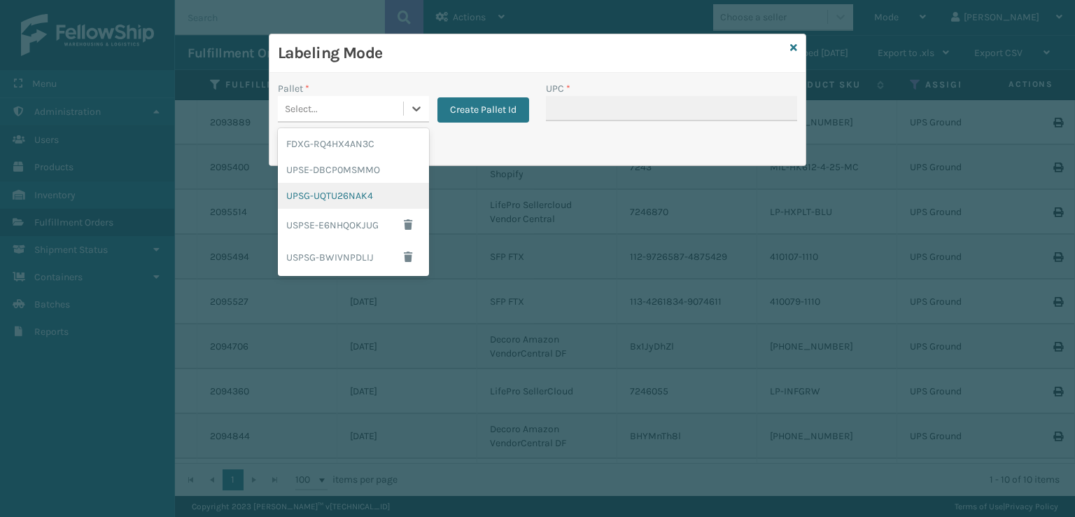
drag, startPoint x: 316, startPoint y: 207, endPoint x: 338, endPoint y: 202, distance: 22.9
click at [338, 202] on div "UPSG-UQTU26NAK4" at bounding box center [353, 196] width 151 height 26
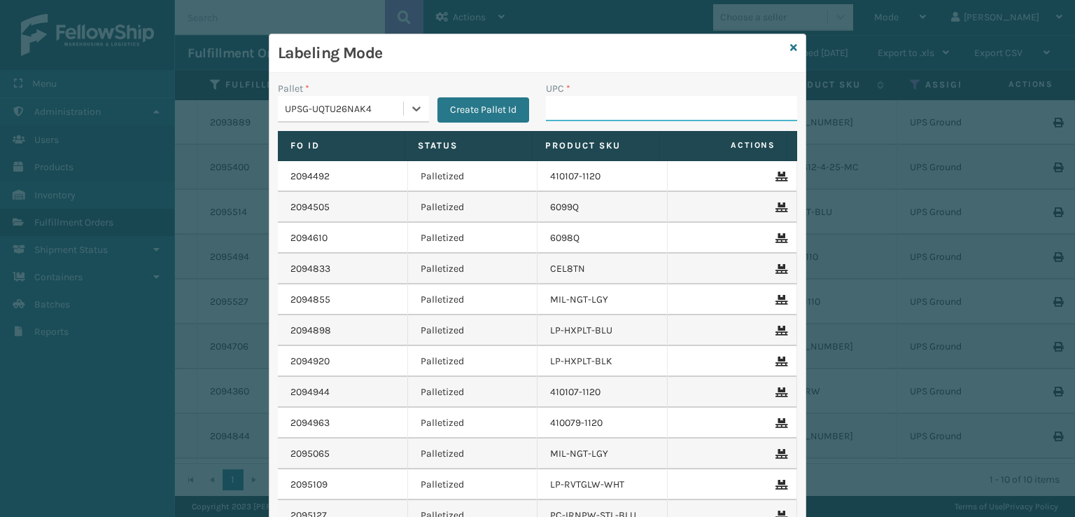
click at [578, 114] on input "UPC *" at bounding box center [671, 108] width 251 height 25
paste input "810090931197"
type input "810090931197"
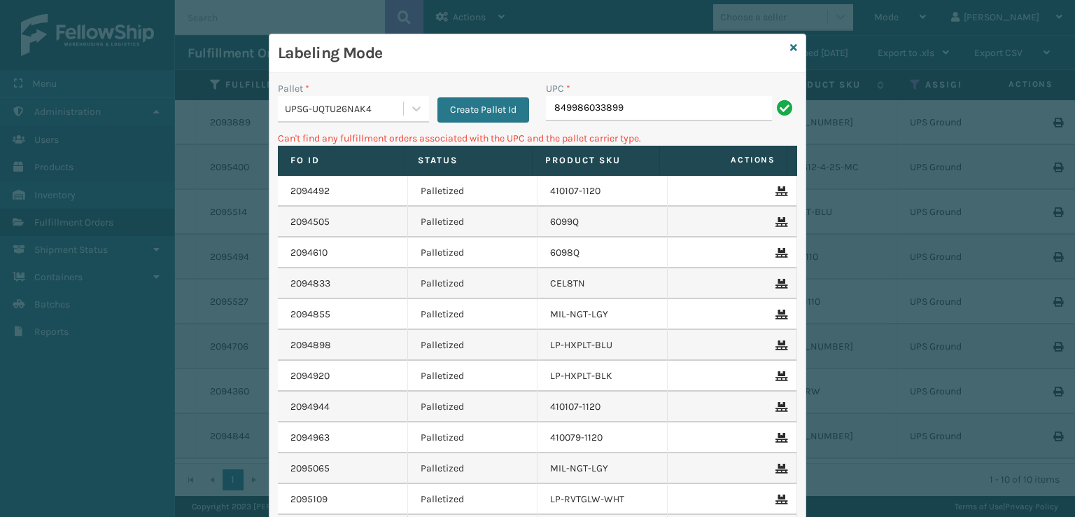
click at [372, 108] on div "UPSG-UQTU26NAK4" at bounding box center [345, 108] width 120 height 15
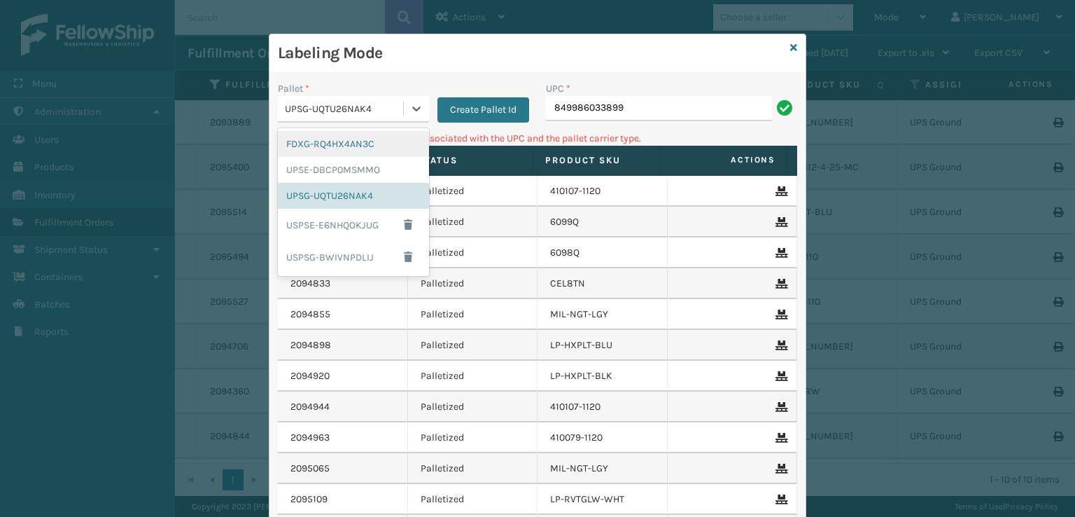
click at [329, 146] on div "FDXG-RQ4HX4AN3C" at bounding box center [353, 144] width 151 height 26
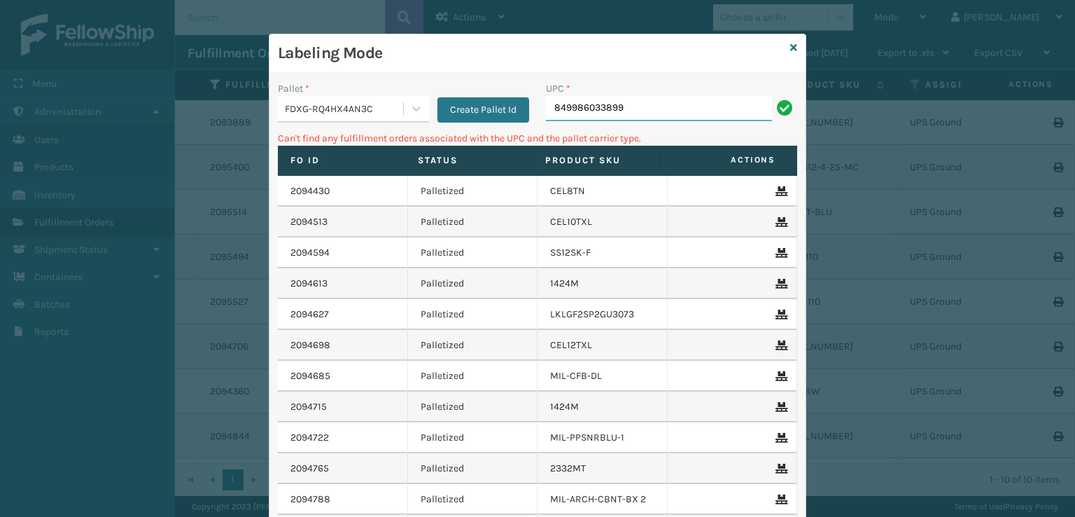
click at [688, 112] on input "849986033899" at bounding box center [659, 108] width 226 height 25
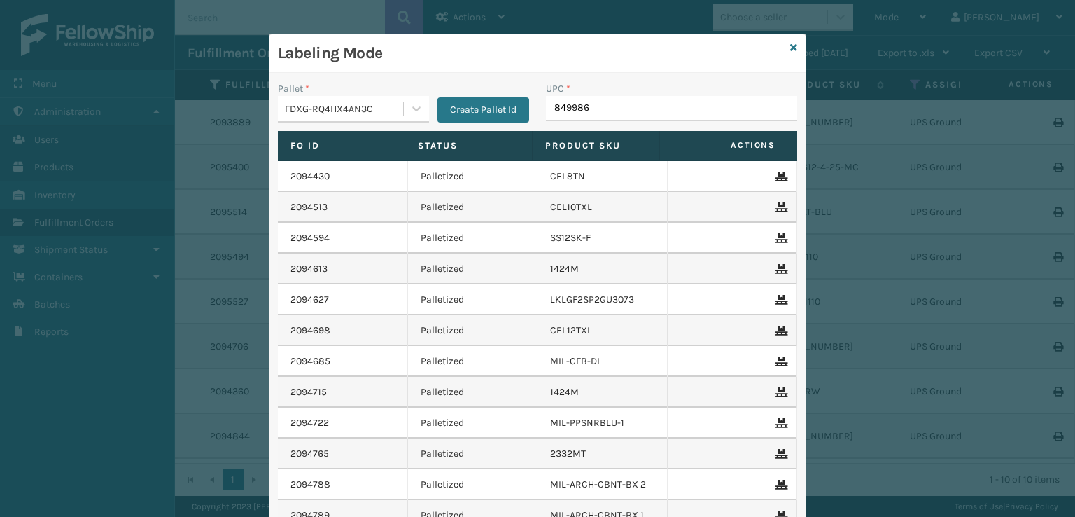
type input "8499860"
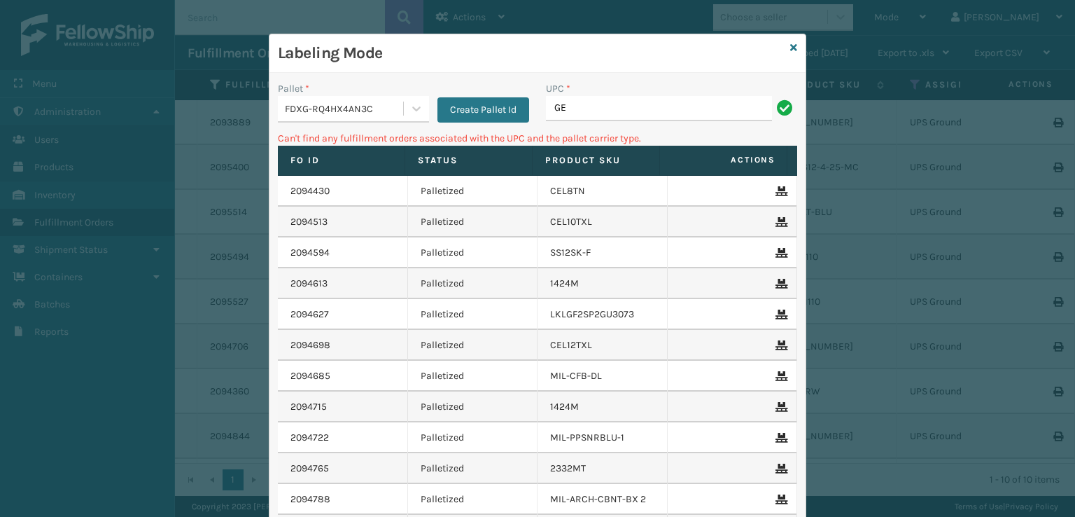
type input "G"
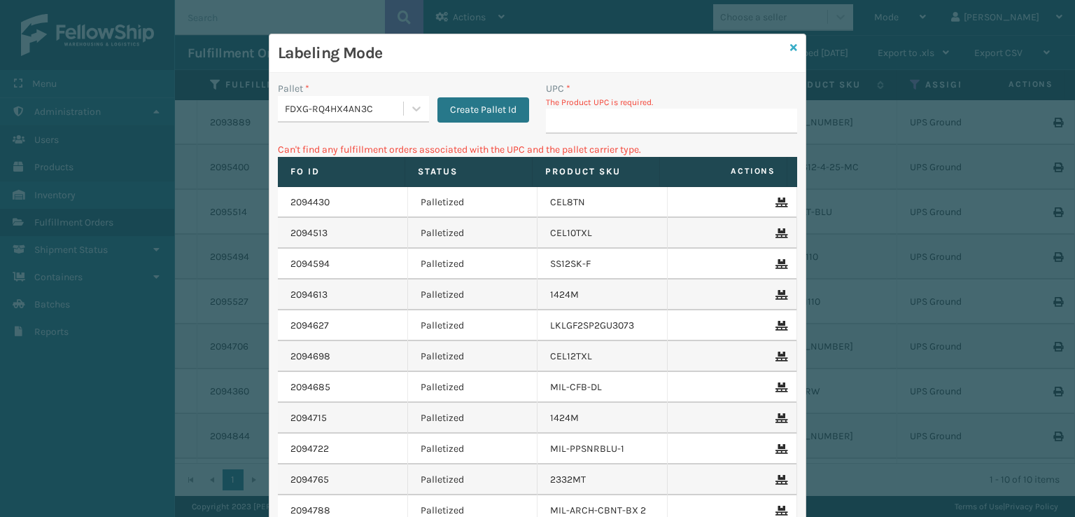
click at [791, 48] on icon at bounding box center [793, 48] width 7 height 10
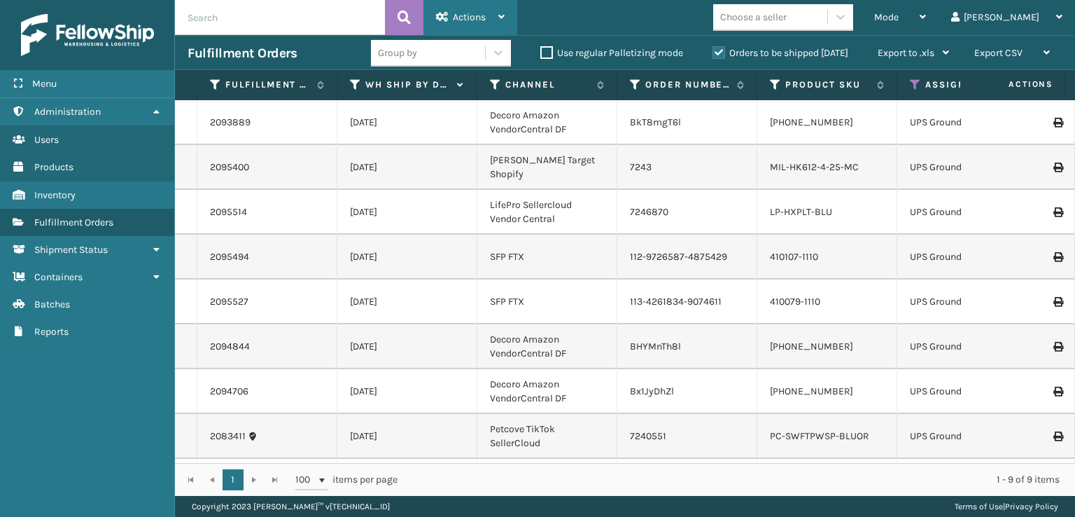
click at [449, 10] on div "Actions" at bounding box center [470, 17] width 69 height 35
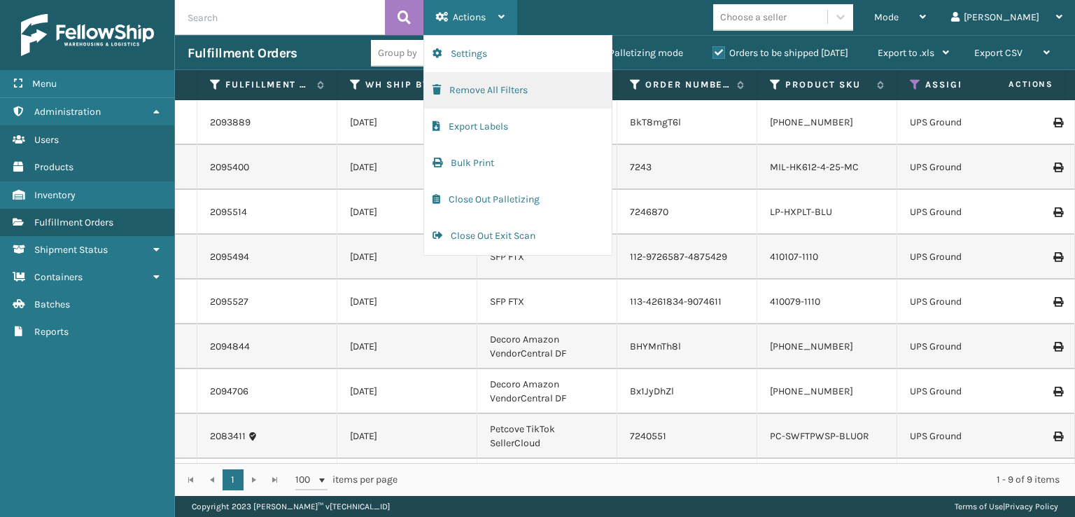
click at [469, 92] on button "Remove All Filters" at bounding box center [518, 90] width 188 height 36
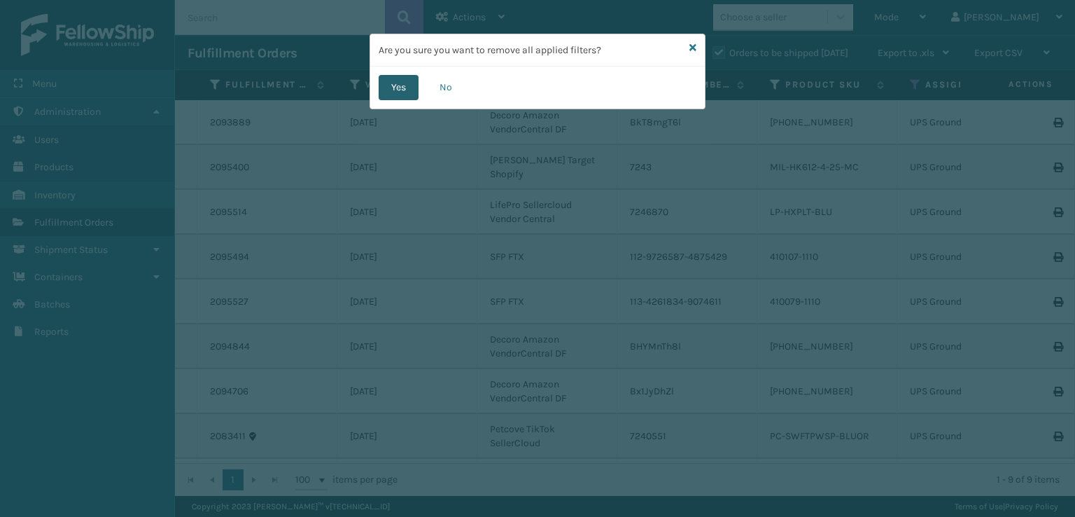
click at [389, 81] on button "Yes" at bounding box center [399, 87] width 40 height 25
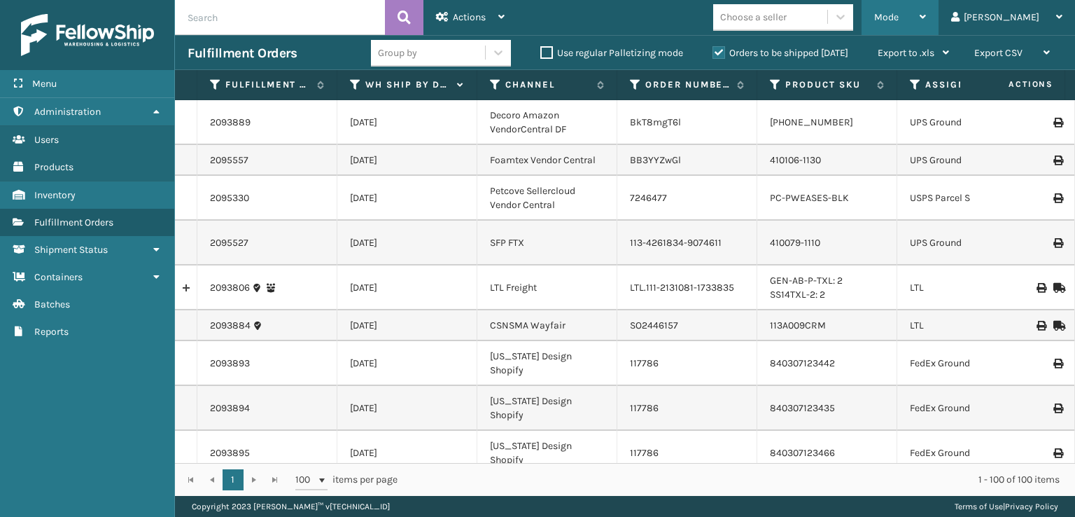
click at [899, 21] on span "Mode" at bounding box center [886, 17] width 24 height 12
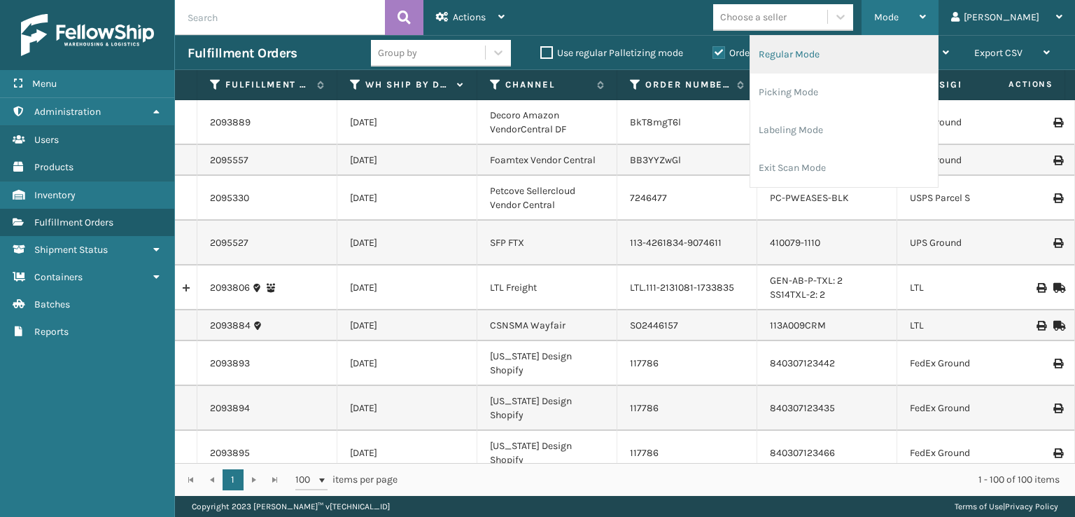
click at [831, 50] on li "Regular Mode" at bounding box center [844, 55] width 188 height 38
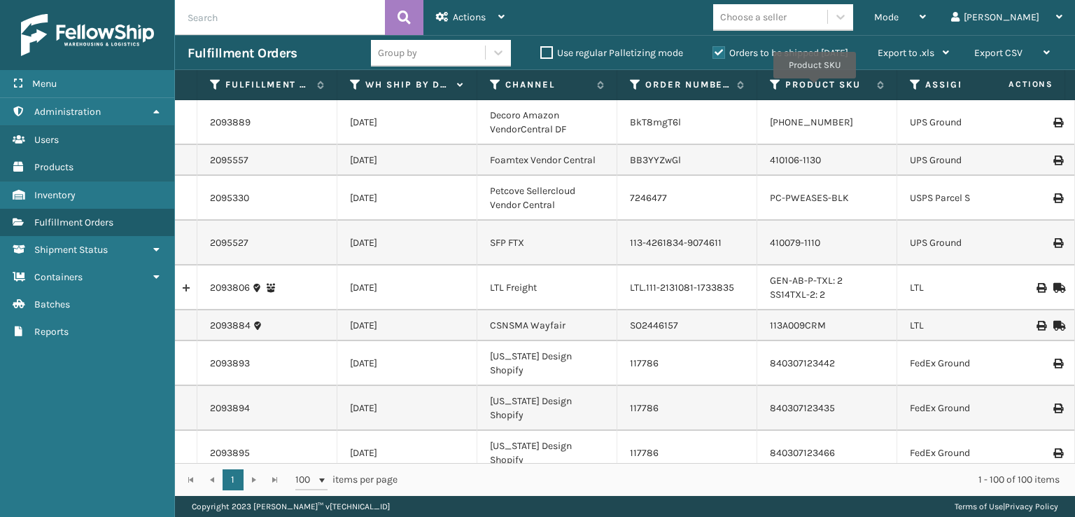
click at [913, 83] on icon at bounding box center [915, 84] width 11 height 13
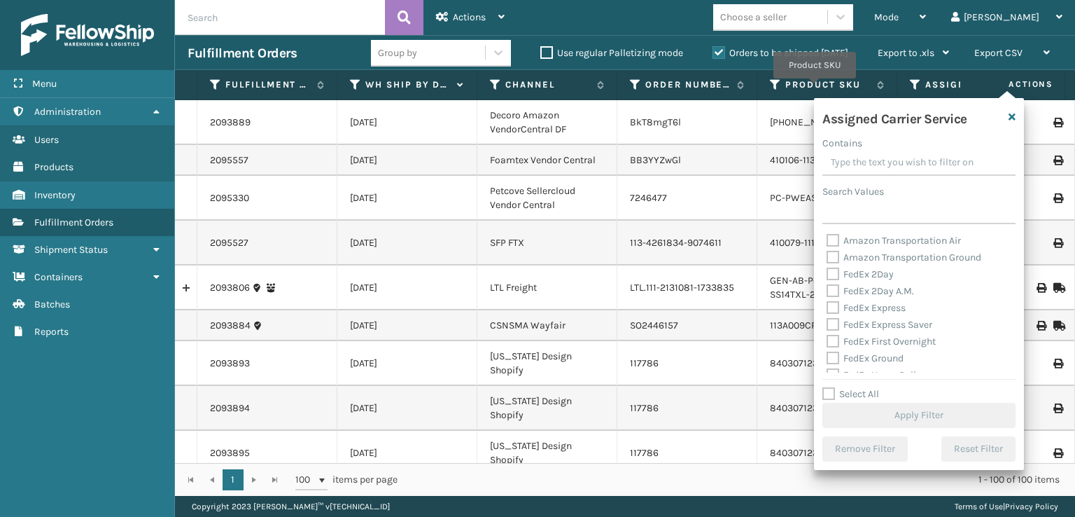
click at [834, 277] on label "FedEx 2Day" at bounding box center [860, 274] width 67 height 12
click at [827, 275] on input "FedEx 2Day" at bounding box center [827, 270] width 1 height 9
checkbox input "true"
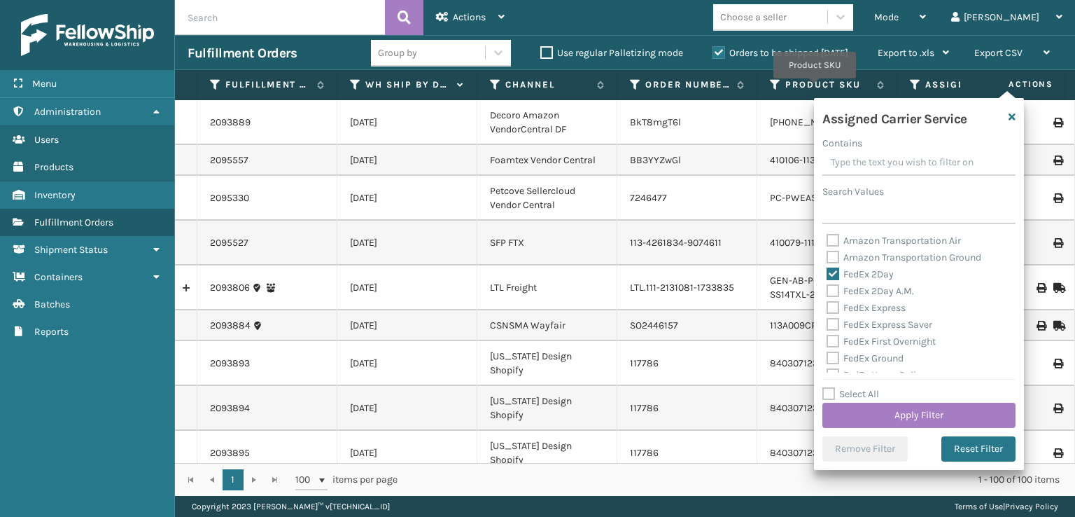
drag, startPoint x: 831, startPoint y: 292, endPoint x: 829, endPoint y: 306, distance: 14.3
click at [830, 292] on label "FedEx 2Day A.M." at bounding box center [870, 291] width 87 height 12
click at [827, 292] on input "FedEx 2Day A.M." at bounding box center [827, 287] width 1 height 9
checkbox input "true"
click at [834, 311] on label "FedEx Express" at bounding box center [866, 308] width 79 height 12
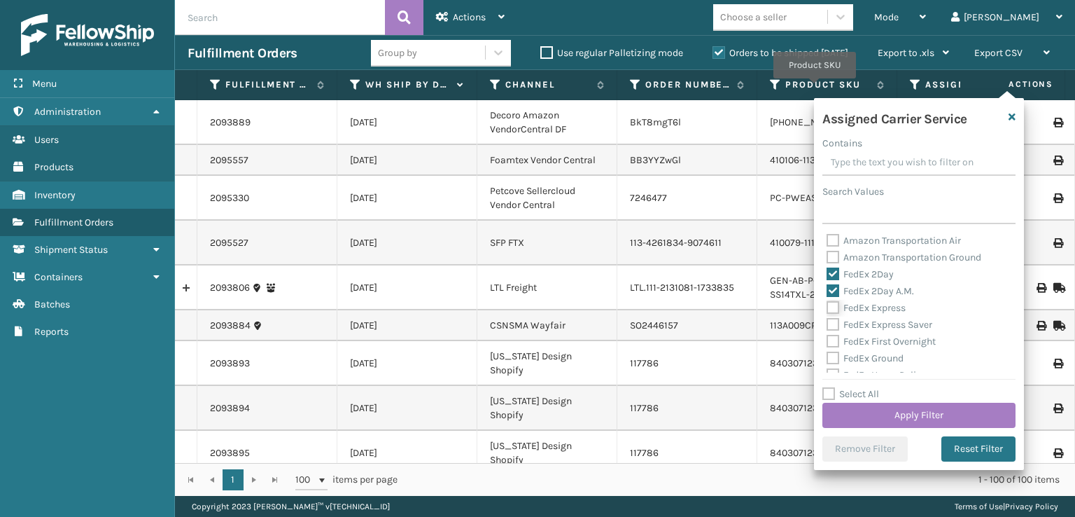
click at [827, 309] on input "FedEx Express" at bounding box center [827, 304] width 1 height 9
checkbox input "true"
click at [834, 332] on div "FedEx Express Saver" at bounding box center [919, 324] width 185 height 17
drag, startPoint x: 833, startPoint y: 344, endPoint x: 833, endPoint y: 328, distance: 16.1
click at [832, 344] on label "FedEx First Overnight" at bounding box center [881, 341] width 109 height 12
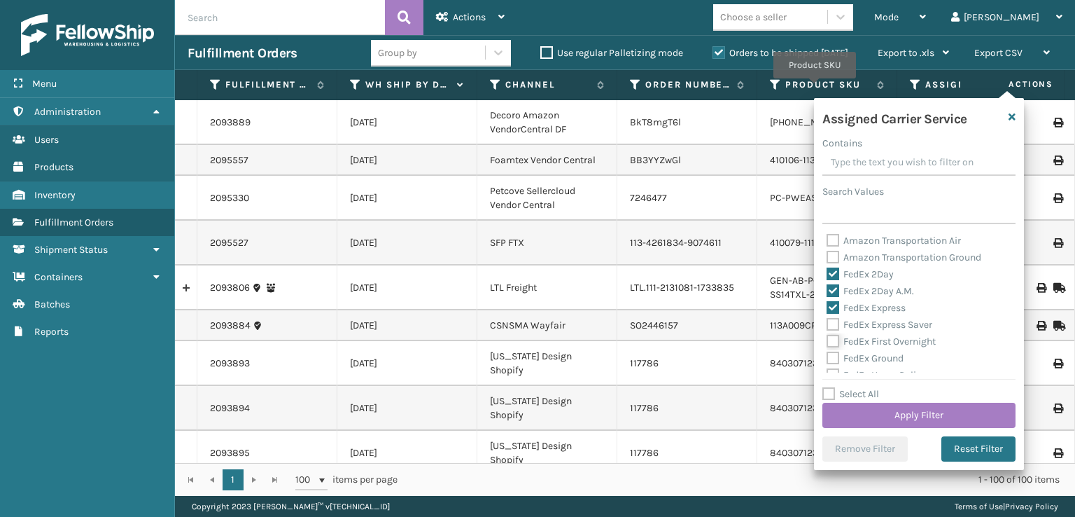
click at [827, 342] on input "FedEx First Overnight" at bounding box center [827, 337] width 1 height 9
checkbox input "true"
click at [833, 325] on label "FedEx Express Saver" at bounding box center [880, 324] width 106 height 12
click at [827, 325] on input "FedEx Express Saver" at bounding box center [827, 320] width 1 height 9
checkbox input "true"
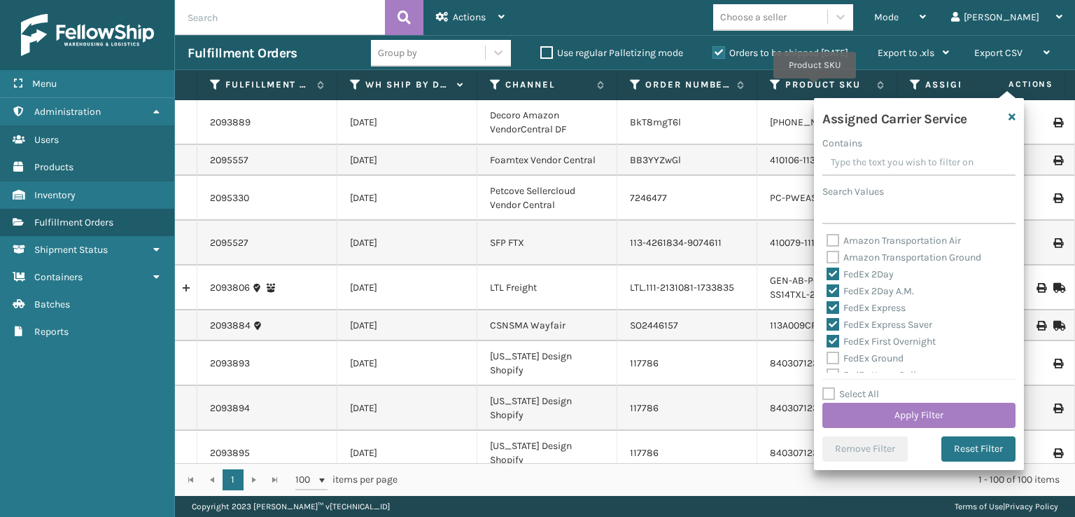
click at [834, 359] on label "FedEx Ground" at bounding box center [865, 358] width 77 height 12
click at [827, 359] on input "FedEx Ground" at bounding box center [827, 354] width 1 height 9
checkbox input "true"
click at [831, 300] on label "FedEx Home Delivery" at bounding box center [881, 305] width 108 height 12
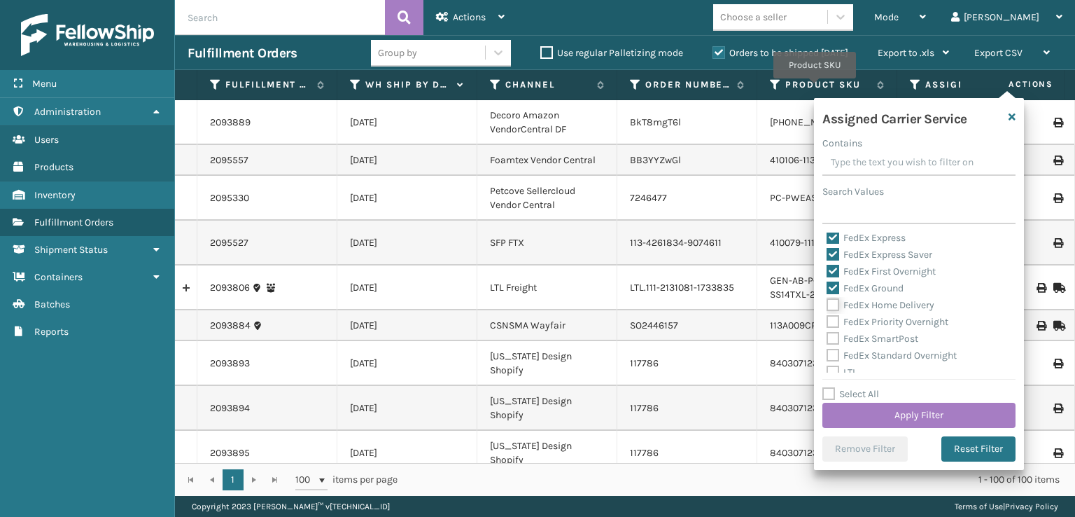
click at [827, 300] on input "FedEx Home Delivery" at bounding box center [827, 301] width 1 height 9
checkbox input "true"
click at [832, 320] on label "FedEx Priority Overnight" at bounding box center [888, 322] width 122 height 12
click at [827, 320] on input "FedEx Priority Overnight" at bounding box center [827, 318] width 1 height 9
checkbox input "true"
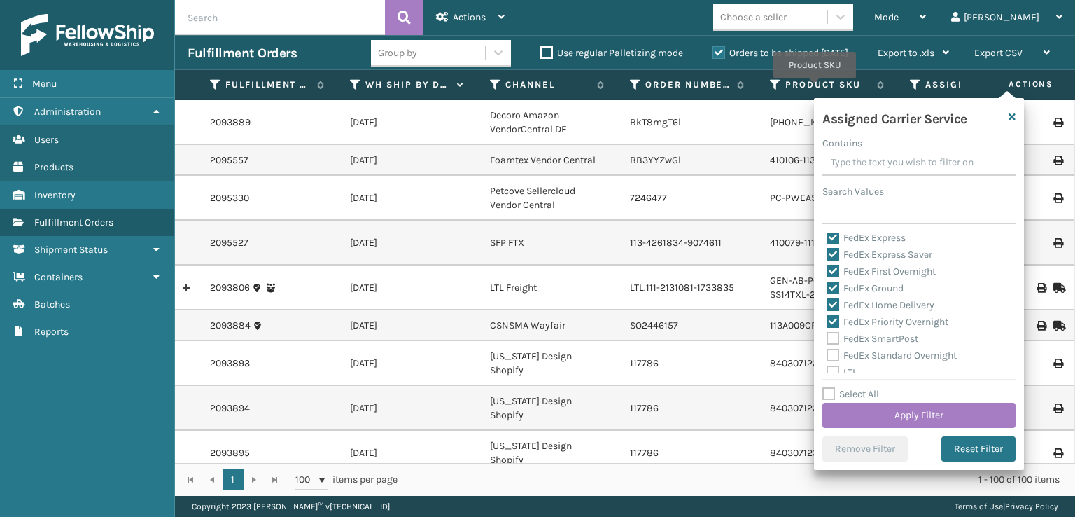
click at [835, 339] on label "FedEx SmartPost" at bounding box center [873, 338] width 92 height 12
click at [827, 339] on input "FedEx SmartPost" at bounding box center [827, 334] width 1 height 9
checkbox input "true"
click at [832, 353] on label "FedEx Standard Overnight" at bounding box center [892, 355] width 130 height 12
click at [827, 353] on input "FedEx Standard Overnight" at bounding box center [827, 351] width 1 height 9
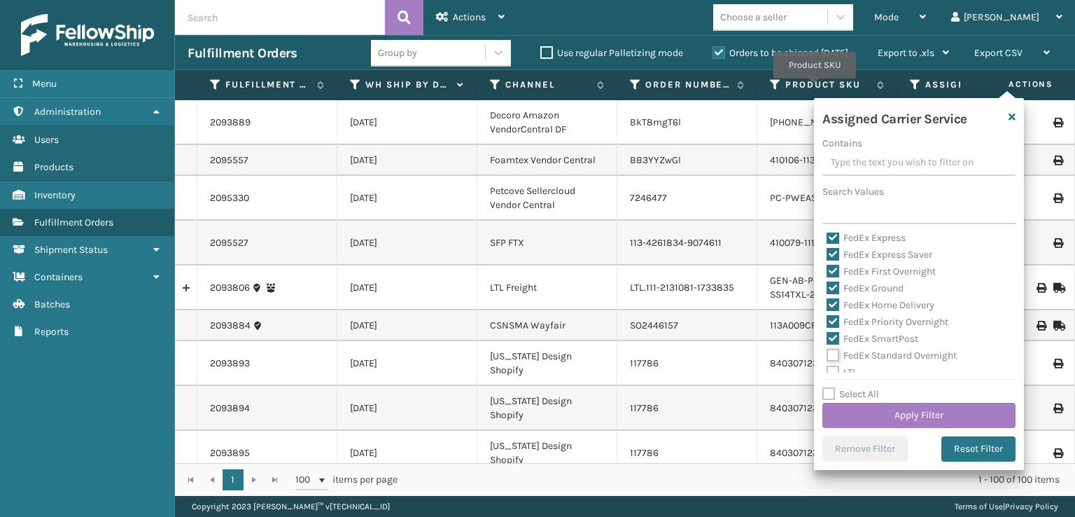
checkbox input "true"
click at [878, 403] on button "Apply Filter" at bounding box center [918, 414] width 193 height 25
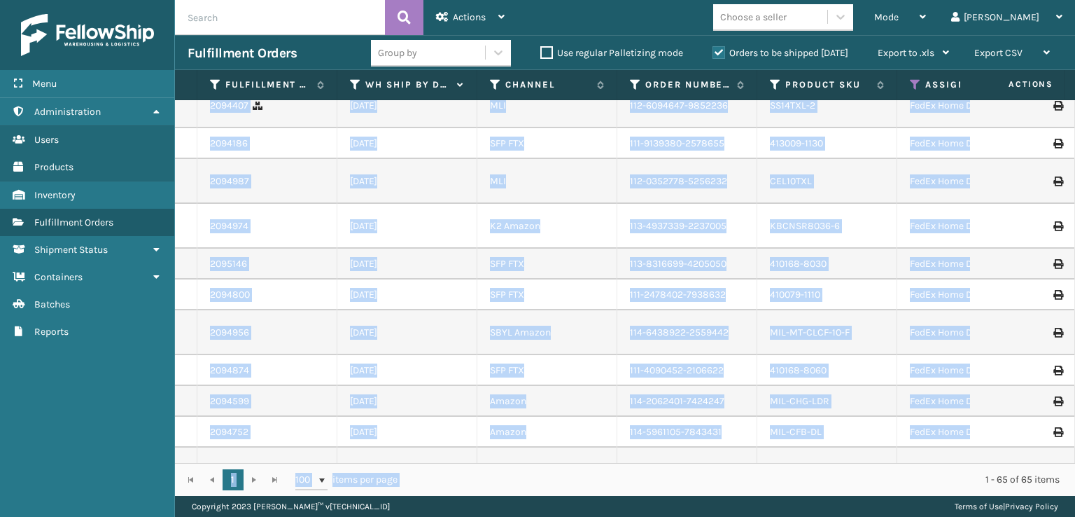
scroll to position [886, 0]
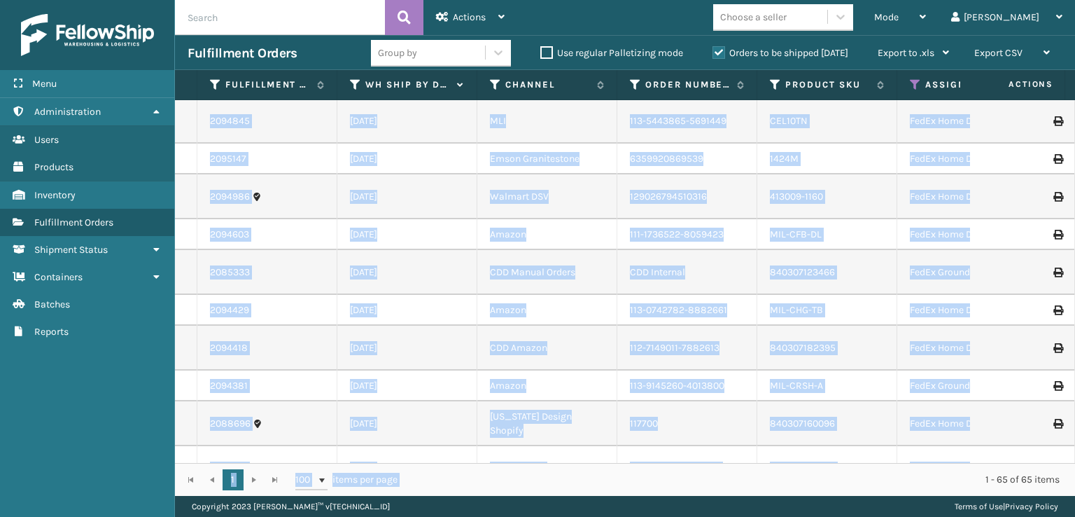
drag, startPoint x: 381, startPoint y: 451, endPoint x: 414, endPoint y: 468, distance: 37.3
click at [414, 468] on div "Fulfillment Order Id WH Ship By Date Channel Order Number Product SKU Assigned …" at bounding box center [625, 283] width 900 height 426
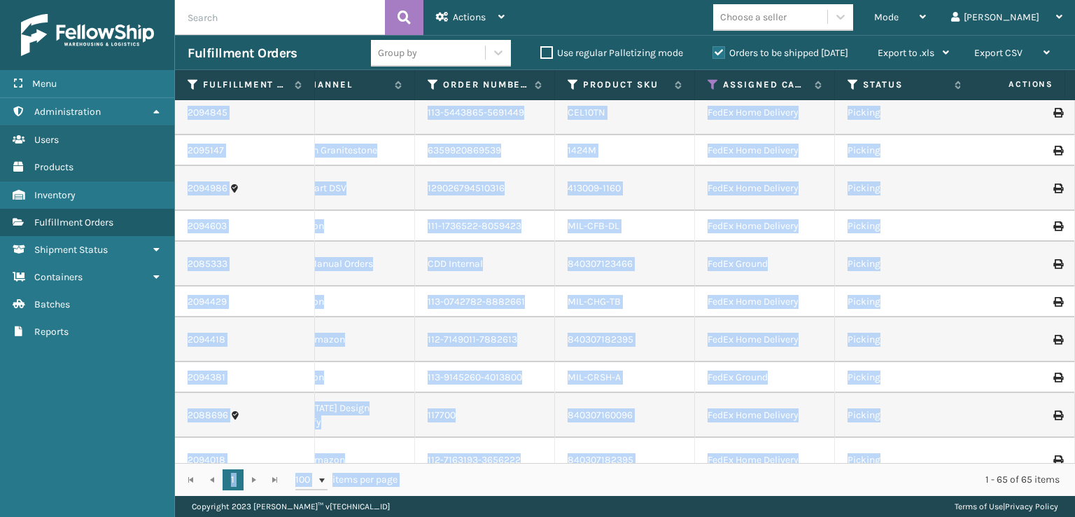
scroll to position [0, 227]
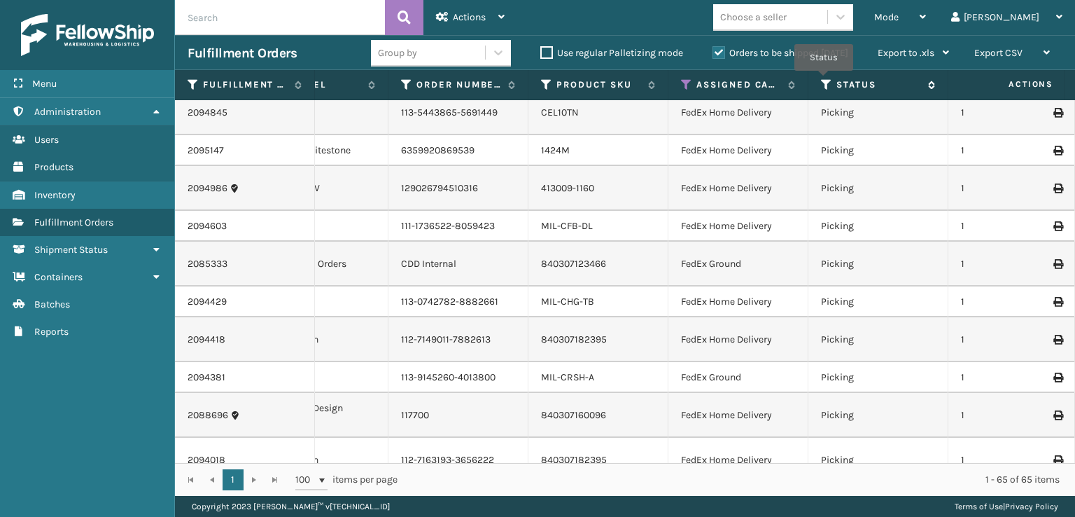
click at [824, 80] on icon at bounding box center [826, 84] width 11 height 13
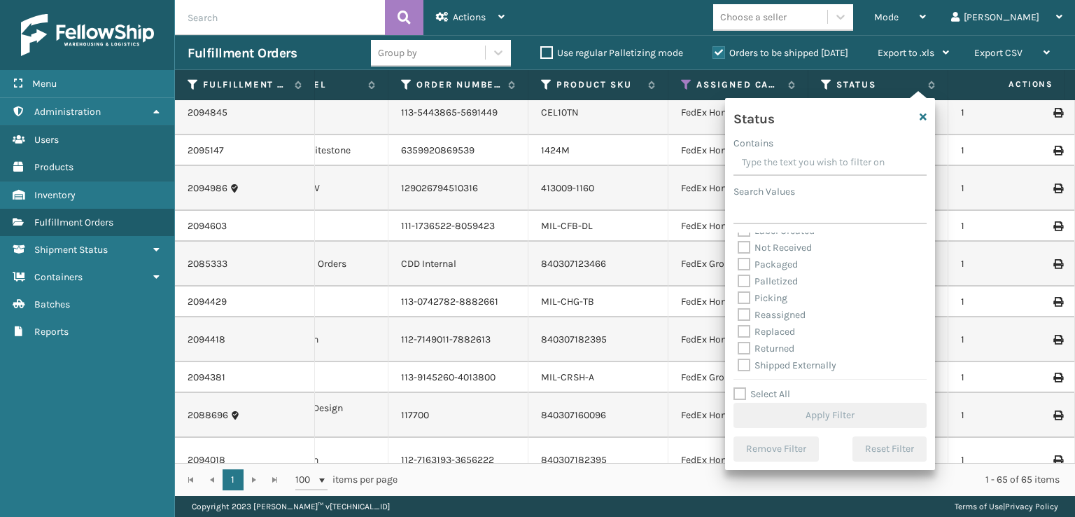
scroll to position [78, 0]
click at [745, 299] on label "Picking" at bounding box center [763, 296] width 50 height 12
click at [738, 297] on input "Picking" at bounding box center [738, 292] width 1 height 9
checkbox input "true"
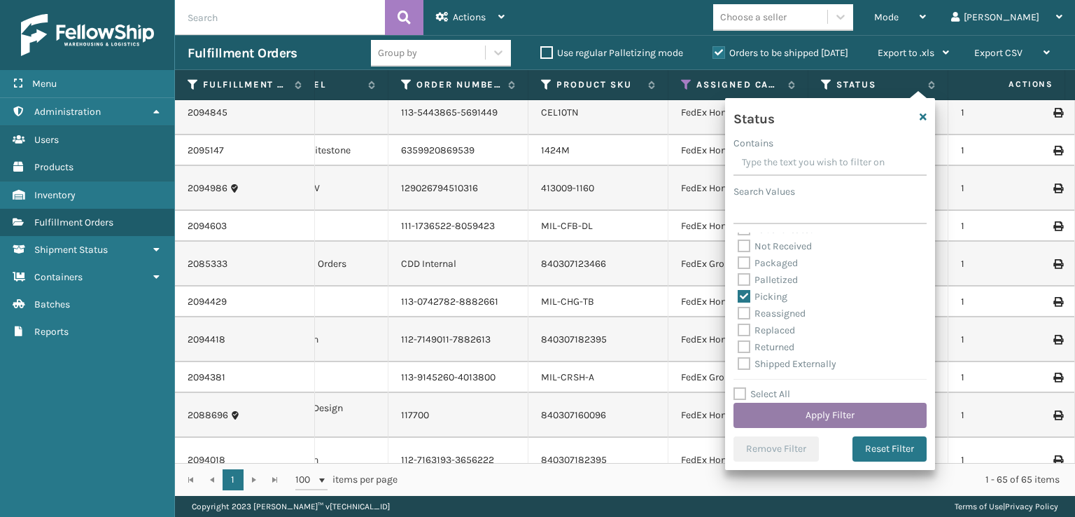
click at [758, 402] on button "Apply Filter" at bounding box center [829, 414] width 193 height 25
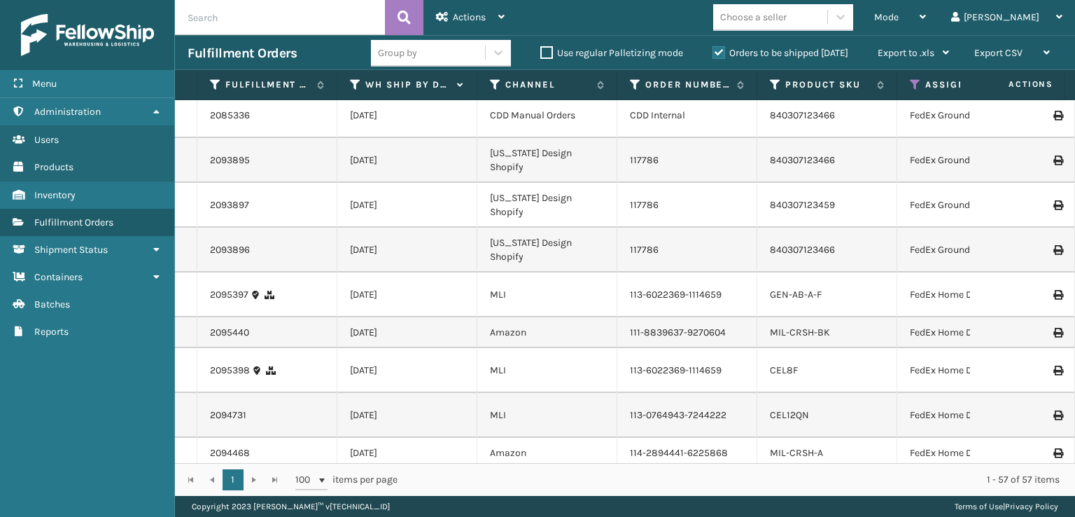
scroll to position [0, 0]
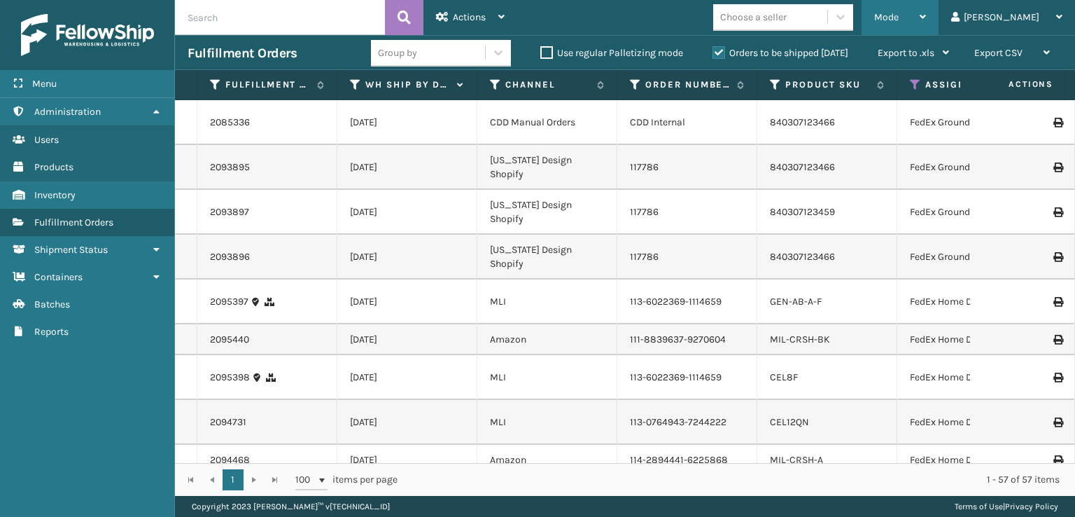
click at [927, 24] on div "Mode Regular Mode Picking Mode Labeling Mode Exit Scan Mode" at bounding box center [900, 17] width 77 height 35
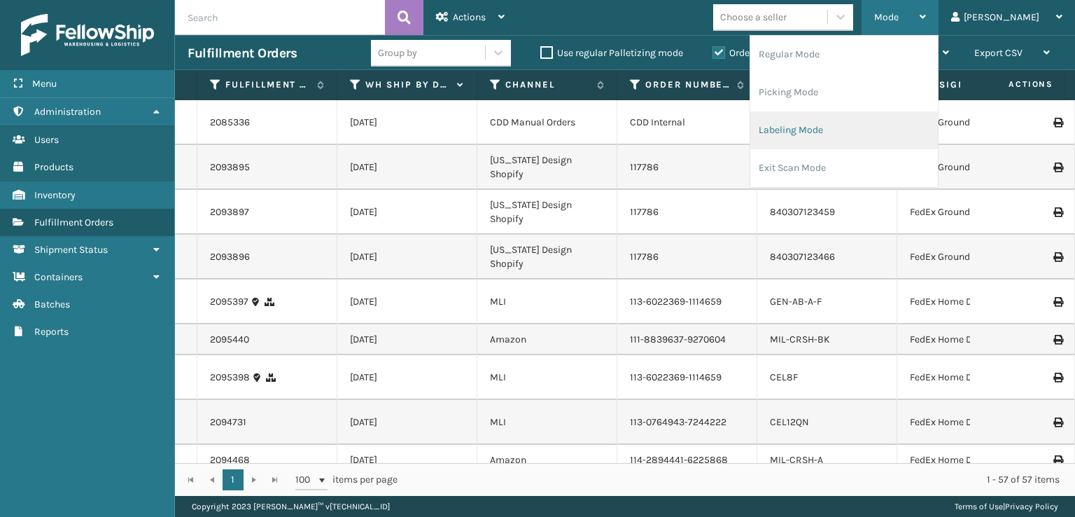
click at [852, 133] on li "Labeling Mode" at bounding box center [844, 130] width 188 height 38
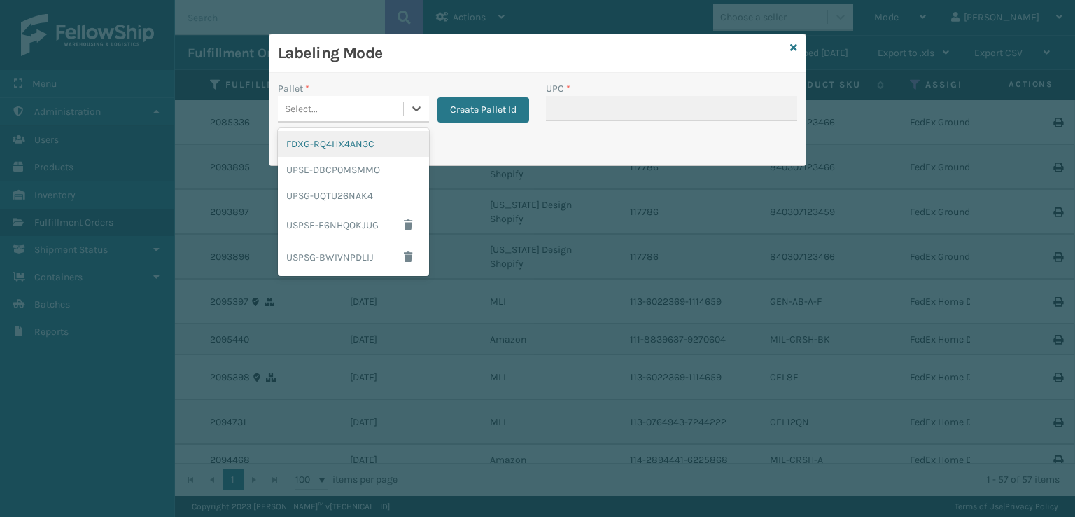
click at [360, 102] on div "Select..." at bounding box center [340, 108] width 125 height 23
click at [327, 193] on div "UPSG-UQTU26NAK4" at bounding box center [353, 196] width 151 height 26
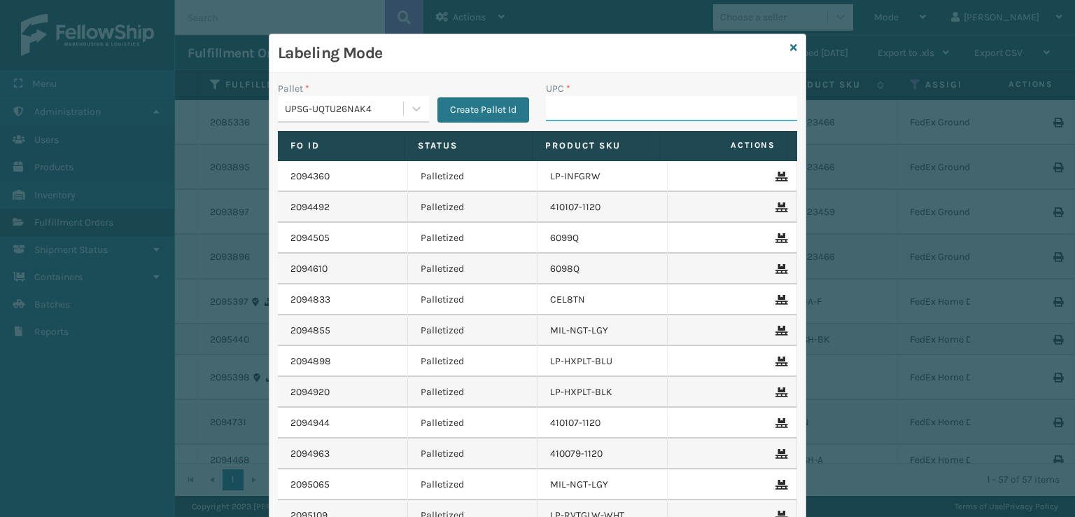
click at [585, 113] on input "UPC *" at bounding box center [671, 108] width 251 height 25
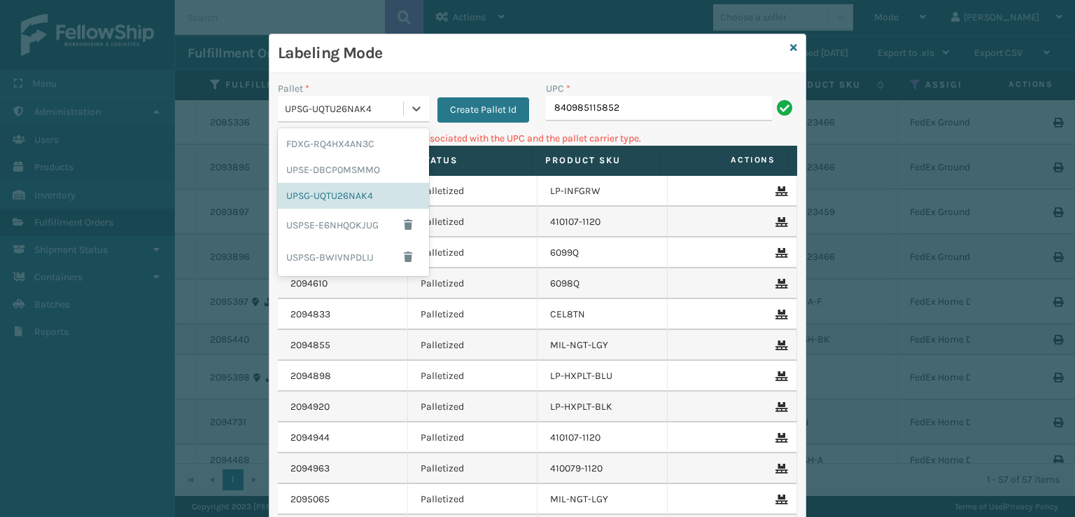
click at [334, 115] on div "UPSG-UQTU26NAK4" at bounding box center [345, 108] width 120 height 15
click at [332, 147] on div "FDXG-RQ4HX4AN3C" at bounding box center [353, 144] width 151 height 26
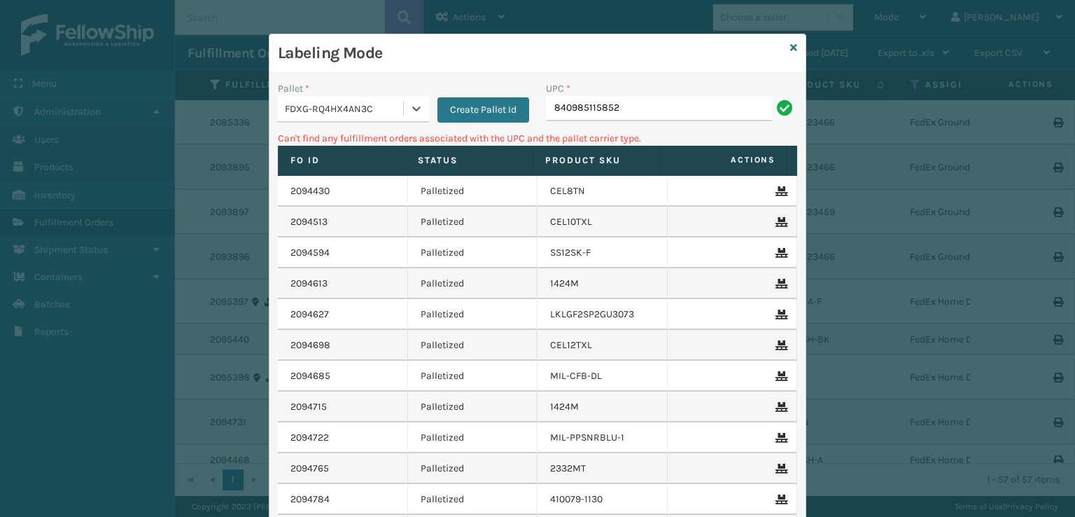
click at [675, 121] on div "UPC * 840985115852" at bounding box center [671, 106] width 268 height 50
click at [674, 118] on input "840985115852" at bounding box center [659, 108] width 226 height 25
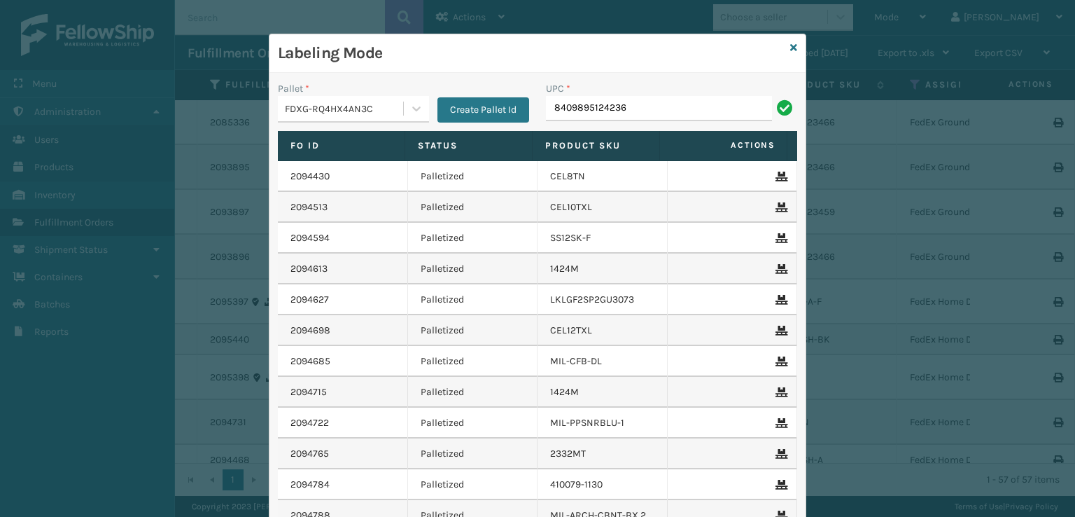
type input "8409895124236"
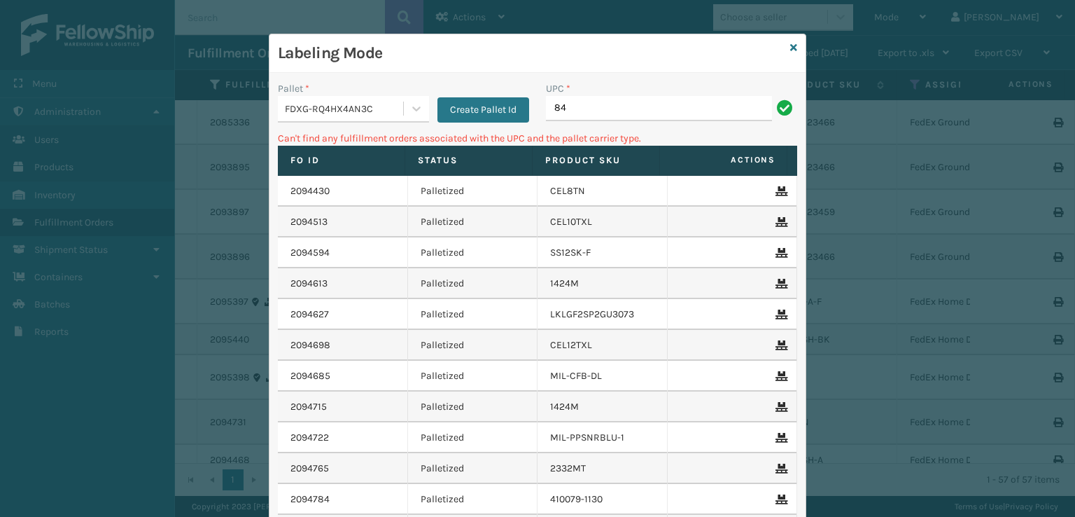
type input "8"
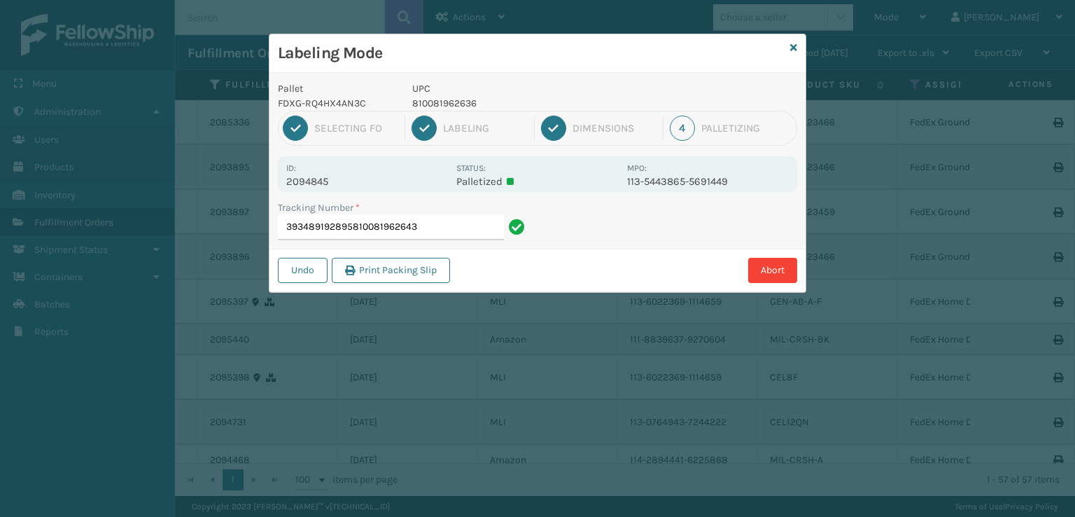
type input "393489192895810081962643"
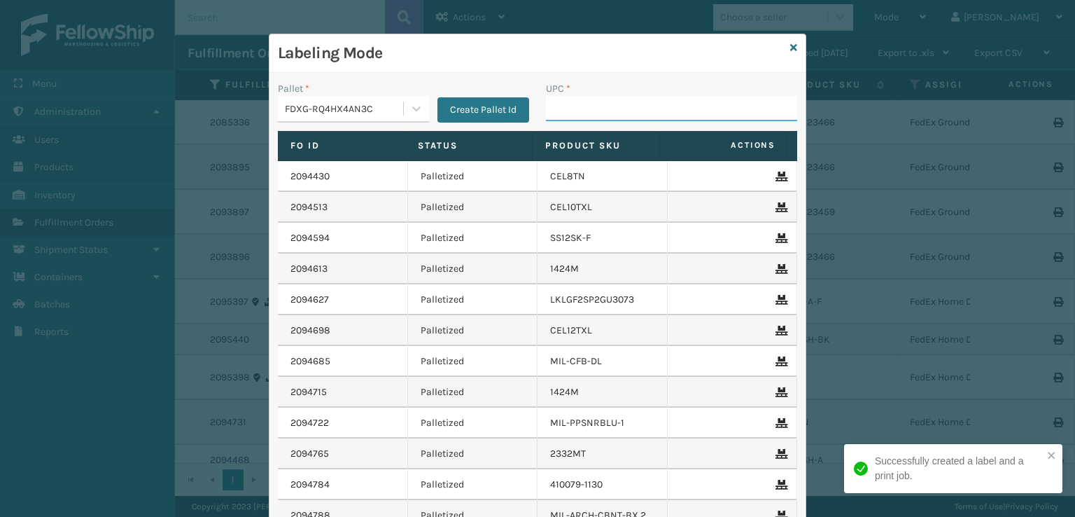
click at [568, 97] on input "UPC *" at bounding box center [671, 108] width 251 height 25
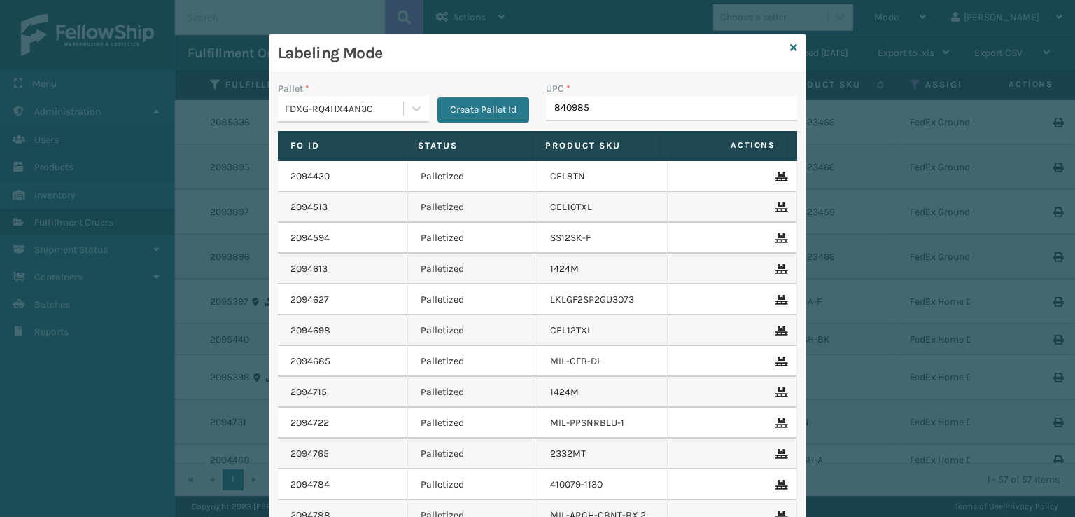
type input "8409851"
type input "840307123466"
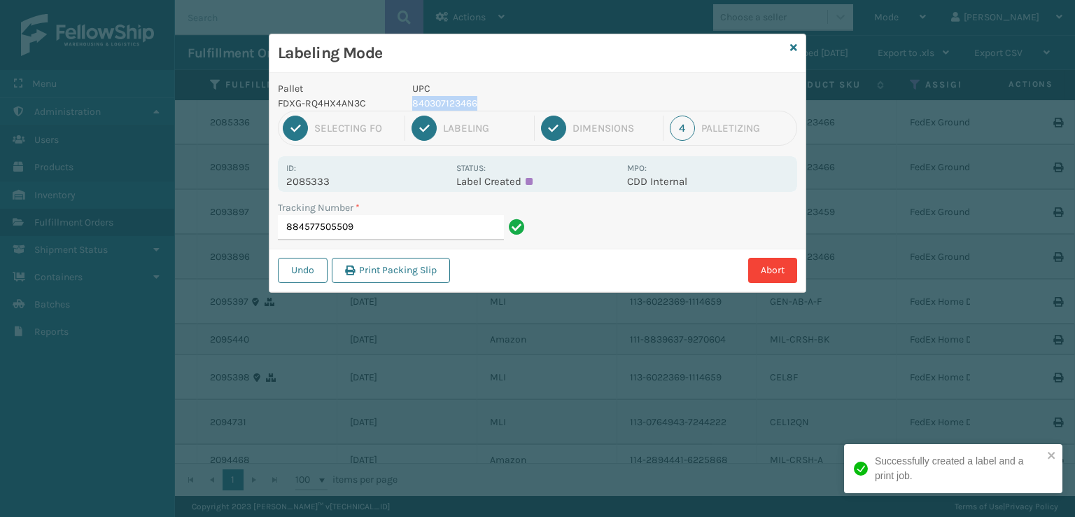
drag, startPoint x: 500, startPoint y: 96, endPoint x: 409, endPoint y: 102, distance: 91.9
click at [409, 102] on div "UPC 840307123466" at bounding box center [515, 95] width 223 height 29
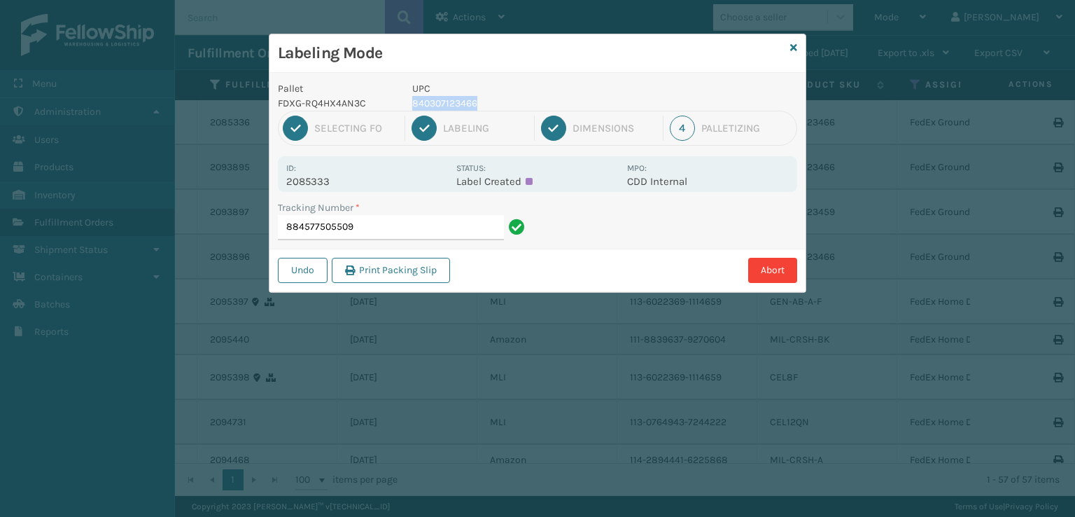
copy p "840307123466"
click at [379, 220] on input "884577505509" at bounding box center [391, 227] width 226 height 25
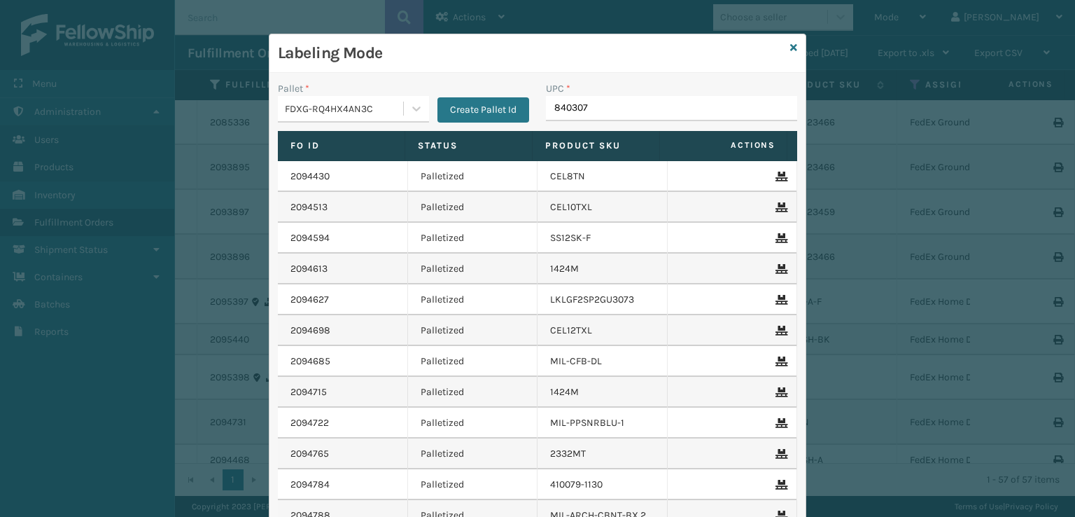
type input "8403071"
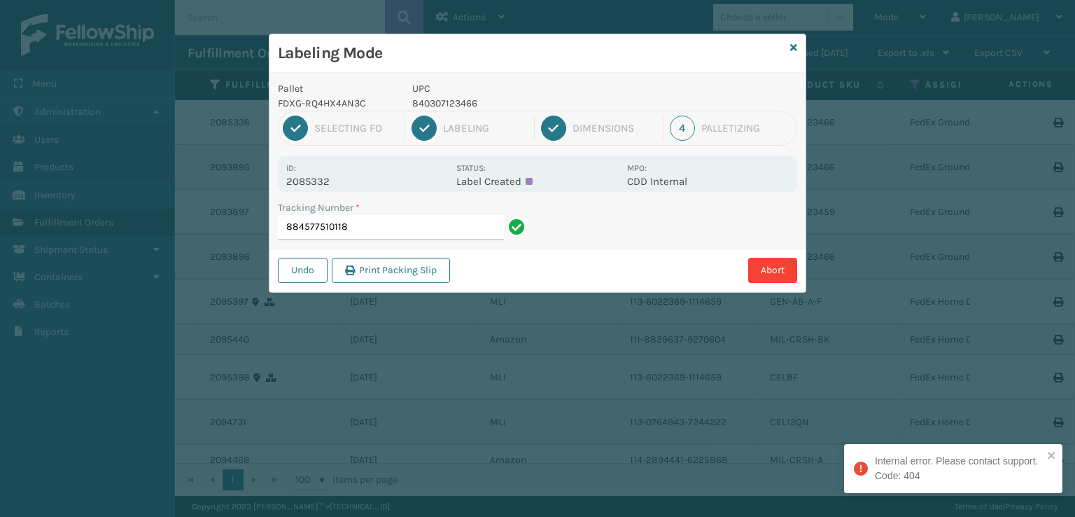
type input "884577510118"
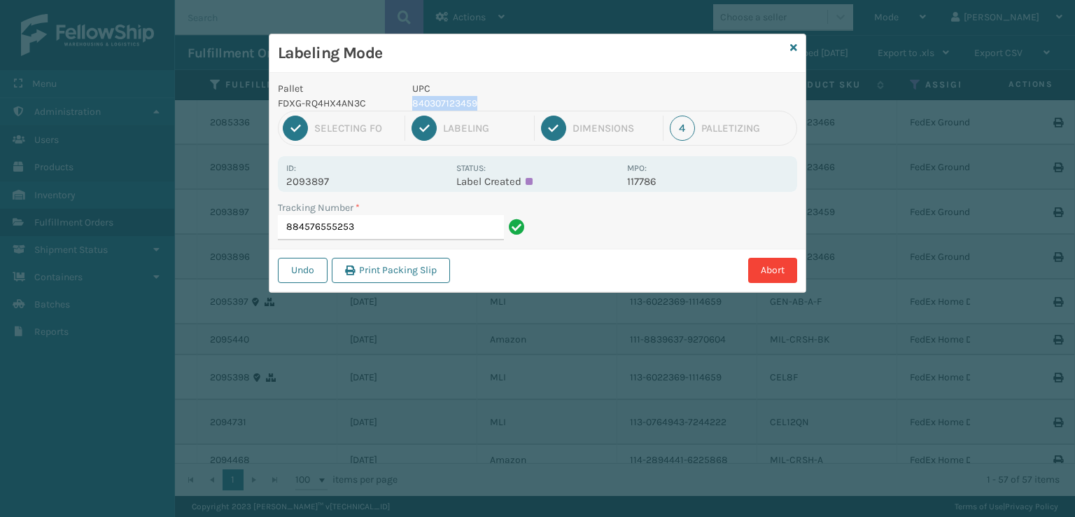
drag, startPoint x: 468, startPoint y: 108, endPoint x: 479, endPoint y: 101, distance: 12.8
click at [479, 101] on div "UPC 840307123459" at bounding box center [515, 95] width 223 height 29
copy div "840307123459"
click at [397, 220] on input "884576555253" at bounding box center [391, 227] width 226 height 25
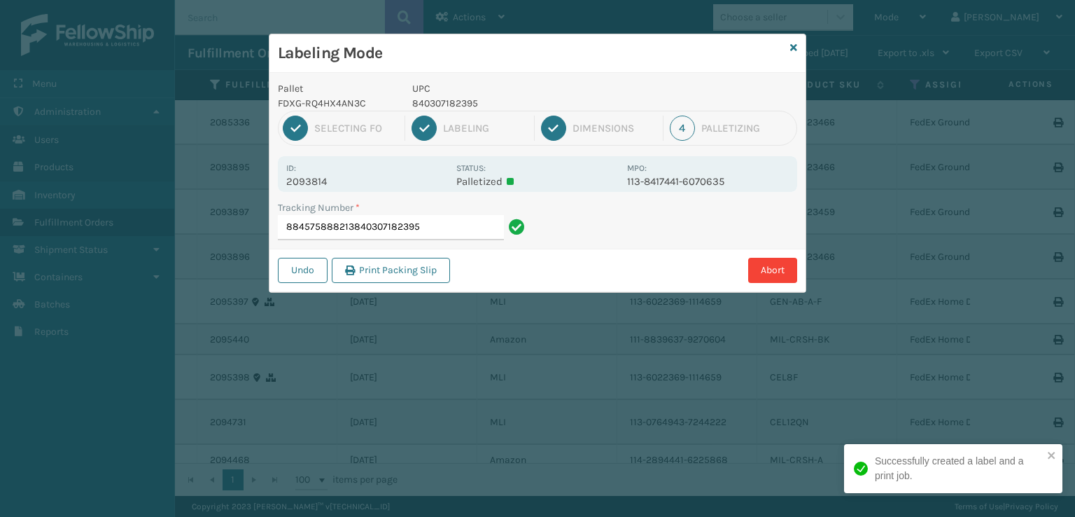
type input "884575888213840307182395"
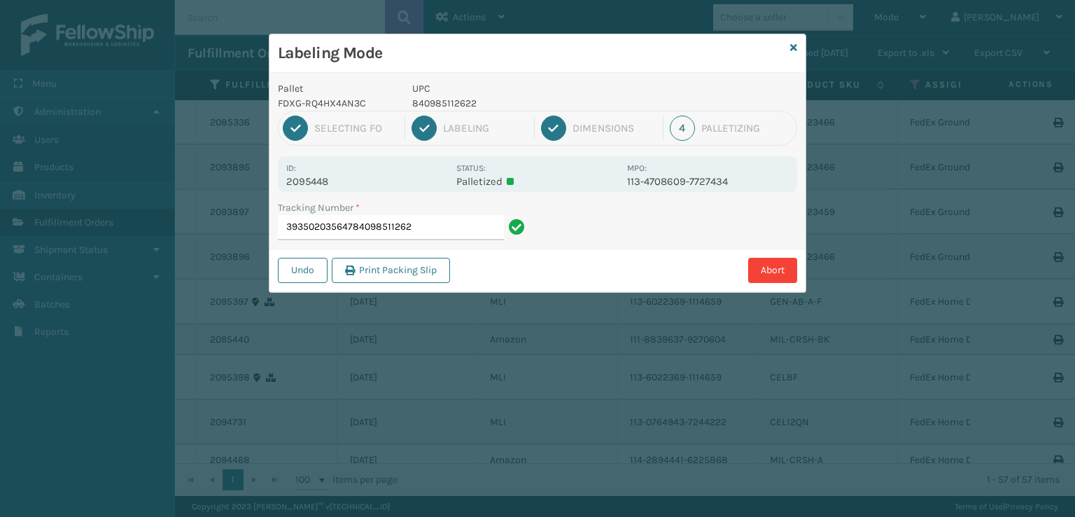
type input "393502035647840985112622"
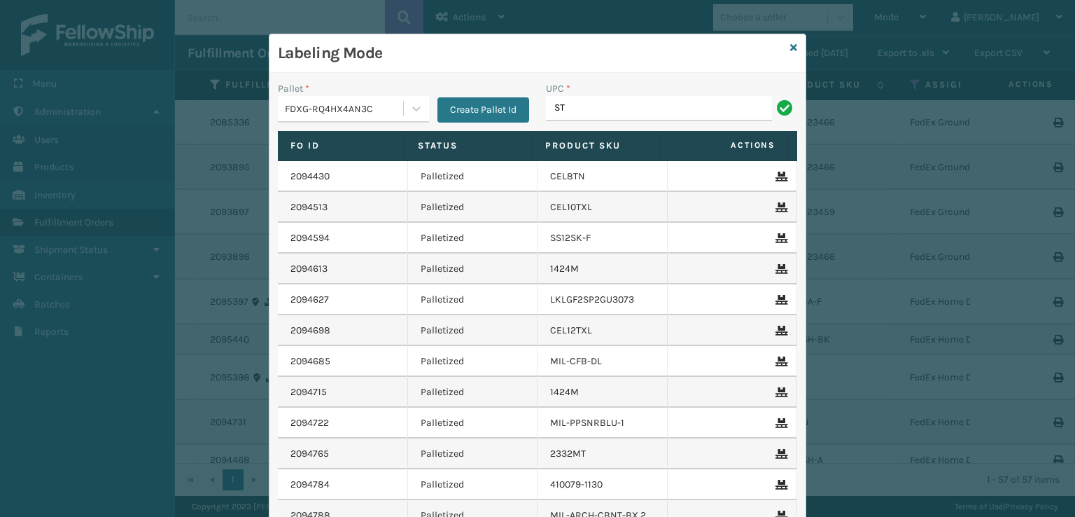
type input "ST3402"
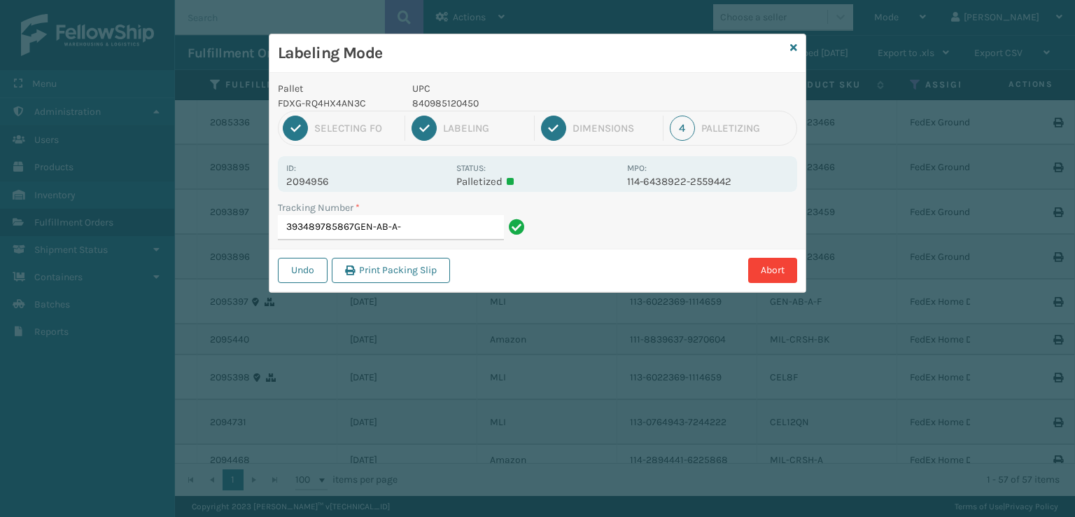
type input "393489785867GEN-AB-A-F"
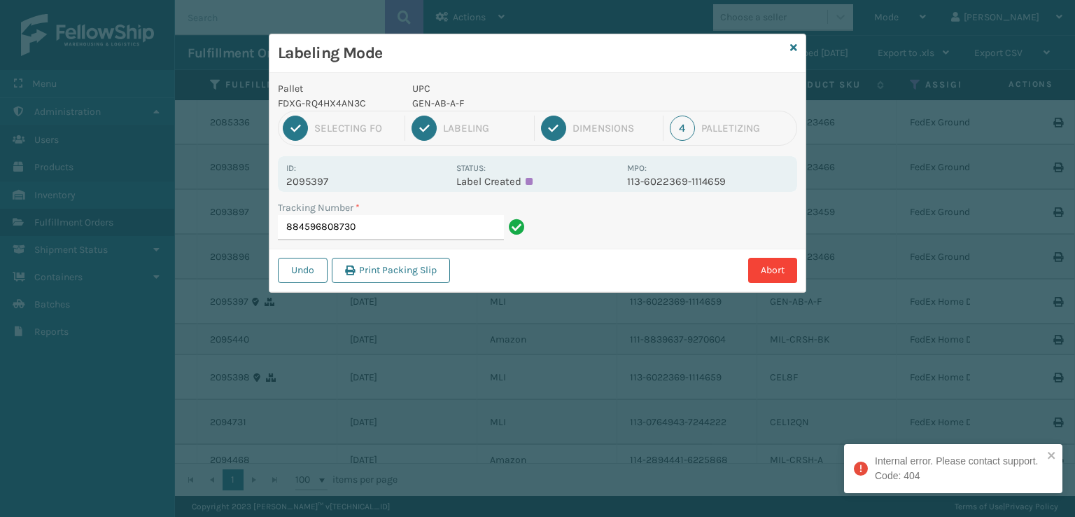
type input "884596808730"
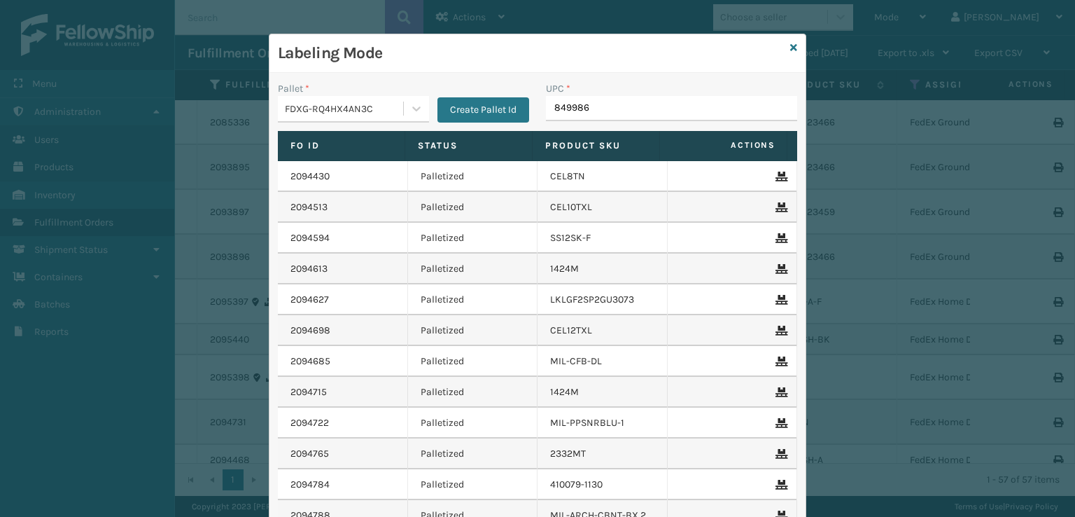
type input "8499860"
type input "410831-1110"
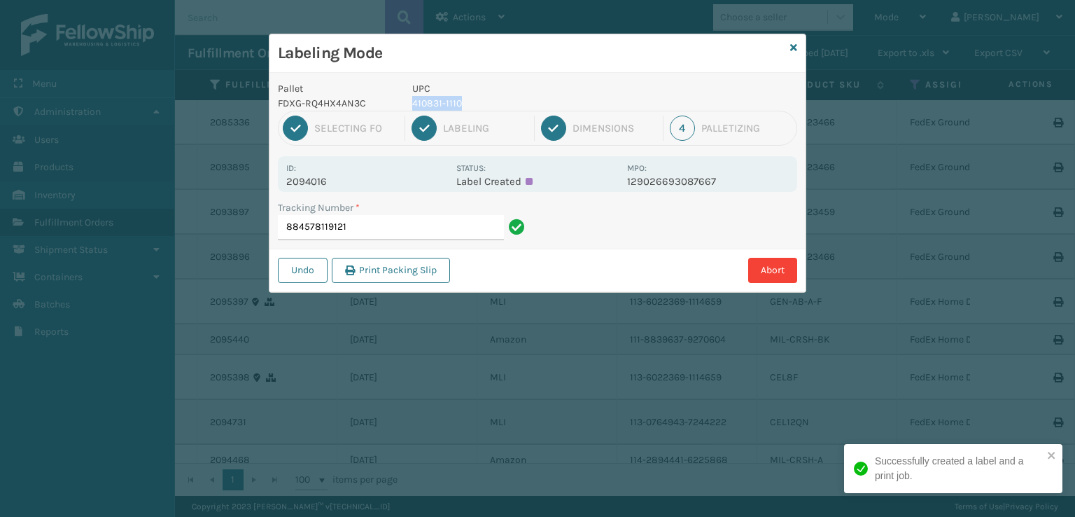
drag, startPoint x: 477, startPoint y: 108, endPoint x: 412, endPoint y: 101, distance: 64.7
click at [412, 101] on p "410831-1110" at bounding box center [515, 103] width 206 height 15
copy p "410831-1110"
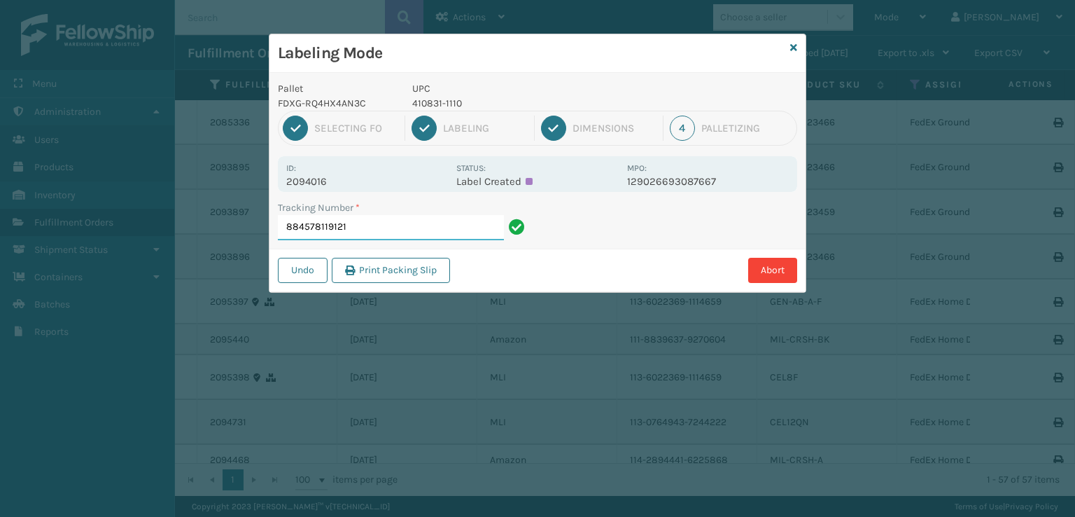
click at [404, 228] on input "884578119121" at bounding box center [391, 227] width 226 height 25
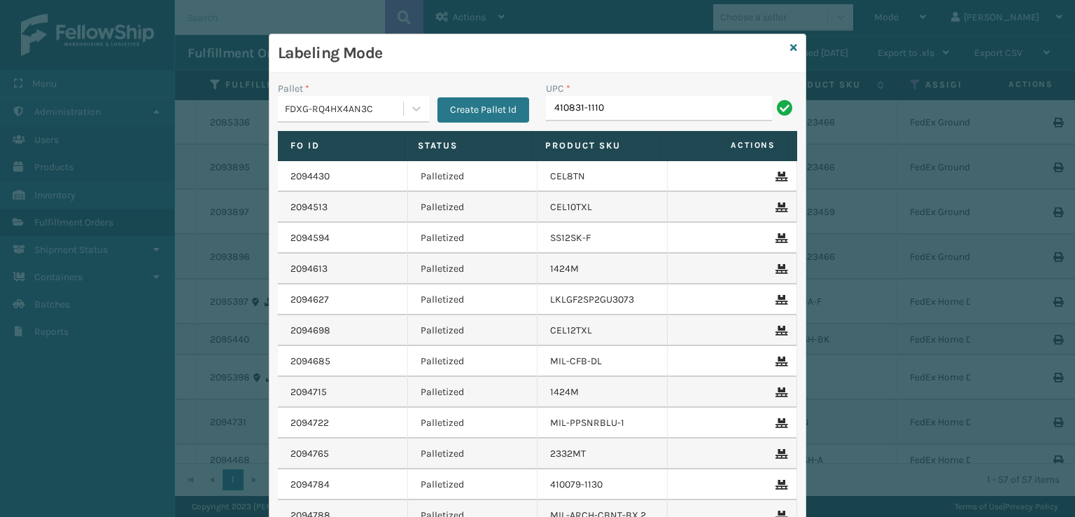
type input "410831-1110"
click at [790, 48] on icon at bounding box center [793, 48] width 7 height 10
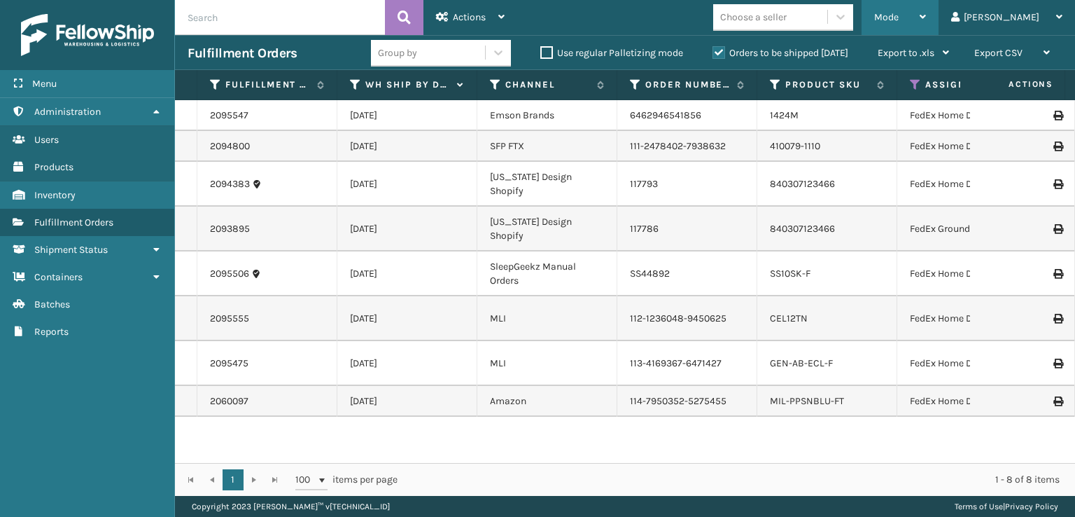
click at [926, 23] on div "Mode" at bounding box center [900, 17] width 52 height 35
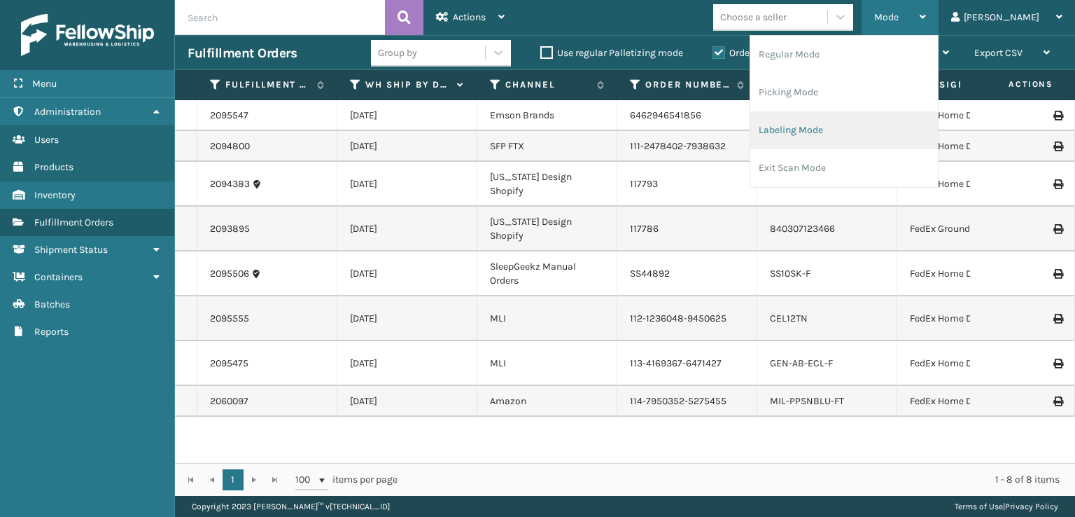
click at [877, 126] on li "Labeling Mode" at bounding box center [844, 130] width 188 height 38
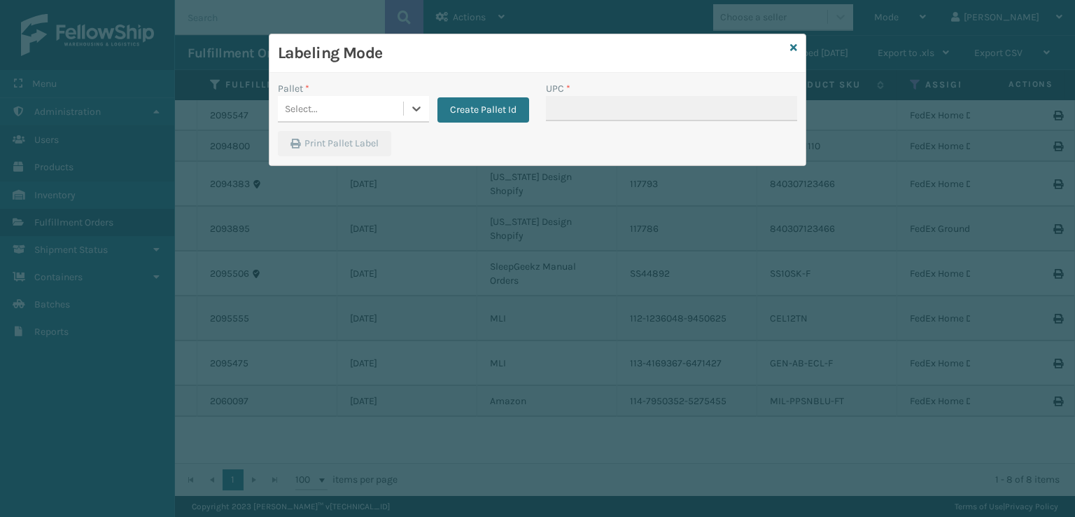
click at [375, 103] on div "Select..." at bounding box center [340, 108] width 125 height 23
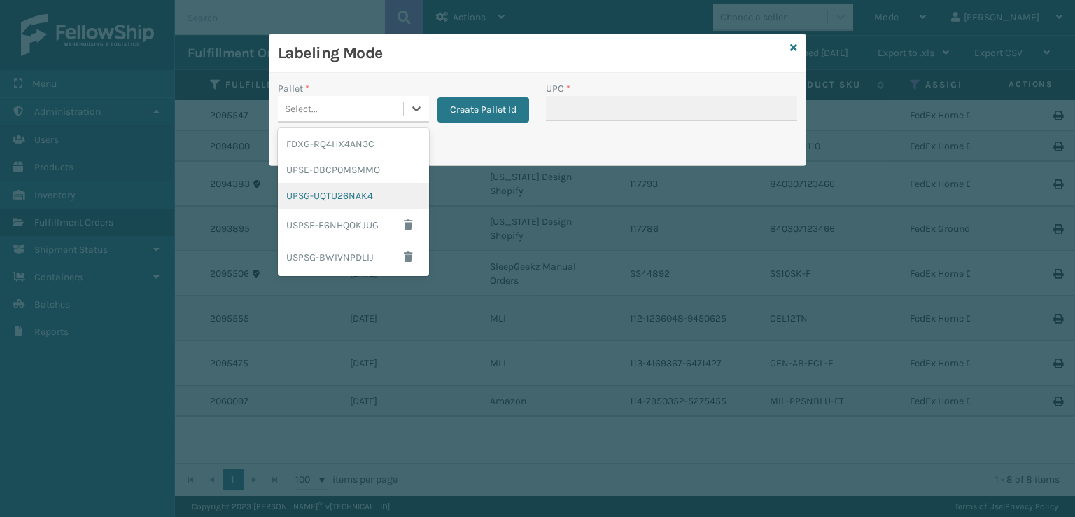
click at [297, 199] on div "UPSG-UQTU26NAK4" at bounding box center [353, 196] width 151 height 26
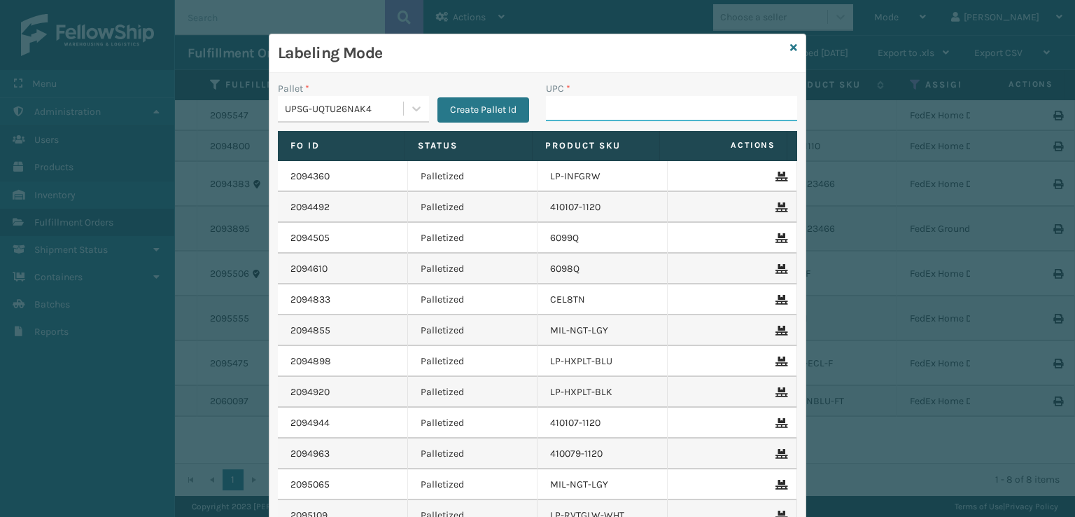
click at [599, 113] on input "UPC *" at bounding box center [671, 108] width 251 height 25
type input "840985124038"
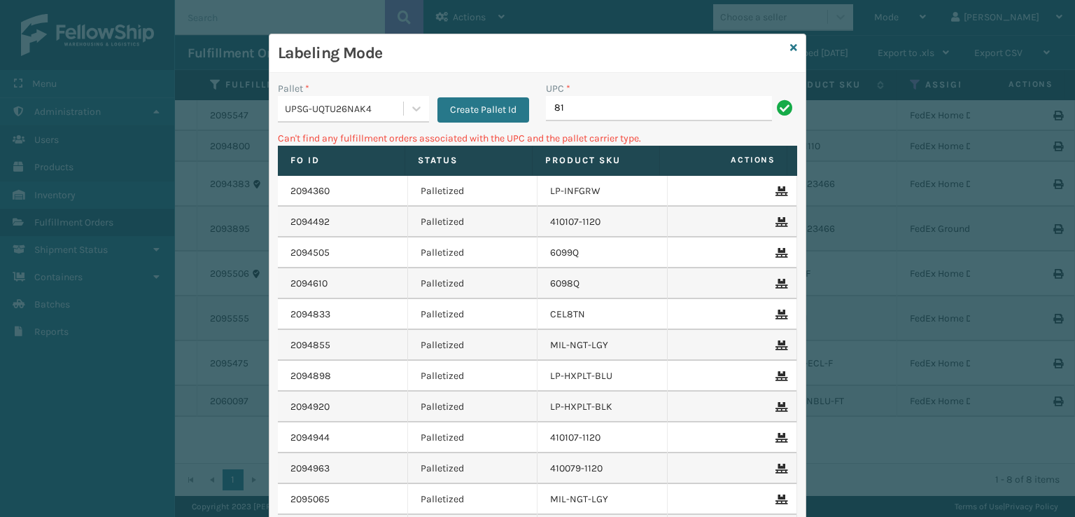
type input "8"
type input "400-722-1170"
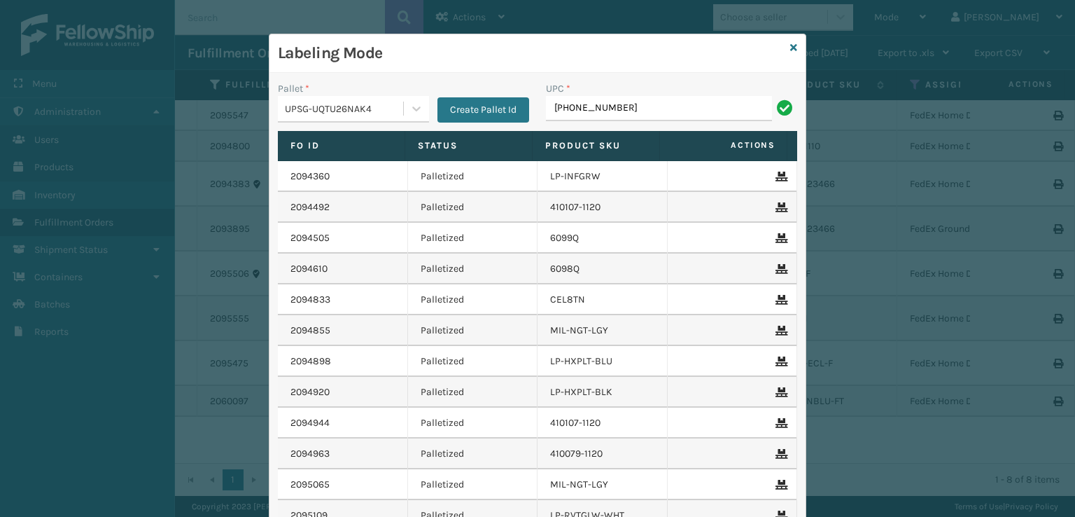
type input "400-722-1160"
type input "400-721-1150"
click at [412, 108] on icon at bounding box center [416, 108] width 8 height 5
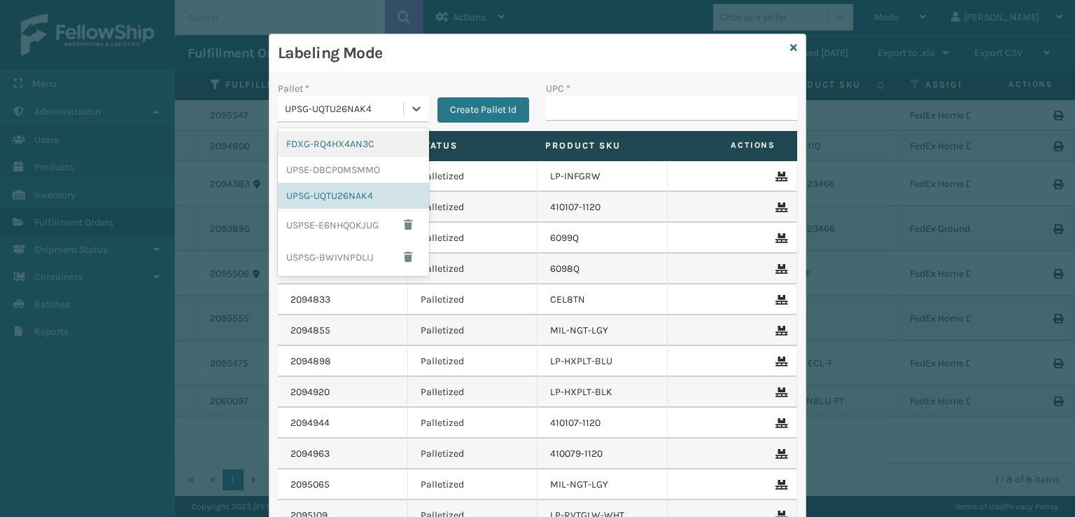
click at [365, 137] on div "FDXG-RQ4HX4AN3C" at bounding box center [353, 144] width 151 height 26
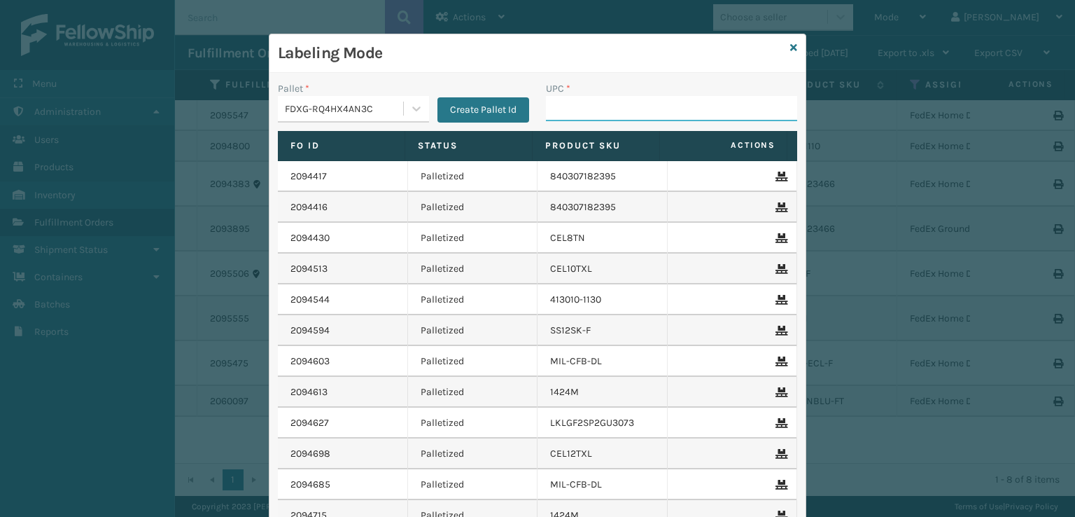
click at [622, 111] on input "UPC *" at bounding box center [671, 108] width 251 height 25
click at [610, 111] on input "UPC *" at bounding box center [671, 108] width 251 height 25
click at [521, 79] on div "Pallet * FDXG-RQ4HX4AN3C Create Pallet Id UPC * Fo Id Status Product SKU Action…" at bounding box center [537, 340] width 536 height 535
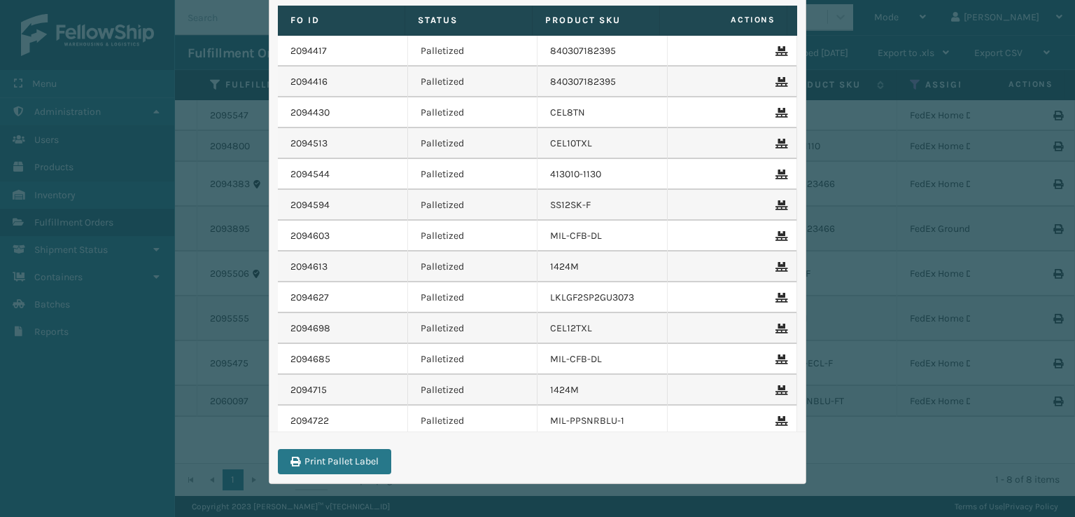
click at [862, 129] on div "Labeling Mode Pallet * FDXG-RQ4HX4AN3C Create Pallet Id UPC * Fo Id Status Prod…" at bounding box center [537, 258] width 1075 height 517
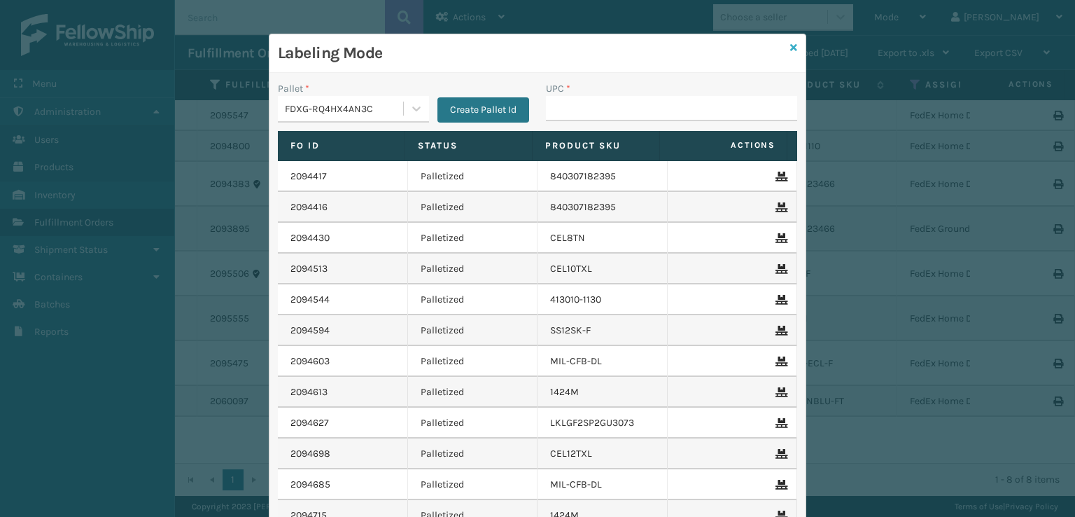
click at [792, 45] on div "Labeling Mode" at bounding box center [537, 53] width 536 height 38
click at [790, 51] on icon at bounding box center [793, 48] width 7 height 10
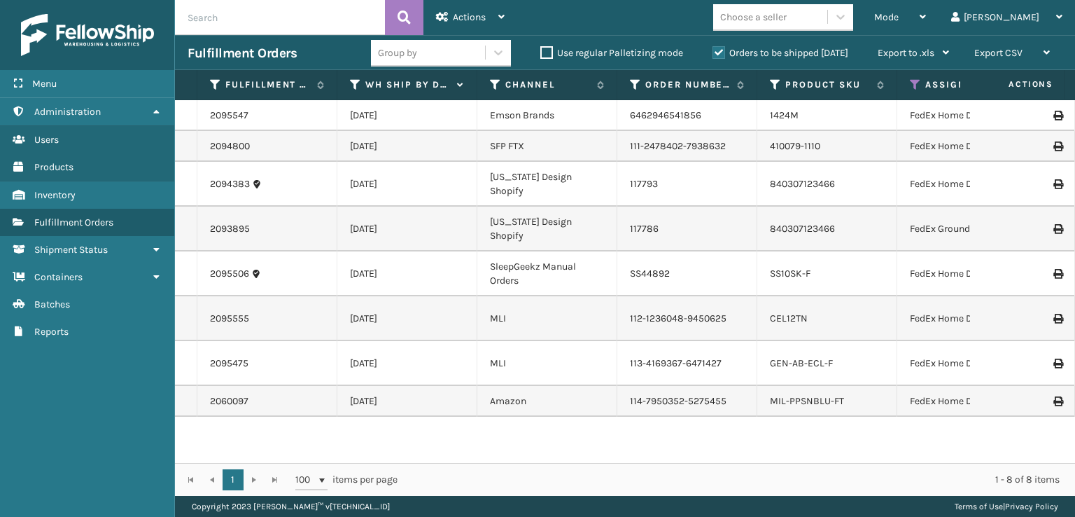
scroll to position [34, 0]
